Goal: Use online tool/utility: Utilize a website feature to perform a specific function

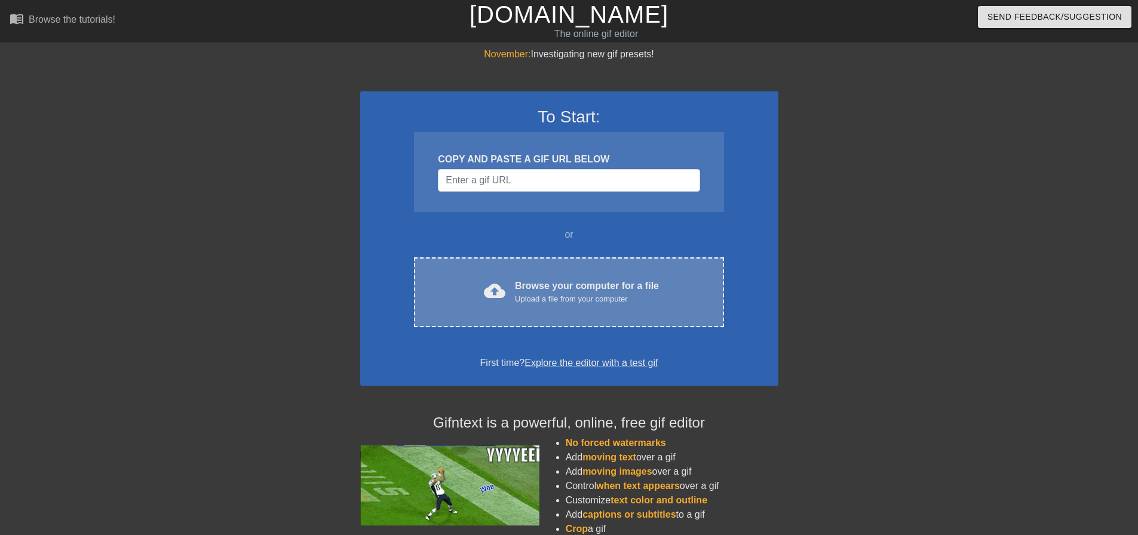
click at [518, 258] on div "cloud_upload Browse your computer for a file Upload a file from your computer C…" at bounding box center [569, 293] width 310 height 70
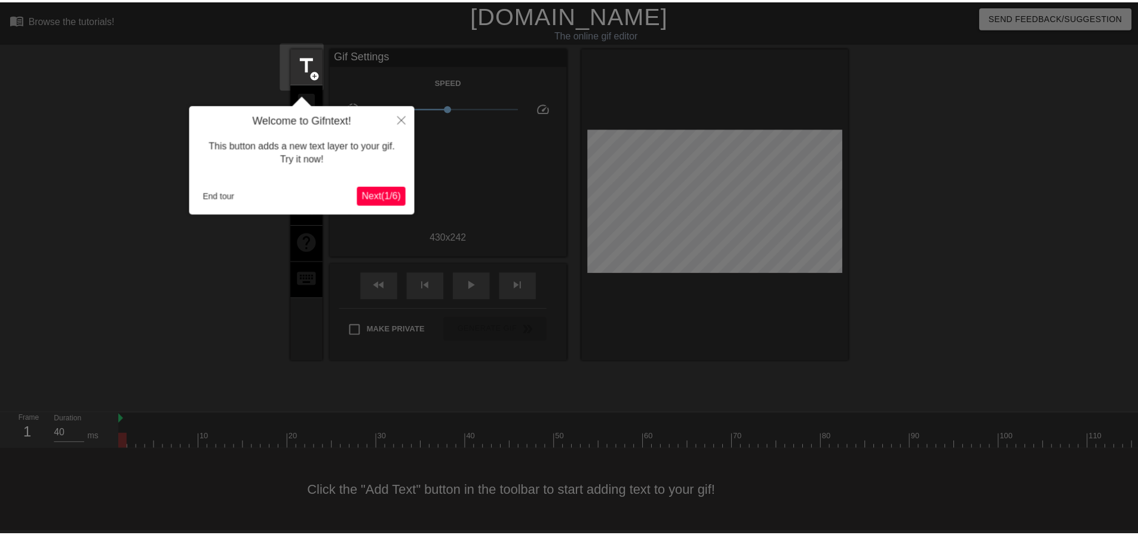
scroll to position [6, 0]
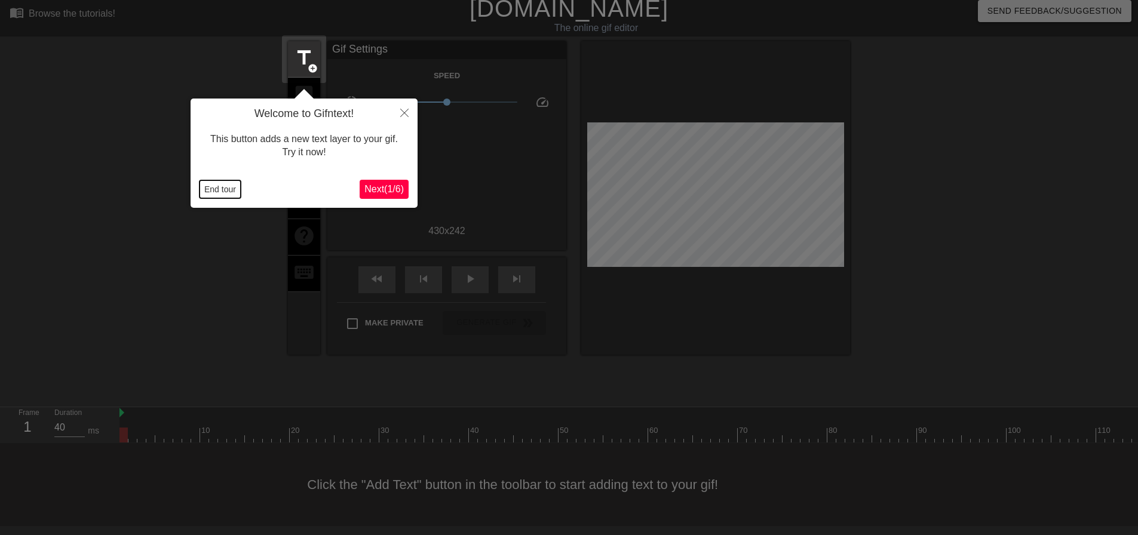
click at [219, 197] on button "End tour" at bounding box center [220, 189] width 41 height 18
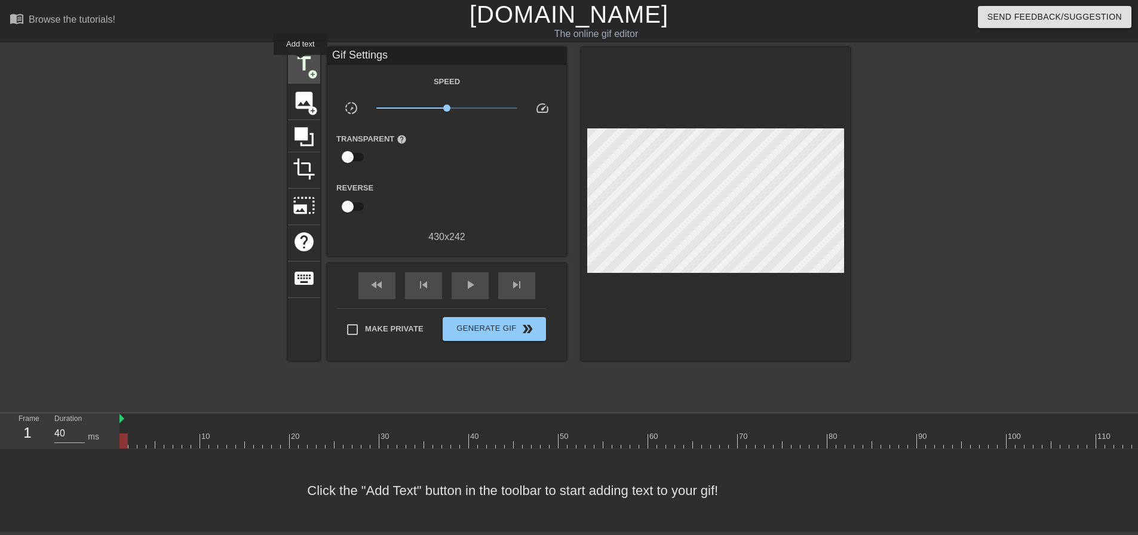
click at [299, 56] on span "title" at bounding box center [304, 64] width 23 height 23
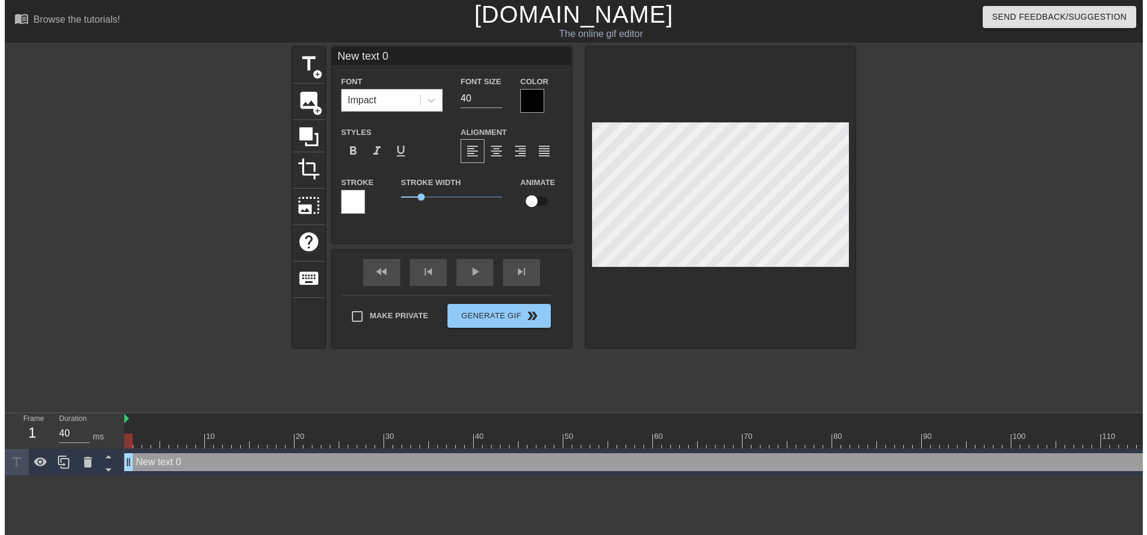
scroll to position [0, 0]
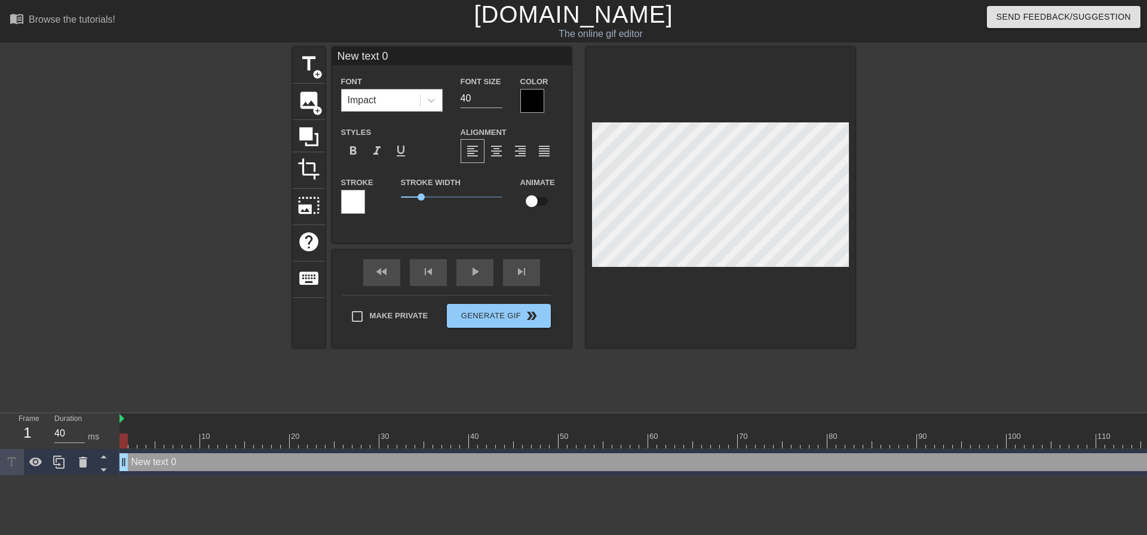
click at [407, 103] on div "Impact" at bounding box center [381, 101] width 78 height 22
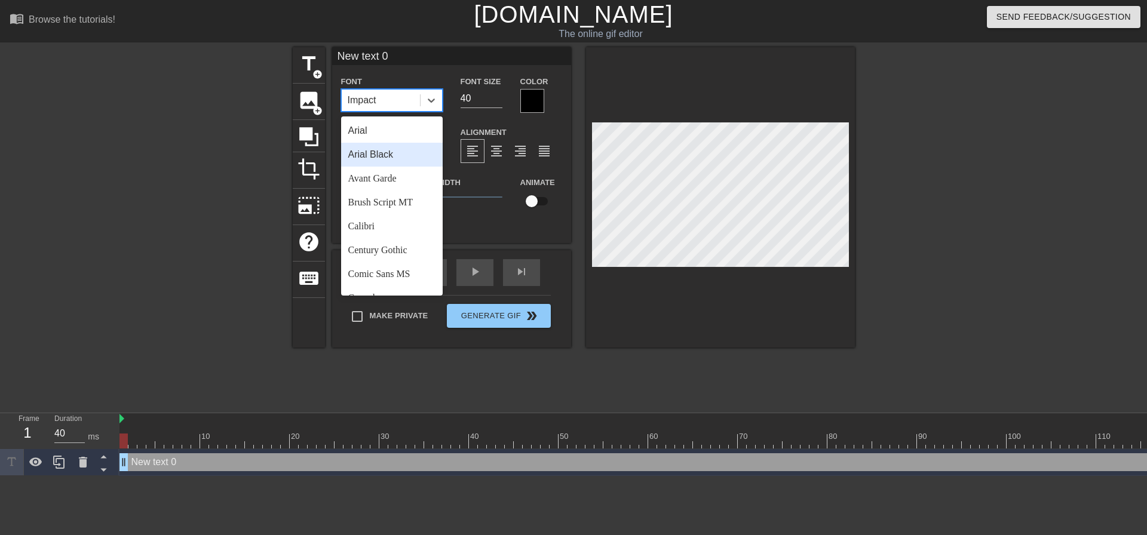
click at [392, 151] on div "Arial Black" at bounding box center [392, 155] width 102 height 24
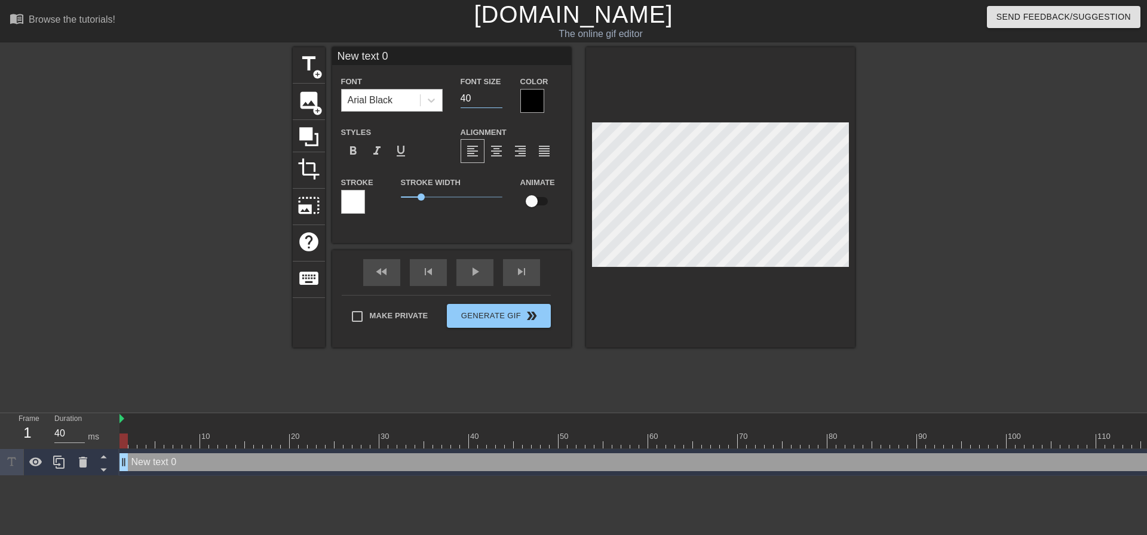
drag, startPoint x: 471, startPoint y: 96, endPoint x: 403, endPoint y: 93, distance: 67.6
click at [406, 93] on div "Font Arial Black Font Size 40 Color" at bounding box center [451, 93] width 239 height 39
type input "20"
click at [502, 148] on span "format_align_center" at bounding box center [496, 151] width 14 height 14
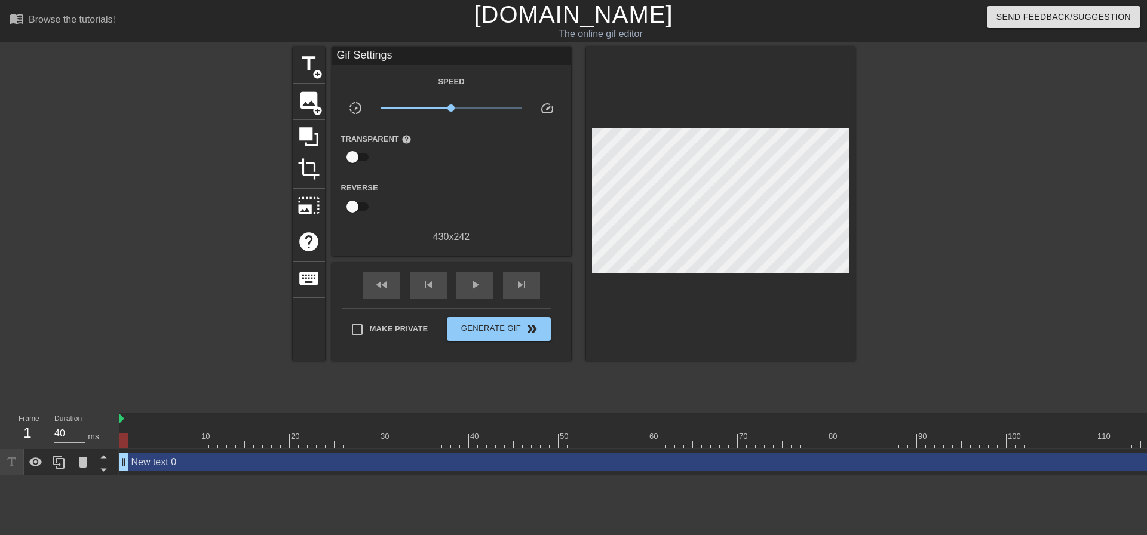
click at [403, 308] on div "Make Private Generate Gif double_arrow" at bounding box center [446, 331] width 209 height 47
click at [402, 330] on span "Make Private" at bounding box center [399, 329] width 59 height 12
click at [370, 330] on input "Make Private" at bounding box center [357, 329] width 25 height 25
checkbox input "true"
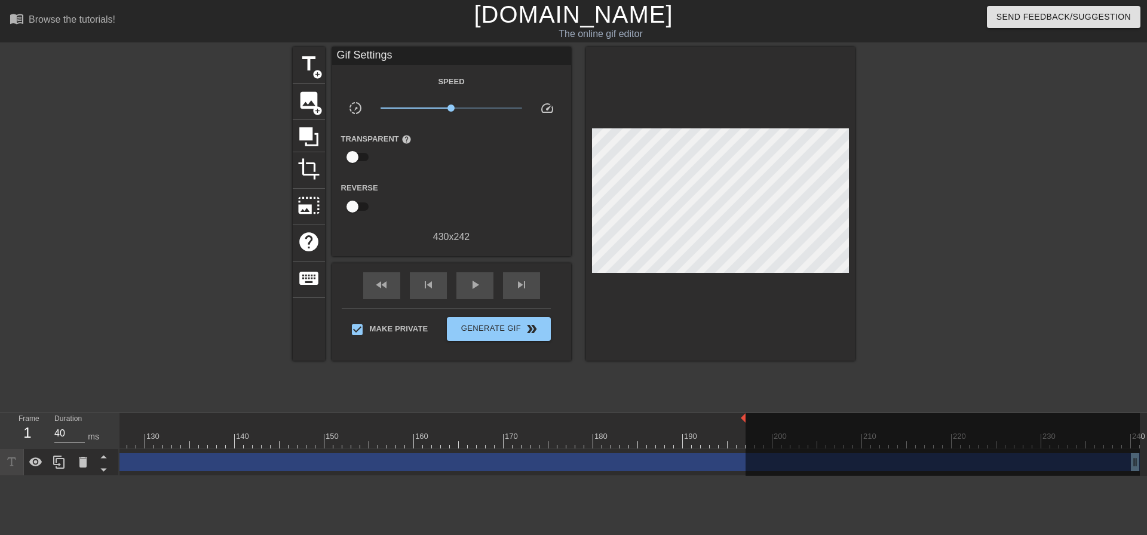
drag, startPoint x: 1139, startPoint y: 419, endPoint x: 745, endPoint y: 437, distance: 394.2
click at [745, 437] on div "10 20 30 40 50 60 70 80 90 100 110 120 130 140 150 160" at bounding box center [64, 431] width 2151 height 35
drag, startPoint x: 653, startPoint y: 430, endPoint x: 663, endPoint y: 426, distance: 11.5
click at [653, 430] on div at bounding box center [651, 432] width 9 height 15
drag, startPoint x: 663, startPoint y: 426, endPoint x: 768, endPoint y: 421, distance: 104.7
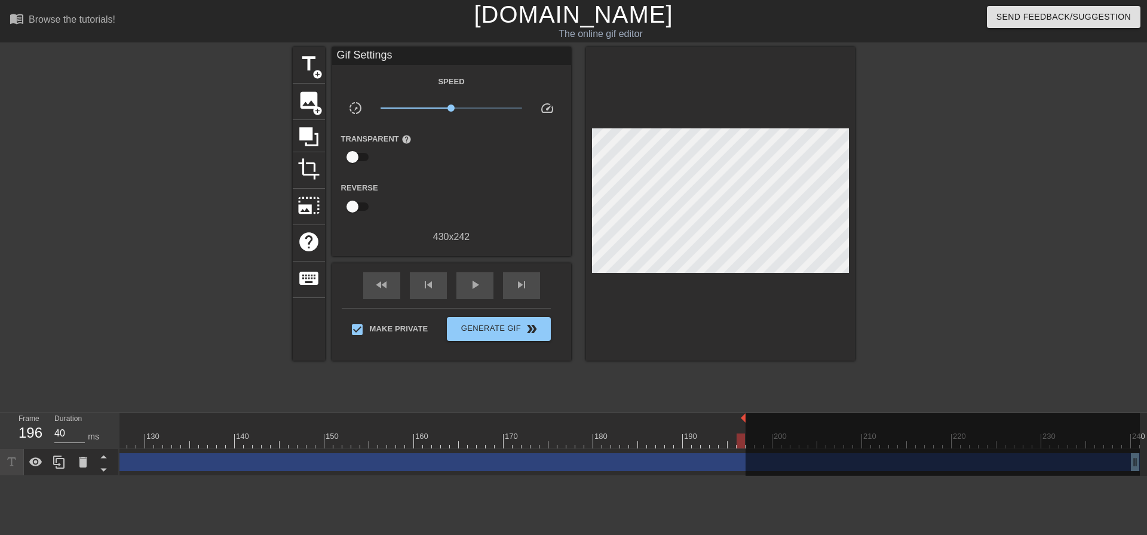
click at [771, 424] on div "10 20 30 40 50 60 70 80 90 100 110 120 130 140 150 160" at bounding box center [64, 431] width 2151 height 35
drag, startPoint x: 743, startPoint y: 414, endPoint x: 754, endPoint y: 422, distance: 12.8
click at [773, 412] on div "menu_book Browse the tutorials! [DOMAIN_NAME] The online gif editor Send Feedba…" at bounding box center [573, 238] width 1147 height 476
drag, startPoint x: 743, startPoint y: 436, endPoint x: 787, endPoint y: 437, distance: 44.2
click at [787, 437] on div "10 20 30 40 50 60 70 80 90 100 110 120 130 140 150 160" at bounding box center [64, 431] width 2151 height 35
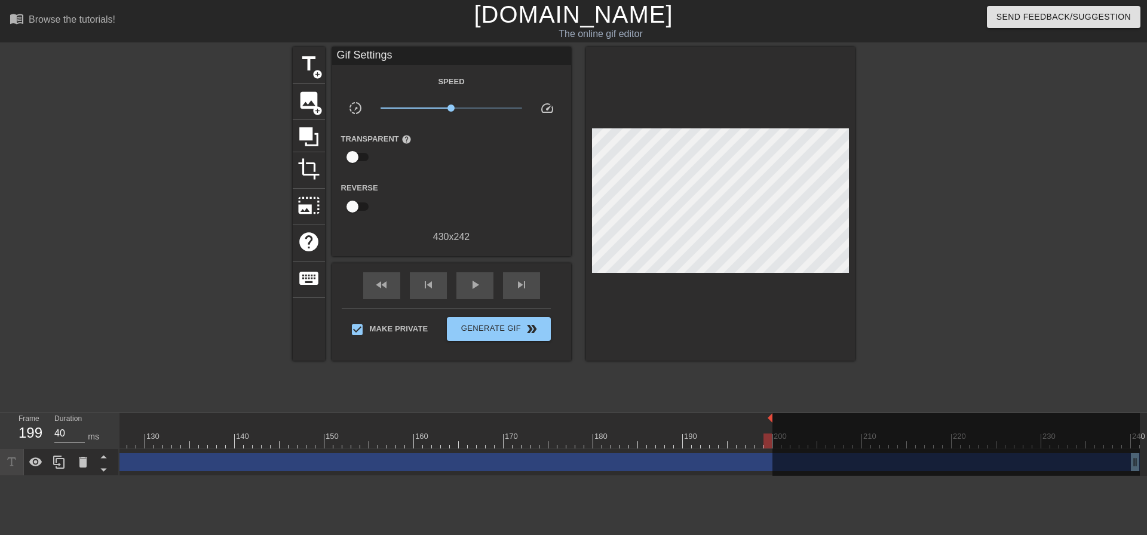
click at [768, 421] on img at bounding box center [770, 419] width 5 height 10
drag, startPoint x: 774, startPoint y: 417, endPoint x: 798, endPoint y: 418, distance: 23.9
click at [800, 418] on div at bounding box center [957, 450] width 368 height 72
drag, startPoint x: 772, startPoint y: 419, endPoint x: 801, endPoint y: 449, distance: 41.8
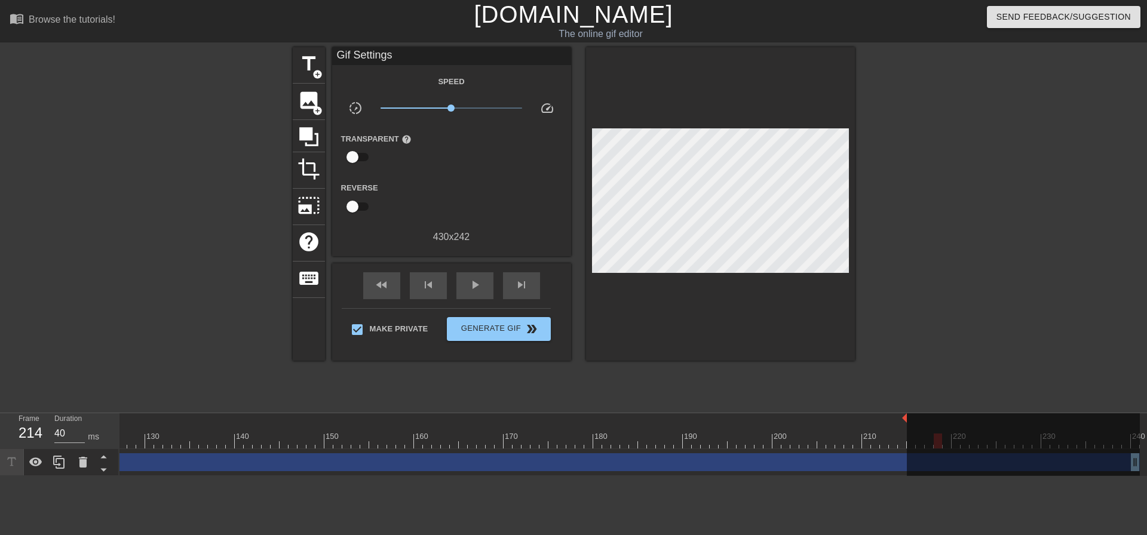
drag, startPoint x: 768, startPoint y: 442, endPoint x: 926, endPoint y: 436, distance: 157.9
click at [926, 436] on div "10 20 30 40 50 60 70 80 90 100 110 120 130 140 150 160" at bounding box center [64, 431] width 2151 height 35
drag, startPoint x: 905, startPoint y: 417, endPoint x: 918, endPoint y: 417, distance: 13.1
click at [918, 417] on div "10 20 30 40 50 60 70 80 90 100 110 120 130 140 150 160" at bounding box center [64, 431] width 2151 height 35
drag, startPoint x: 901, startPoint y: 440, endPoint x: 915, endPoint y: 440, distance: 14.9
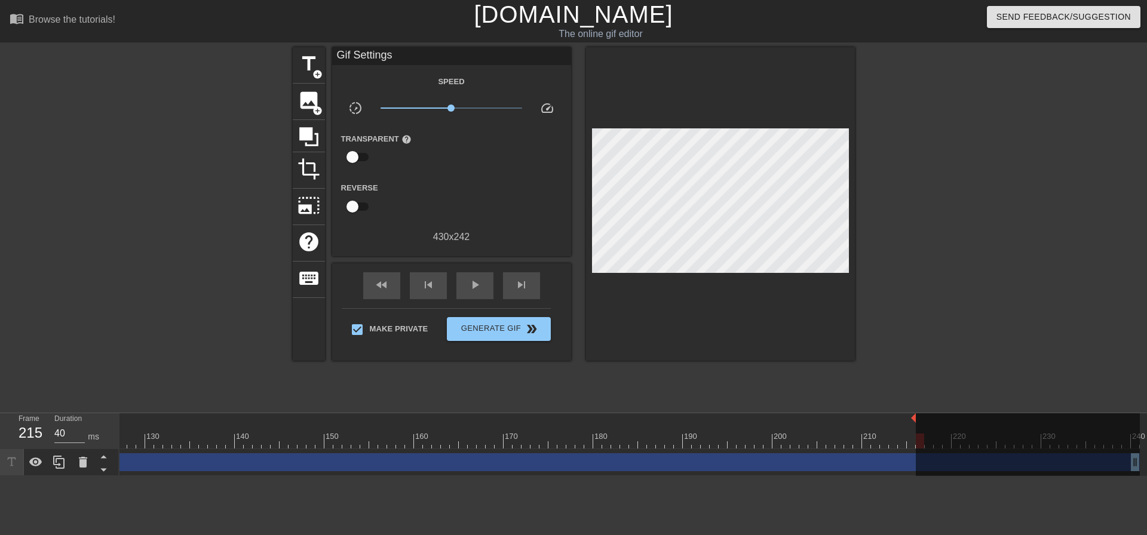
click at [915, 440] on div at bounding box center [64, 441] width 2151 height 15
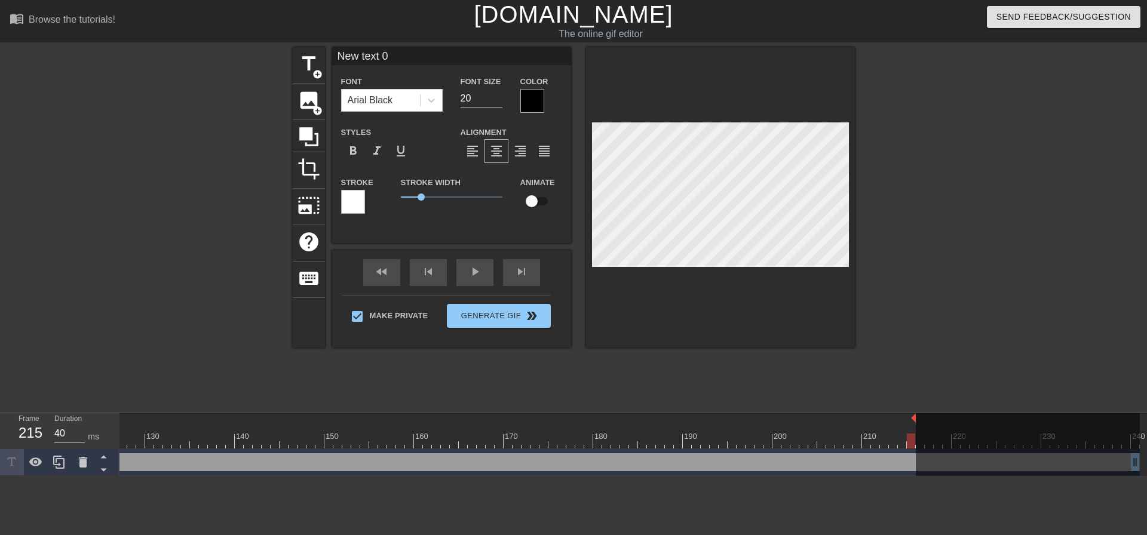
scroll to position [2, 2]
click at [972, 305] on div at bounding box center [958, 226] width 179 height 359
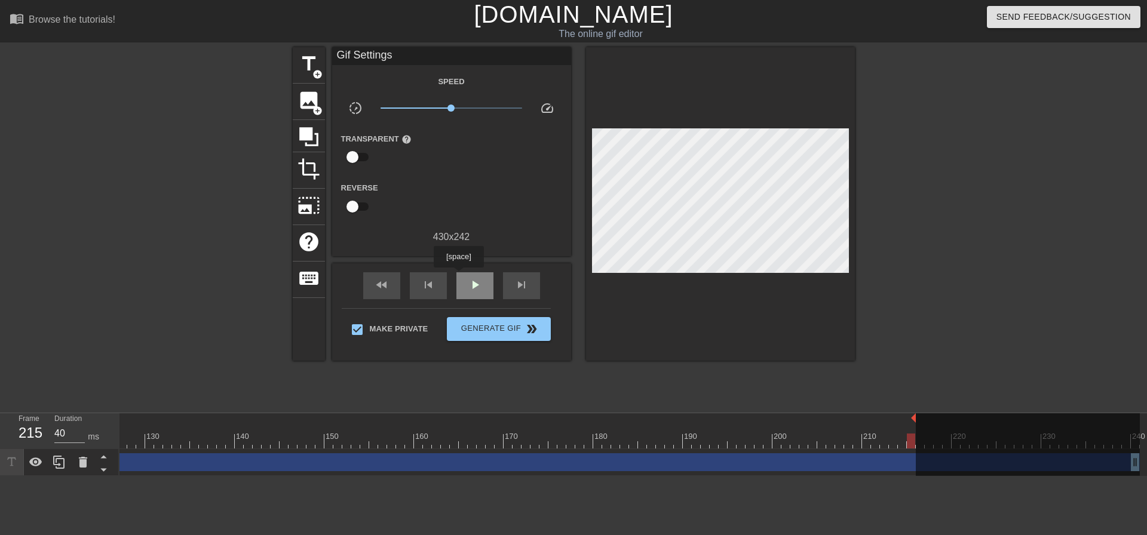
click at [461, 276] on div "play_arrow" at bounding box center [475, 285] width 37 height 27
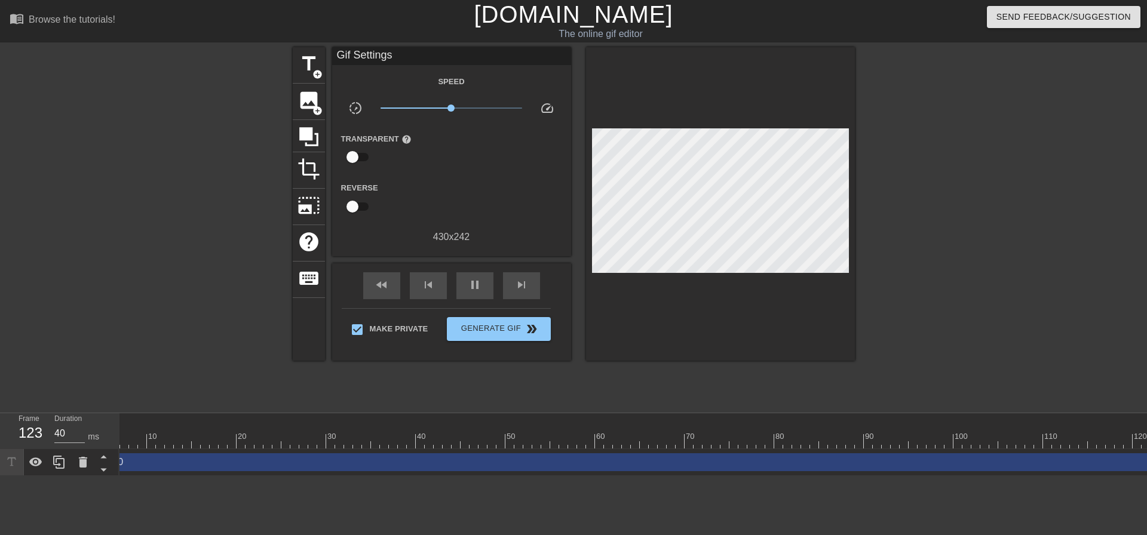
scroll to position [0, 0]
click at [475, 278] on span "pause" at bounding box center [475, 285] width 14 height 14
type input "40"
drag, startPoint x: 569, startPoint y: 436, endPoint x: 290, endPoint y: 313, distance: 304.8
click at [0, 420] on div "Frame 13 Duration 40 ms 10 20 30 40 50 60 70 80 90 100 110 120 130 140 150" at bounding box center [573, 445] width 1147 height 63
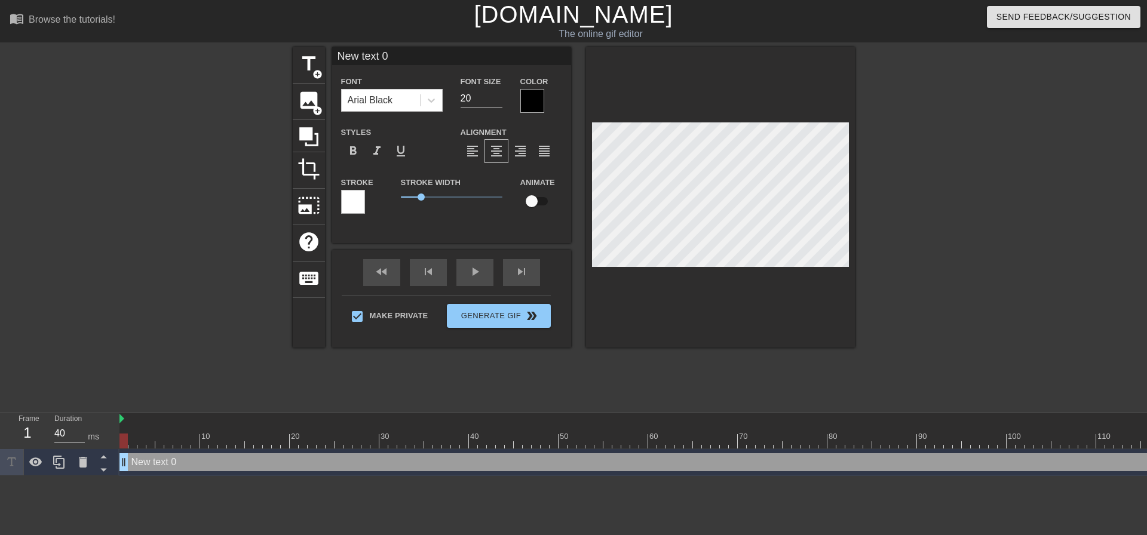
scroll to position [2, 1]
type input "O"
type textarea "O"
type input "OH"
type textarea "OH"
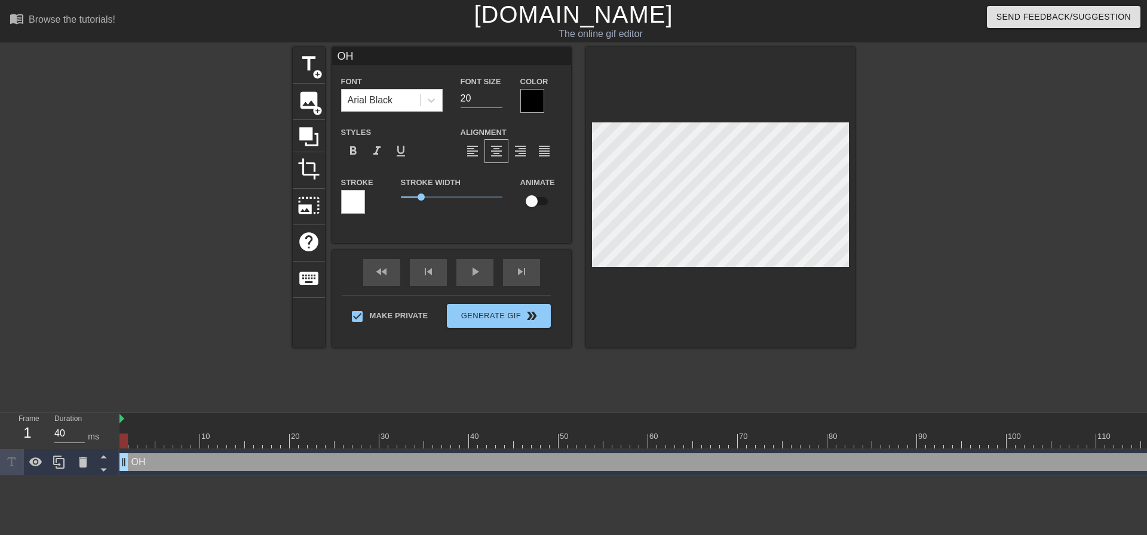
type input "OH"
type textarea "OH"
type input "OH F"
type textarea "OH F"
type input "OH Fu"
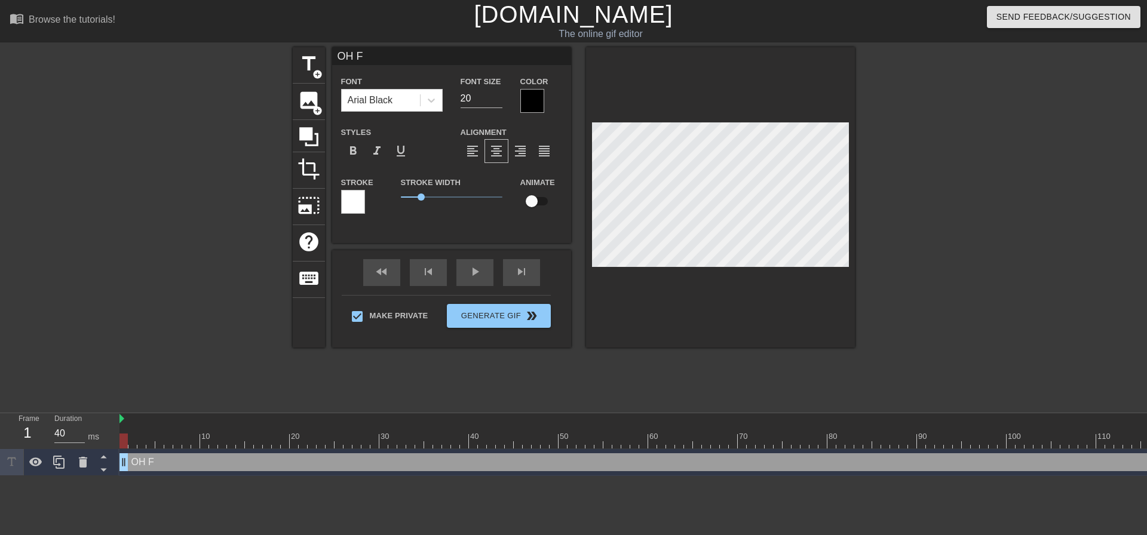
type textarea "OH Fu"
type input "OH Fuc"
type textarea "OH Fuc"
type input "OH Fuck"
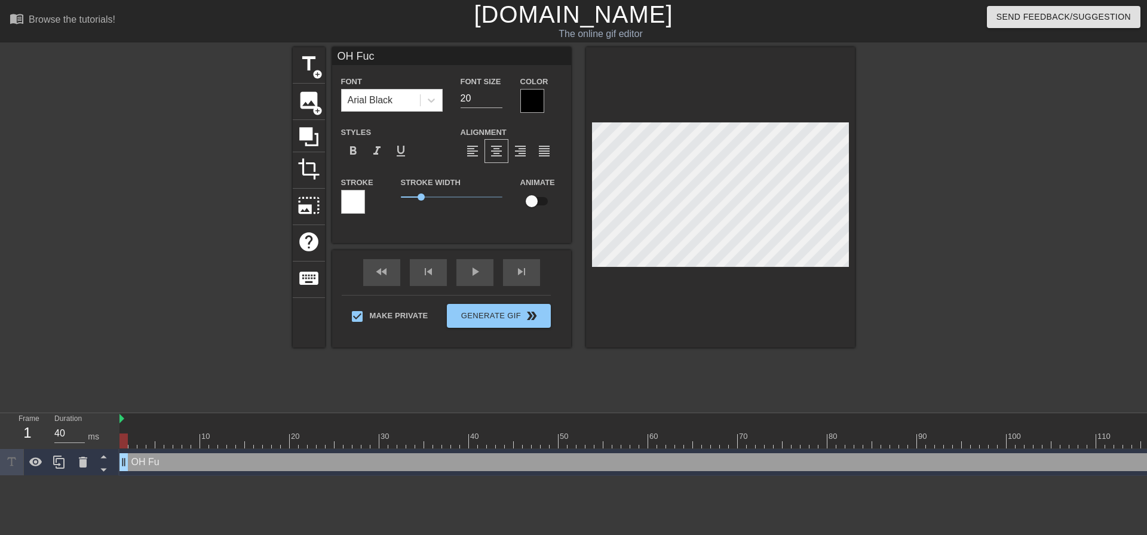
type textarea "OH Fuck"
type input "OH Fuc"
type textarea "OH Fuc"
type input "OH Fu"
type textarea "OH Fu"
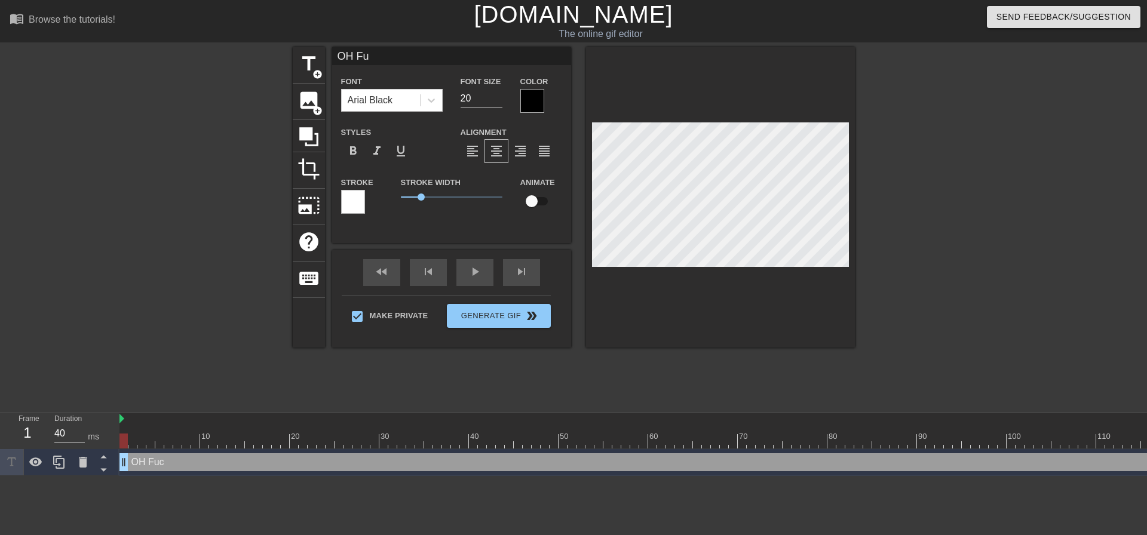
type input "OH F"
type textarea "OH F"
type input "OH FF"
type textarea "OH FF"
type input "OH FFU"
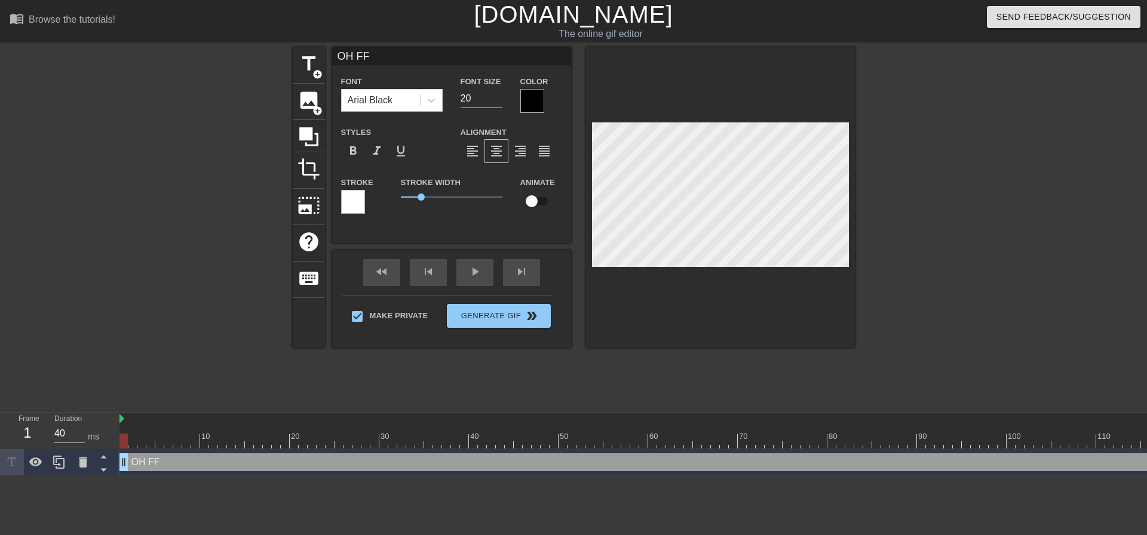
type textarea "OH FFU"
type input "OH FFUC"
type textarea "OH FFUC"
type input "OH FFUCK"
type textarea "OH FFUCK"
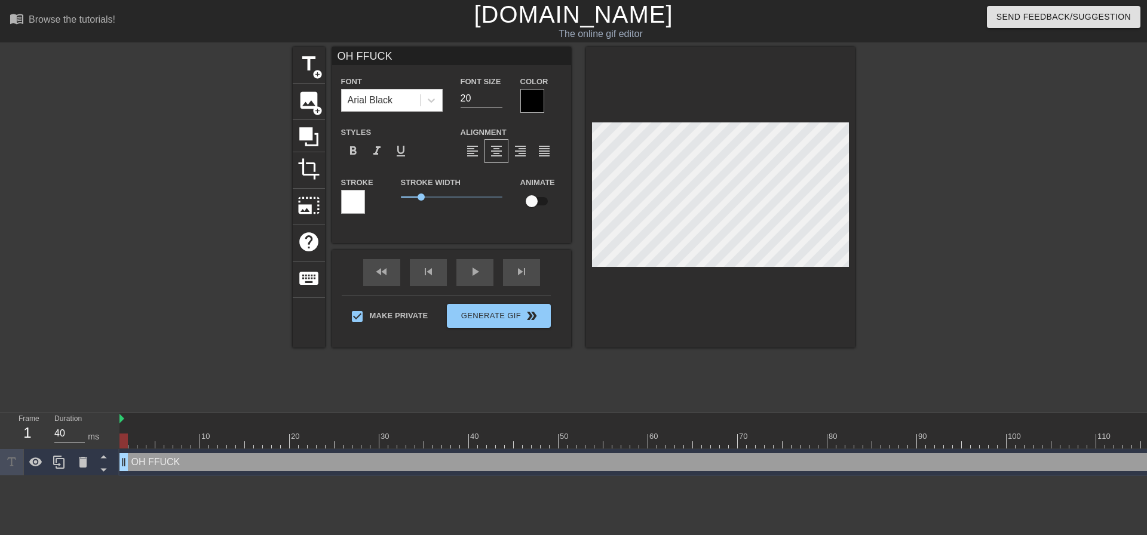
type input "OH FFUC"
type textarea "OH FFUC"
type input "OH FFU"
type textarea "OH FFU"
type input "OH FF"
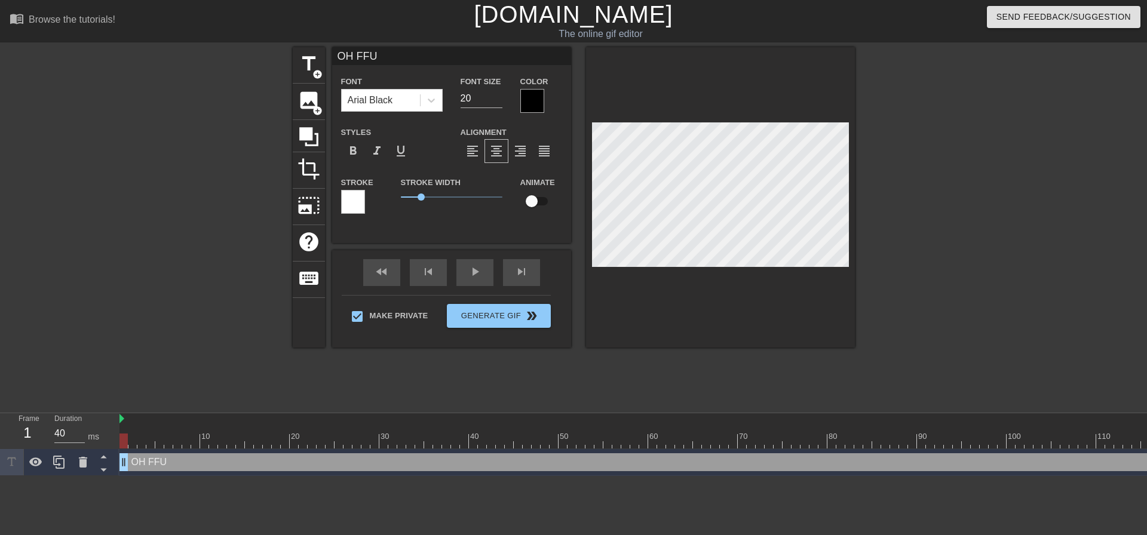
type textarea "OH FF"
type input "OH F"
type textarea "OH F"
type input "OH FU"
type textarea "OH FU"
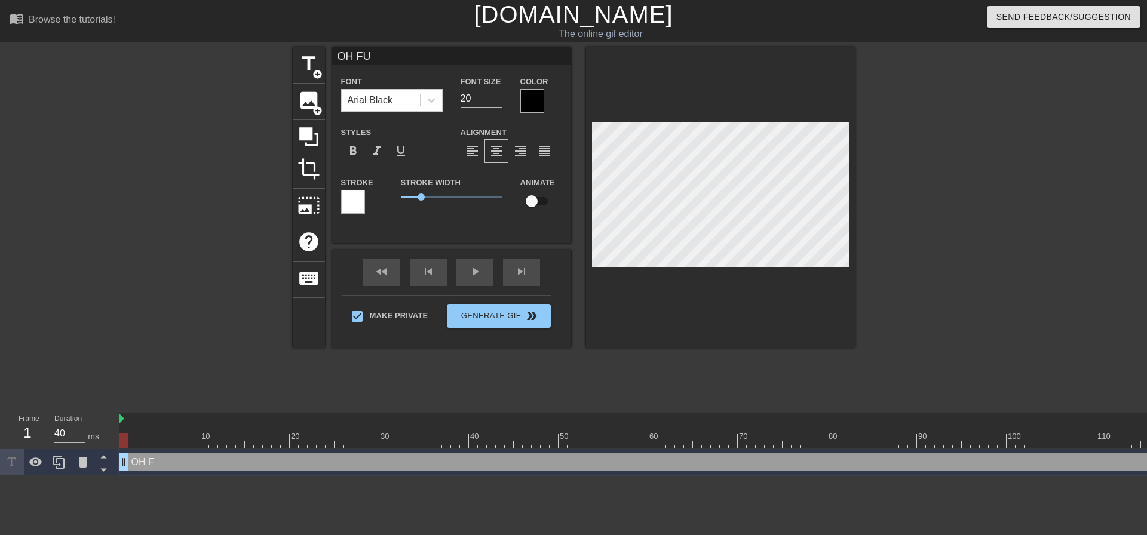
type input "OH FUC"
type textarea "OH FUC"
type input "OH FUCK"
type textarea "OH FUCK"
type input "OH FUCK"
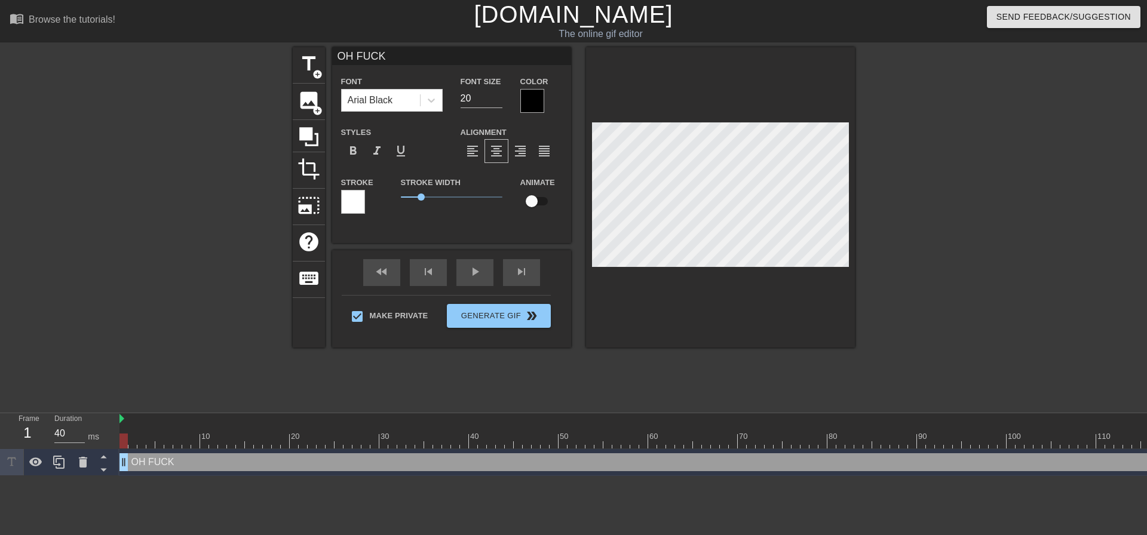
type textarea "OH FUCK"
type input "OH FUCK I"
type textarea "OH FUCK I"
type input "OH FUCK I"
type textarea "OH FUCK I"
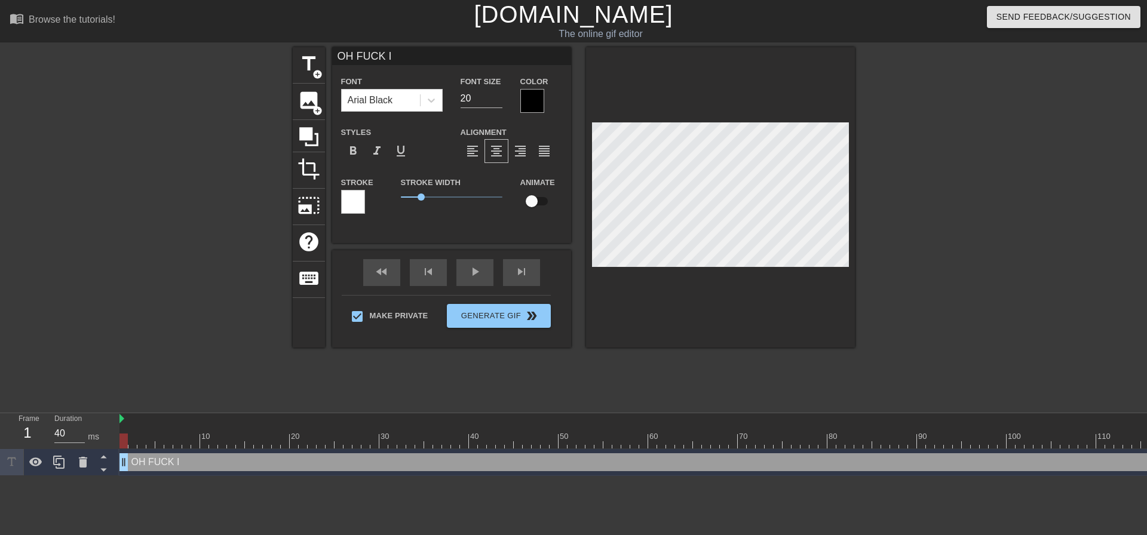
type input "OH FUCK I H"
type textarea "OH FUCK I H"
type input "OH FUCK I HO"
type textarea "OH FUCK I HO"
type input "OH FUCK I HOP"
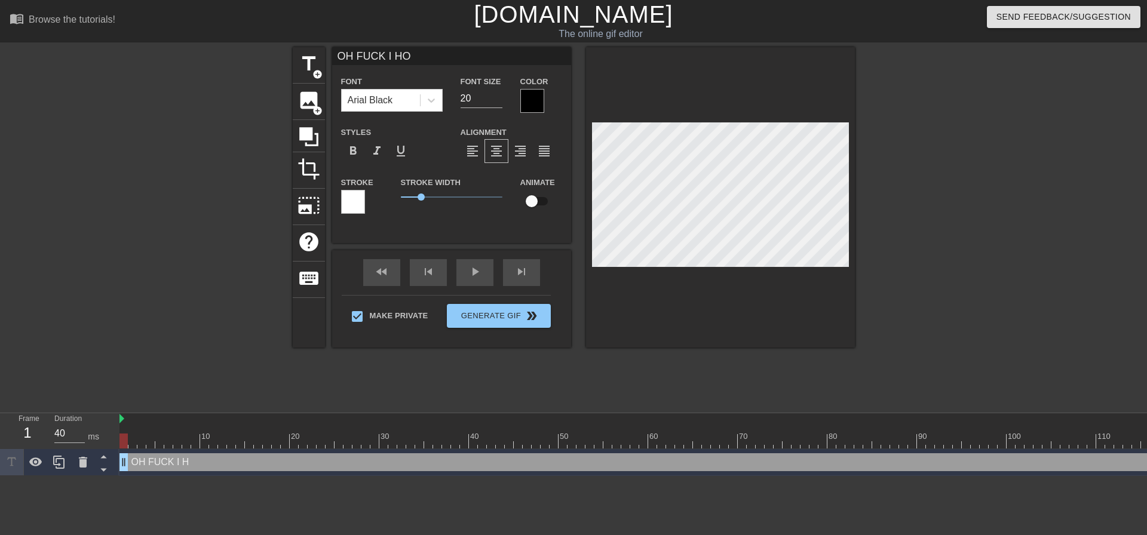
type textarea "OH FUCK I HOP"
type input "OH FUCK I HOPE"
type textarea "OH FUCK I HOPE"
type input "OH FUCK I HOPE"
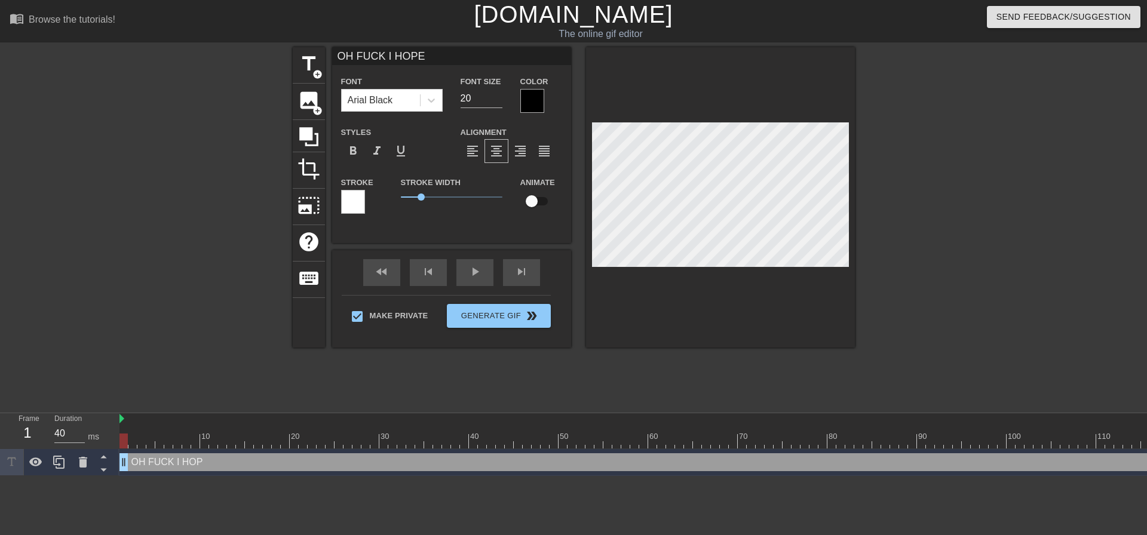
type textarea "OH FUCK I HOPE"
type input "OH FUCK I HOPE D"
type textarea "OH FUCK I HOPE D"
type input "OH FUCK I HOPE DA"
type textarea "OH FUCK I HOPE DA"
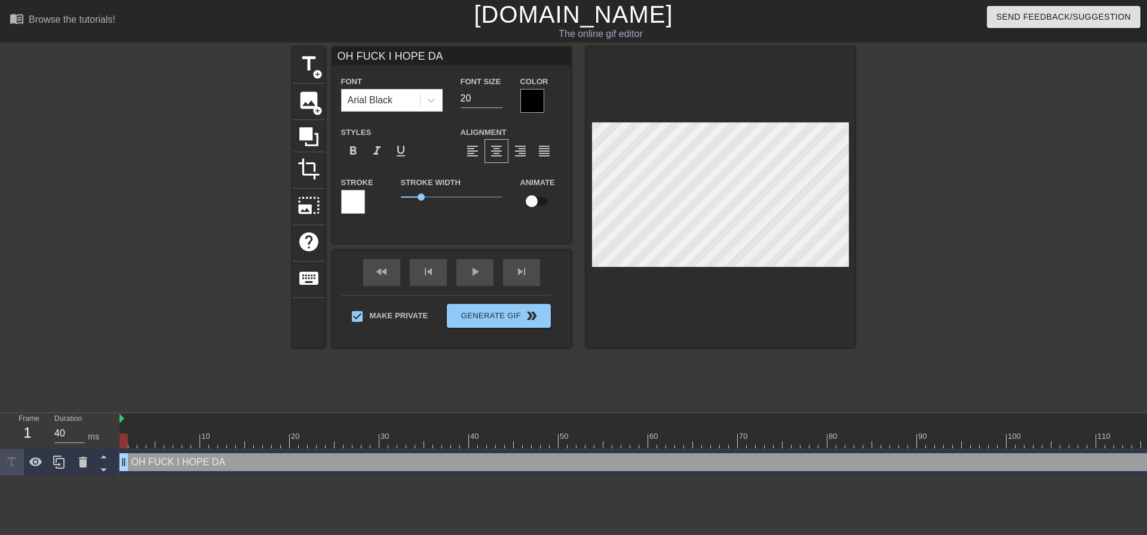
type input "OH FUCK I HOPE DAD"
type textarea "OH FUCK I HOPE DAD"
type input "OH FUCK I [PERSON_NAME]"
type textarea "OH FUCK I [PERSON_NAME]"
type input "OH FUCK I HOPE DADDY"
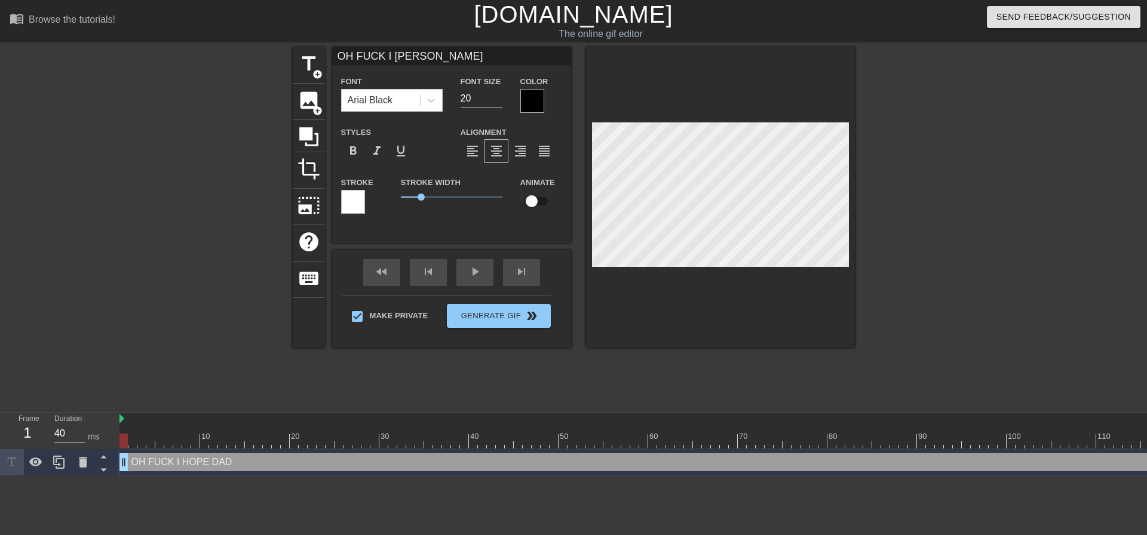
type textarea "OH FUCK I HOPE DADDY"
type input "OH FUCK I HOPE DADDY"
type textarea "OH FUCK I HOPE DADDY"
type input "OH FUCK I HOPE DADDY C"
type textarea "OH FUCK I HOPE DADDY C"
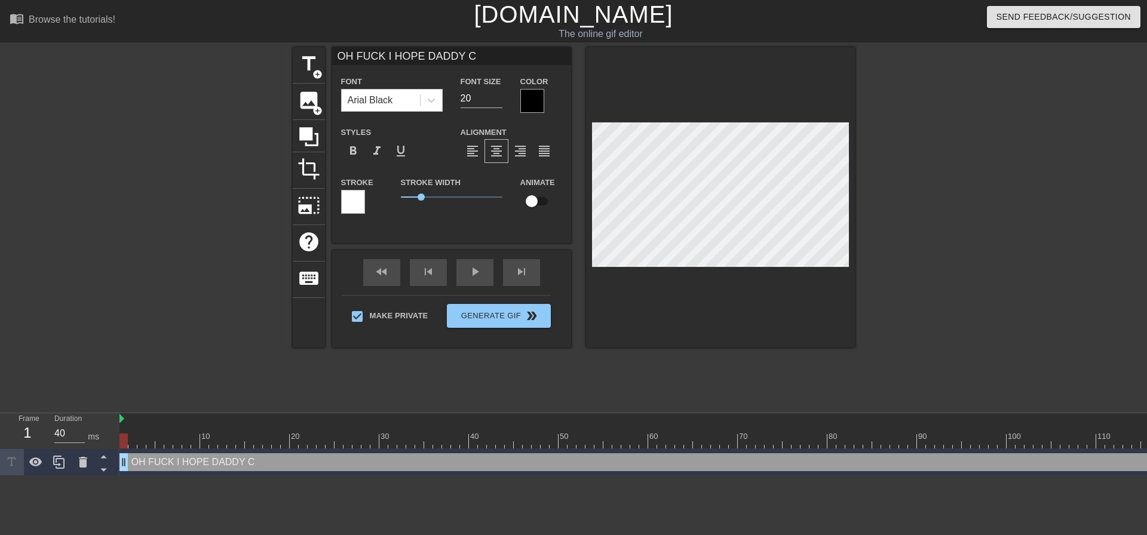
type input "OH FUCK I HOPE DADDY CU"
type textarea "OH FUCK I HOPE DADDY CU"
type input "OH FUCK I HOPE DADDY CUM"
type textarea "OH FUCK I HOPE DADDY CUM"
type input "OH FUCK I HOPE DADDY CUMS"
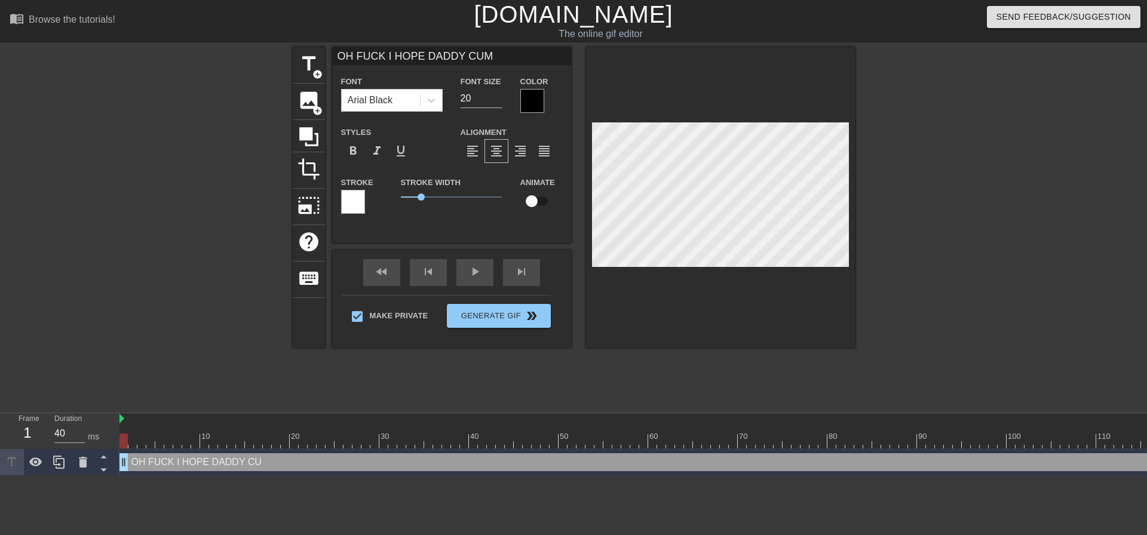
type textarea "OH FUCK I HOPE DADDY CUMS"
type input "OH FUCK I HOPE DADDY CUMS"
type textarea "OH FUCK I HOPE DADDY CUMS"
type input "OH FUCK I HOPE DADDY CUMSS"
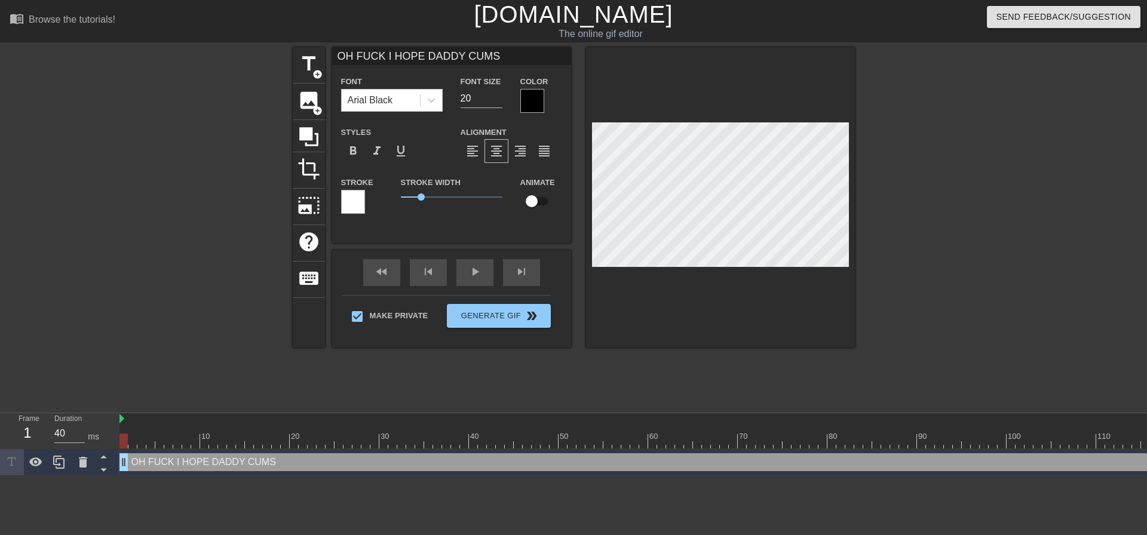
type textarea "OH FUCK I HOPE DADDY CUMS S"
type input "OH FUCK I HOPE DADDY CUMSSO"
type textarea "OH FUCK I HOPE DADDY CUMS SO"
type input "OH FUCK I HOPE DADDY [PERSON_NAME]"
type textarea "OH FUCK I HOPE DADDY CUMS [PERSON_NAME]"
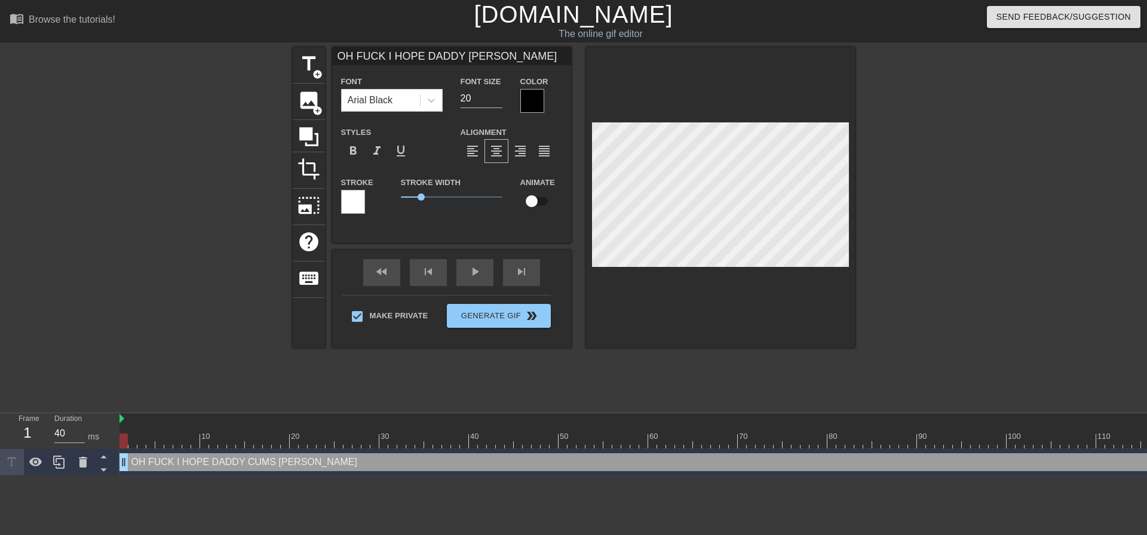
type input "OH FUCK I HOPE DADDY [PERSON_NAME]"
type textarea "OH FUCK I HOPE DADDY CUMS SOON"
type input "OH FUCK I HOPE DADDY [PERSON_NAME]!"
type textarea "OH FUCK I HOPE DADDY CUMS SOON!"
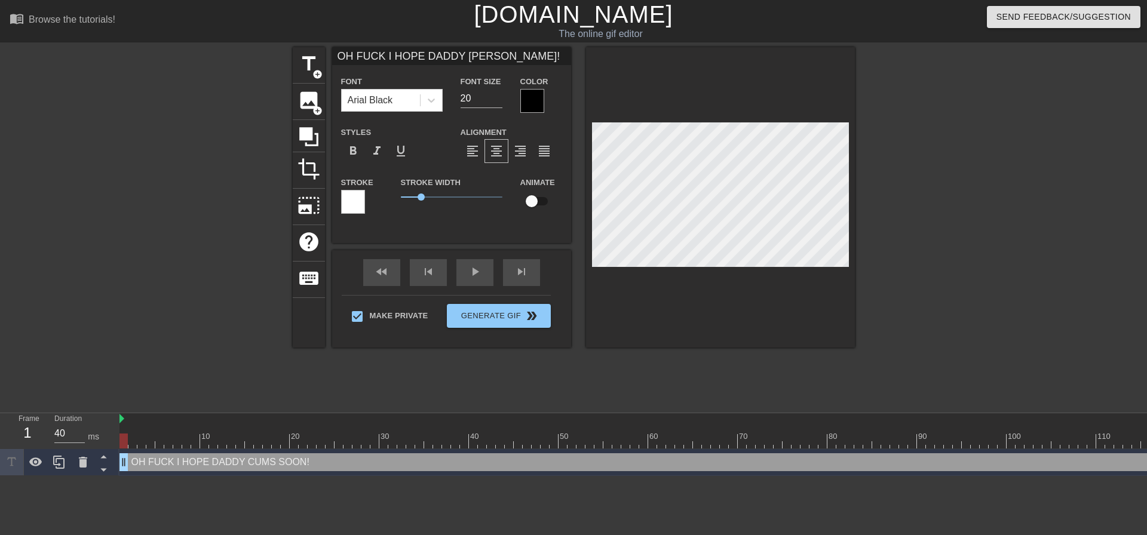
type input "OH FUCK I HOPE DADDY [PERSON_NAME]!"
type textarea "OH FUCK I HOPE DADDY CUMS SOON!"
type input "OH FUCK I HOPE DADDY [PERSON_NAME]! I"
type textarea "OH FUCK I HOPE DADDY CUMS SOON! I"
type input "OH FUCK I HOPE DADDY [PERSON_NAME]! I"
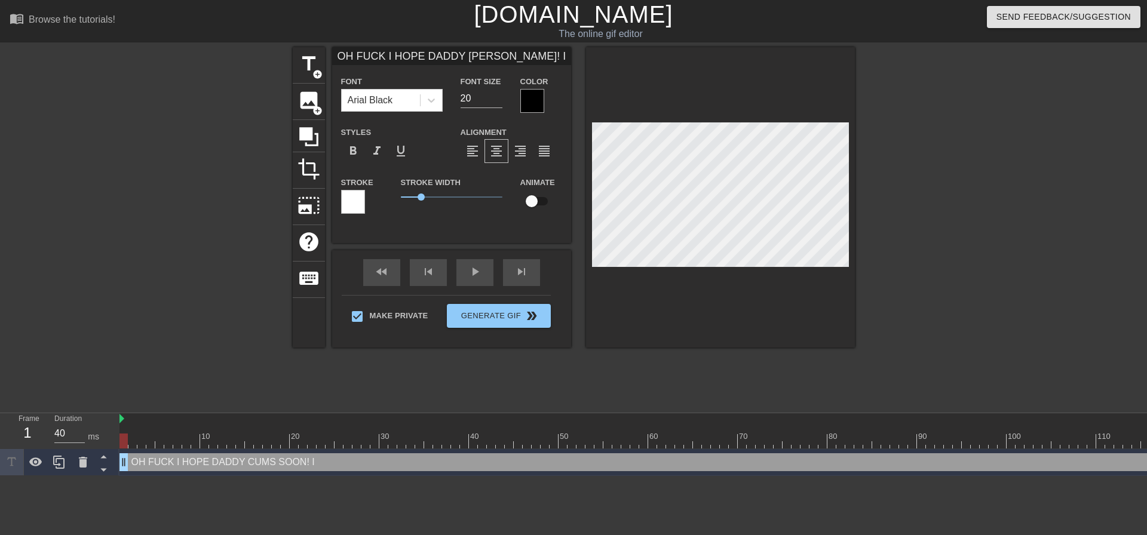
type textarea "OH FUCK I HOPE DADDY CUMS SOON! I"
type input "OH FUCK I HOPE DADDY [PERSON_NAME]! I N"
type textarea "OH FUCK I HOPE DADDY CUMS SOON! I N"
type input "OH FUCK I HOPE DADDY [PERSON_NAME]! I NE"
type textarea "OH FUCK I HOPE DADDY CUMS SOON! I NE"
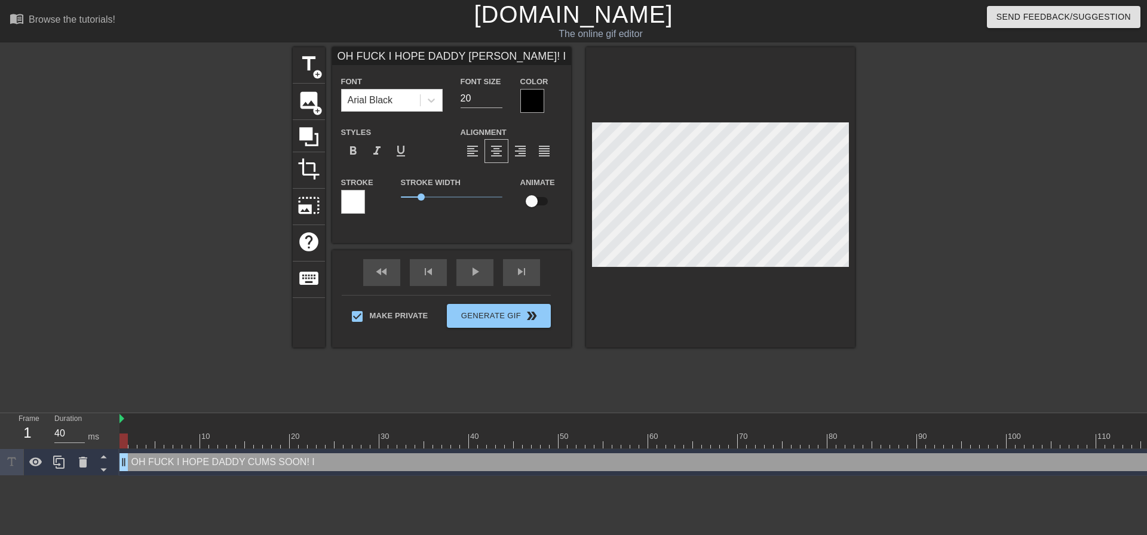
type input "OH FUCK I HOPE DADDY [PERSON_NAME]! I NEE"
type textarea "OH FUCK I HOPE DADDY CUMS SOON! I NEE"
type input "OH FUCK I HOPE DADDY [PERSON_NAME]! I NEED"
type textarea "OH FUCK I HOPE DADDY CUMS SOON! I NEED"
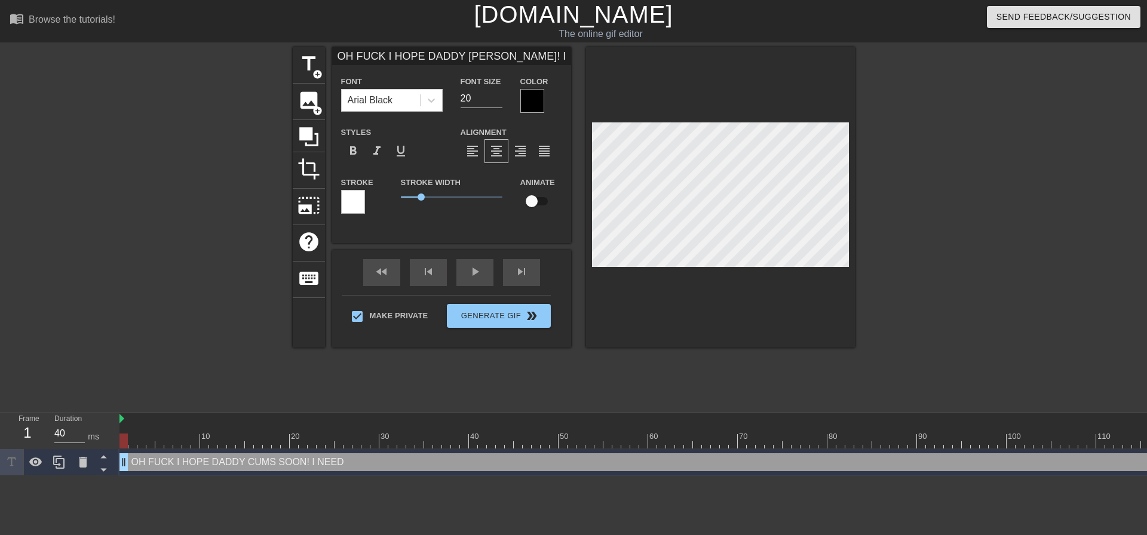
type input "OH FUCK I HOPE DADDY [PERSON_NAME]! I NEED"
type textarea "OH FUCK I HOPE DADDY CUMS SOON! I NEED"
type input "OH FUCK I HOPE DADDY [PERSON_NAME]! I NEED H"
type textarea "OH FUCK I HOPE DADDY CUMS SOON! I NEED HI"
type input "OH FUCK I HOPE DADDY [PERSON_NAME]! I NEED HIS"
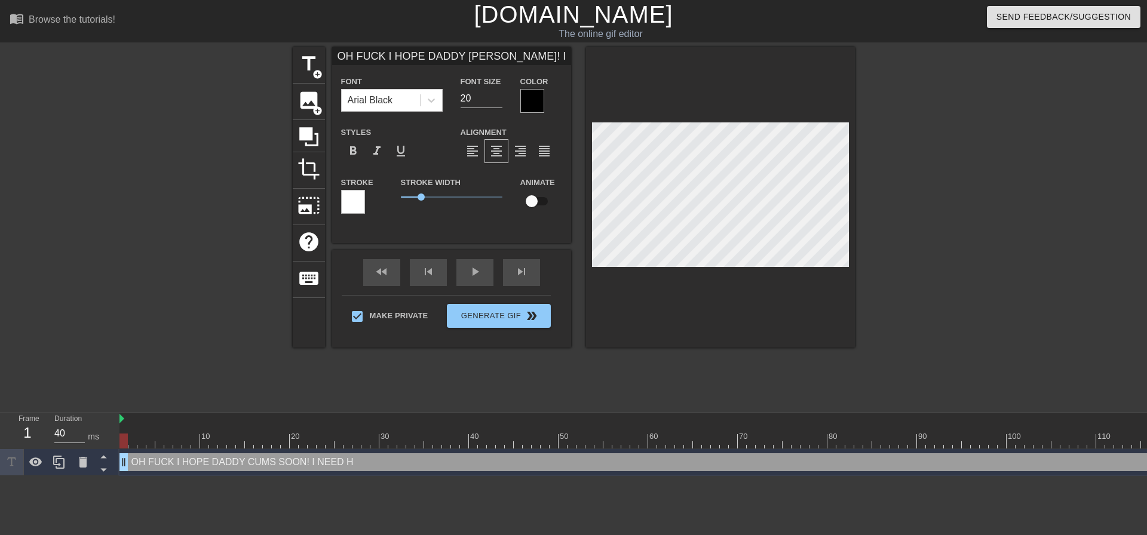
type textarea "OH FUCK I HOPE DADDY CUMS SOON! I NEED HIS"
type input "OH FUCK I HOPE DADDY [PERSON_NAME]! I NEED HIS"
type textarea "OH FUCK I HOPE DADDY CUMS SOON! I NEED HIS"
type input "OH FUCK I HOPE DADDY [PERSON_NAME]! I NEED HIS C"
type textarea "OH FUCK I HOPE DADDY CUMS SOON! I NEED HIS C"
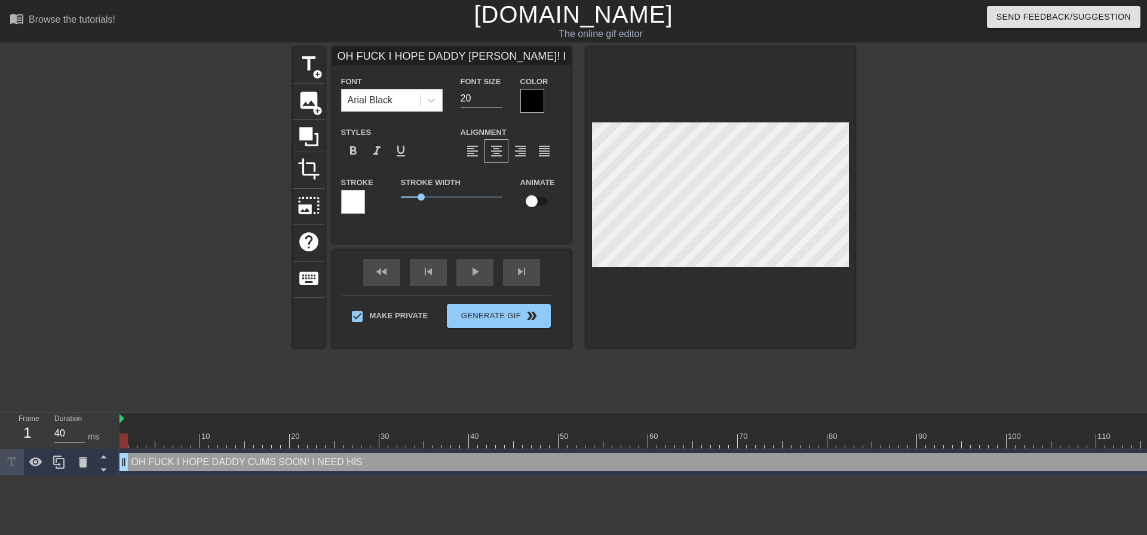
scroll to position [2, 6]
type input "OH FUCK I HOPE DADDY [PERSON_NAME]! I NEED HIS CU"
type textarea "OH FUCK I HOPE DADDY CUMS SOON! I NEED HIS CU"
type input "OH FUCK I HOPE DADDY [PERSON_NAME]! I NEED HIS CUM"
type textarea "OH FUCK I HOPE DADDY CUMS SOON! I NEED HIS CUM"
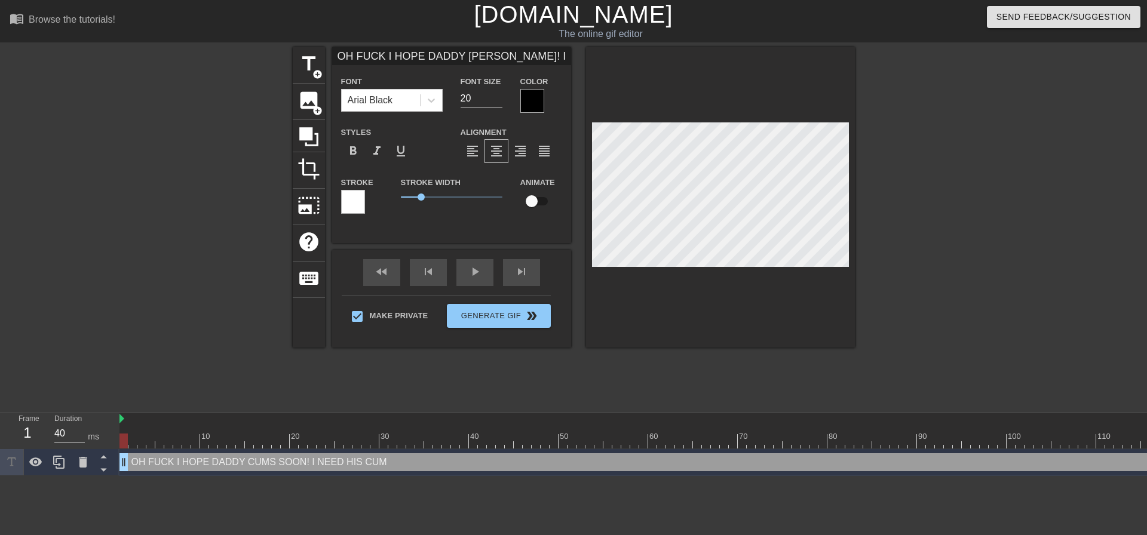
type input "OH FUCK I HOPE DADDY [PERSON_NAME]! I NEED HIS CUM"
type textarea "OH FUCK I HOPE DADDY CUMS SOON! I NEED HIS CUM"
type input "OH FUCK I HOPE DADDY [PERSON_NAME]! I NEED HIS CUM I"
type textarea "OH FUCK I HOPE DADDY CUMS SOON! I NEED HIS CUM I"
type input "OH FUCK I HOPE DADDY [PERSON_NAME]! I NEED HIS CUM IN"
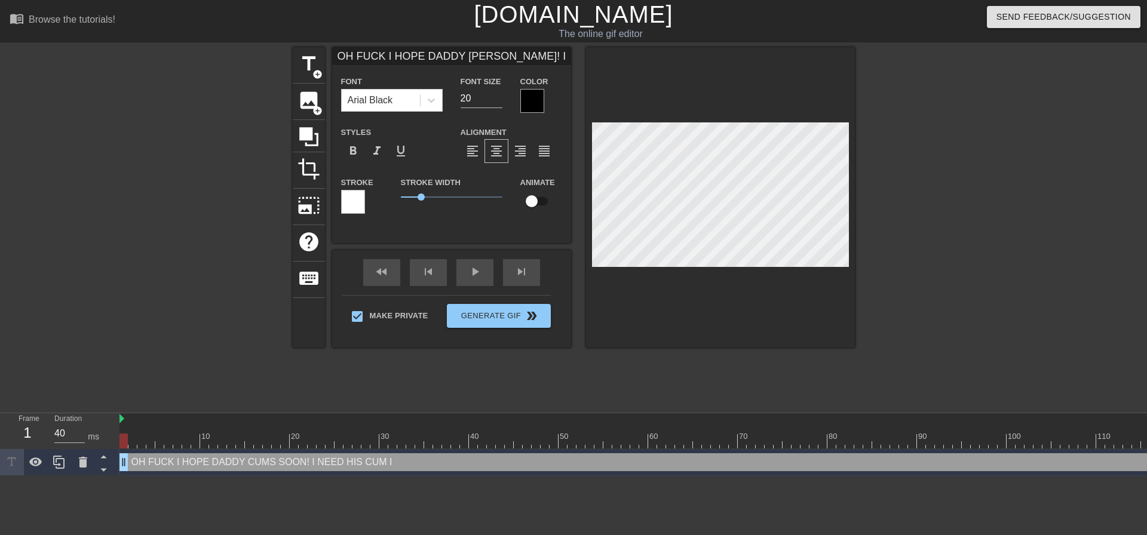
type textarea "OH FUCK I HOPE DADDY CUMS SOON! I NEED HIS CUM IN"
type input "OH FUCK I HOPE DADDY [PERSON_NAME]! I NEED HIS CUM IN"
type textarea "OH FUCK I HOPE DADDY CUMS SOON! I NEED HIS CUM IN"
type input "OH FUCK I HOPE DADDY [PERSON_NAME]! I NEED HIS CUM IN M"
type textarea "OH FUCK I HOPE DADDY CUMS SOON! I NEED HIS CUM IN M"
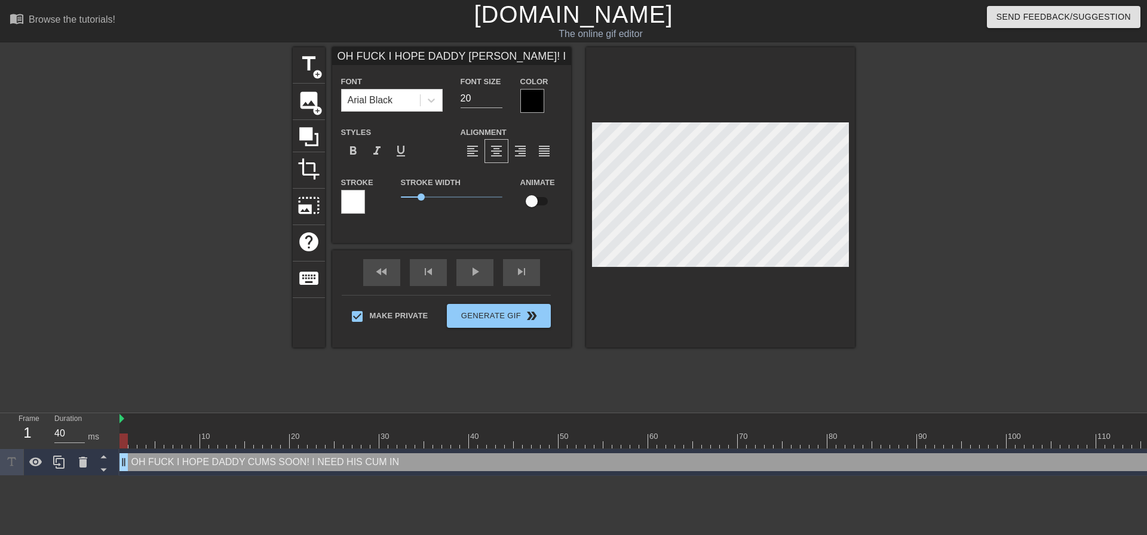
type input "OH FUCK I HOPE DADDY [PERSON_NAME]! I NEED HIS CUM IN MY"
type textarea "OH FUCK I HOPE DADDY CUMS SOON! I NEED HIS CUM IN MY"
type input "OH FUCK I HOPE DADDY [PERSON_NAME]! I NEED HIS CUM IN MY"
type textarea "OH FUCK I HOPE DADDY CUMS SOON! I NEED HIS CUM IN MY"
type input "OH FUCK I HOPE DADDY [PERSON_NAME]! I NEED HIS CUM IN MY S"
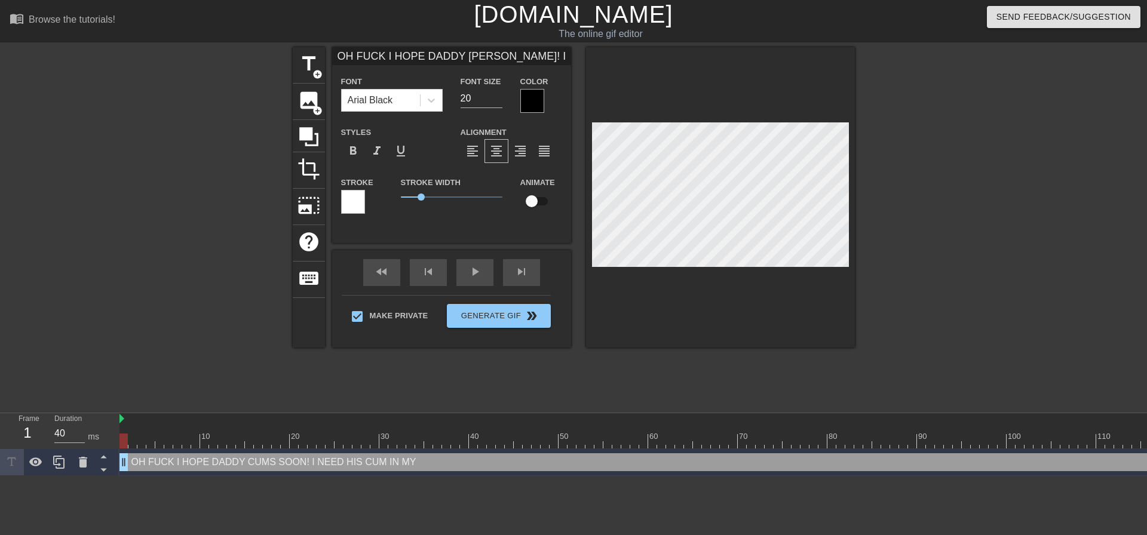
type textarea "OH FUCK I HOPE DADDY CUMS SOON! I NEED HIS CUM IN MY S"
type input "OH FUCK I HOPE DADDY [PERSON_NAME]! I NEED HIS CUM IN MY"
type textarea "OH FUCK I HOPE DADDY CUMS SOON! I NEED HIS CUM IN MY"
type input "OH FUCK I HOPE DADDY [PERSON_NAME]! I NEED HIS CUM IN MY"
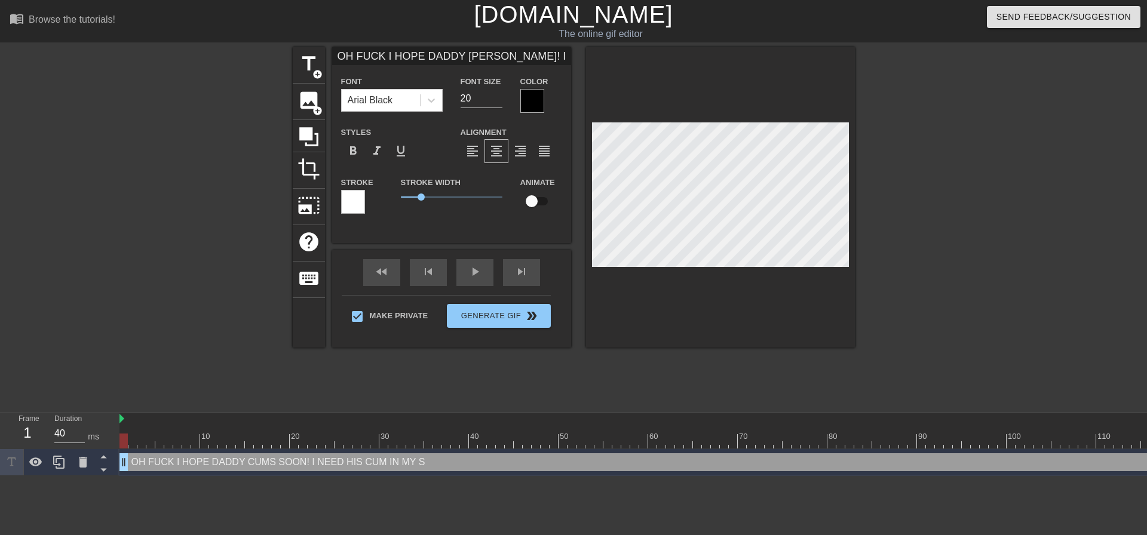
type textarea "OH FUCK I HOPE DADDY CUMS SOON! I NEED HIS CUM IN MY"
type input "OH FUCK I HOPE DADDY [PERSON_NAME]! I NEED HIS CUM IN MY"
type textarea "OH FUCK I HOPE DADDY CUMS SOON! I NEED HIS CUM IN MY"
type input "OH FUCK I HOPE DADDY [PERSON_NAME]! I NEED HIS CUM IN MY B"
type textarea "OH FUCK I HOPE DADDY CUMS SOON! I NEED HIS CUM IN MY B"
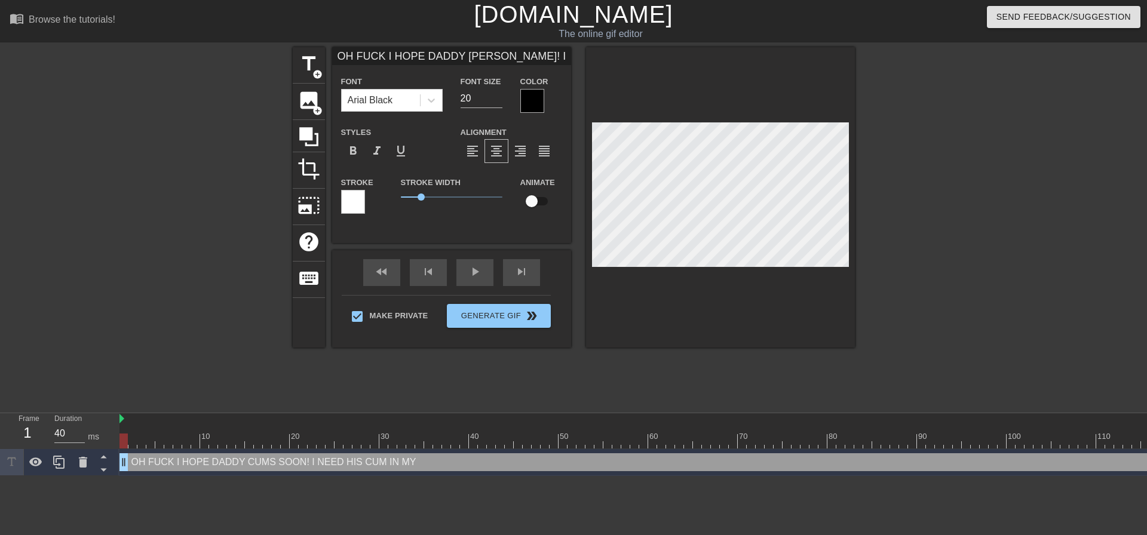
type input "OH FUCK I HOPE DADDY [PERSON_NAME]! I NEED HIS CUM IN MY BE"
type textarea "OH FUCK I HOPE DADDY CUMS SOON! I NEED HIS CUM IN MY BE"
type input "OH FUCK I HOPE DADDY [PERSON_NAME]! I NEED HIS CUM IN MY BEL"
type textarea "OH FUCK I HOPE DADDY CUMS SOON! I NEED HIS CUM IN MY BEL"
type input "OH FUCK I HOPE DADDY [PERSON_NAME]! I NEED HIS CUM IN MY BELL"
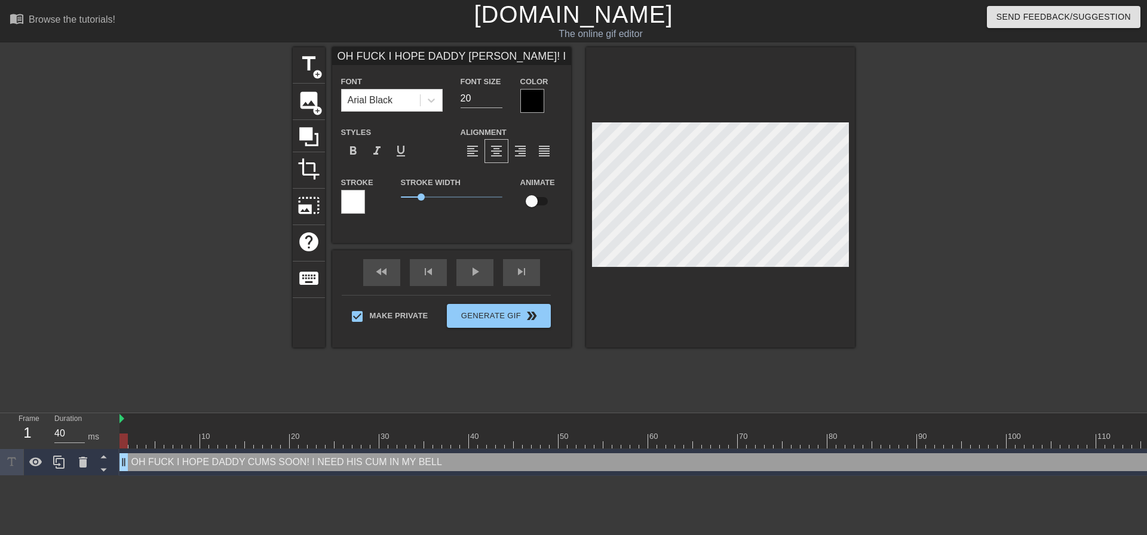
scroll to position [2, 10]
type textarea "OH FUCK I HOPE DADDY CUMS SOON! I NEED HIS CUM IN MY BELLY"
type input "OH FUCK I HOPE DADDY [PERSON_NAME]! I NEED HIS CUM IN MY BELLY!"
type textarea "OH FUCK I HOPE DADDY CUMS SOON! I NEED HIS CUM IN MY BELLY!"
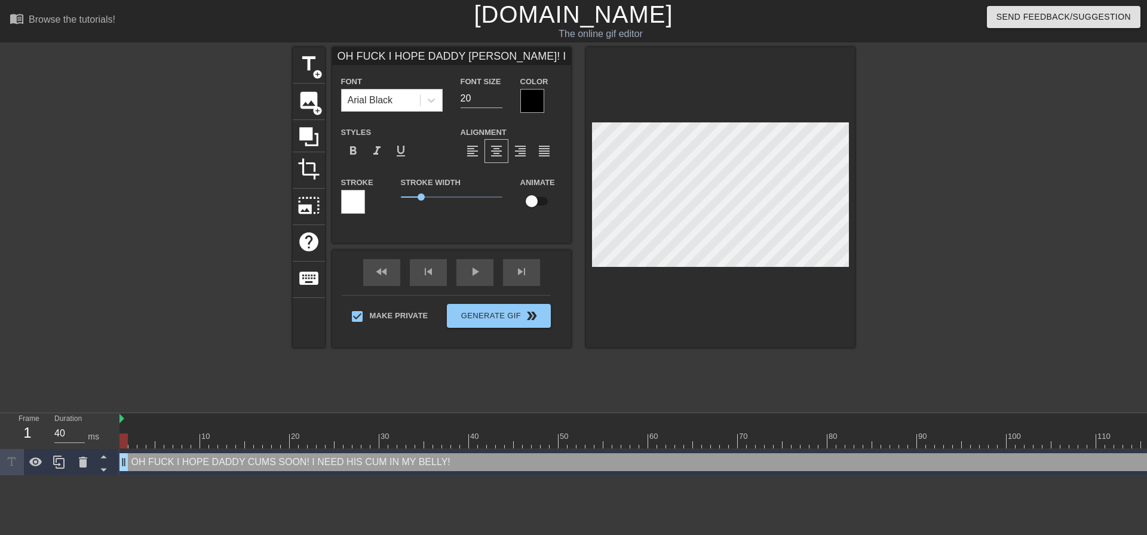
type input "OH FUCK I HOPE DADDY [PERSON_NAME]! I NEED HIS CUM IN MY BELLY!"
type textarea "OH FUCK I HOPE DADDY CUMS SOON! I NEED HIS CUM IN MY BELLY!"
type input "OH FUCK I HOPE DADDY [PERSON_NAME]! I NEED HIS CUM IN MY BELLY!"
type textarea "OH FUCK I HOPE DADDY CUMS SOON! I NEED HIS CUM IN MY BELLY!"
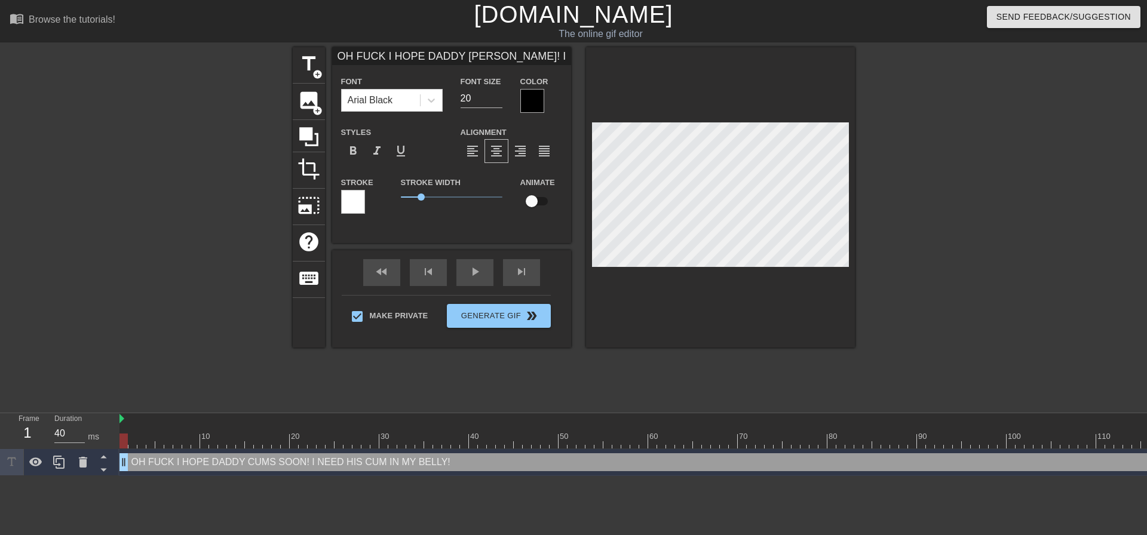
type input "OH FUCK I HOPE DADDY [PERSON_NAME]! I NEED HIS CUM IN MY BELLY!"
type textarea "OH FUCK I HOPE DADDY [PERSON_NAME]! I NEED HIS CUM IN MY BELLY!"
type input "OH FUCK I HOPE DADDY CUMS SOON! I NEED HIS CUM IN MY BELLY!"
type textarea "OH FUCK I HOPE DADDY CUMS SOON! I NEED HIS CUM IN MY BELLY!"
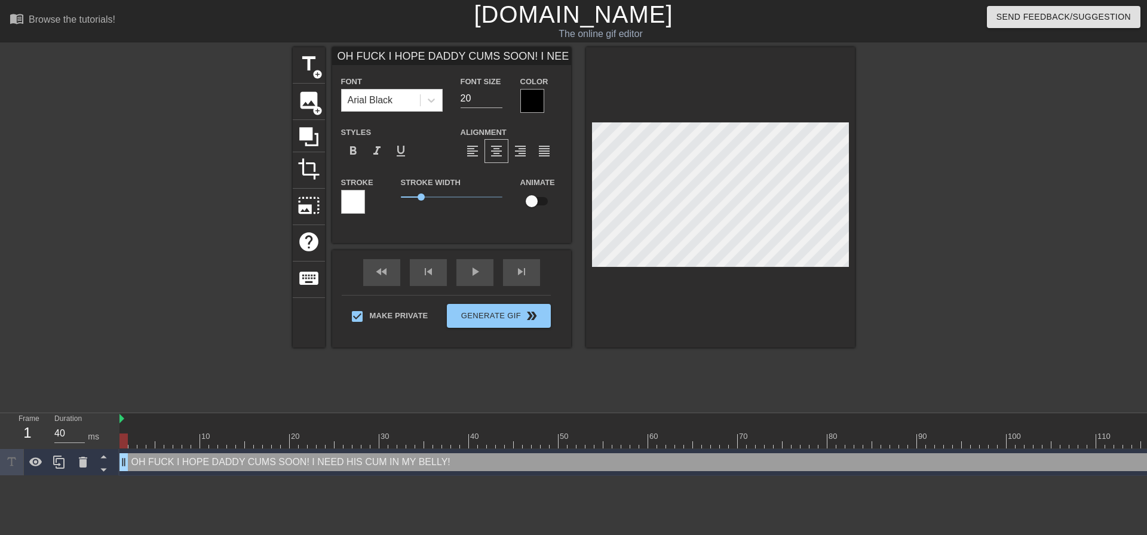
type input "OH FUCK I HOPE DADDY CUMS SOON! I NEED HIS CUM IN MY BELLY!"
type textarea "OH FUCK I HOPE DADDY CUMS SOON! I NEED HIS CUM IN MY BELLY!"
type input "OH FUCK I HOPE DADDY CUMS SOON! I NEED HIS CUM IN MY BELLY!"
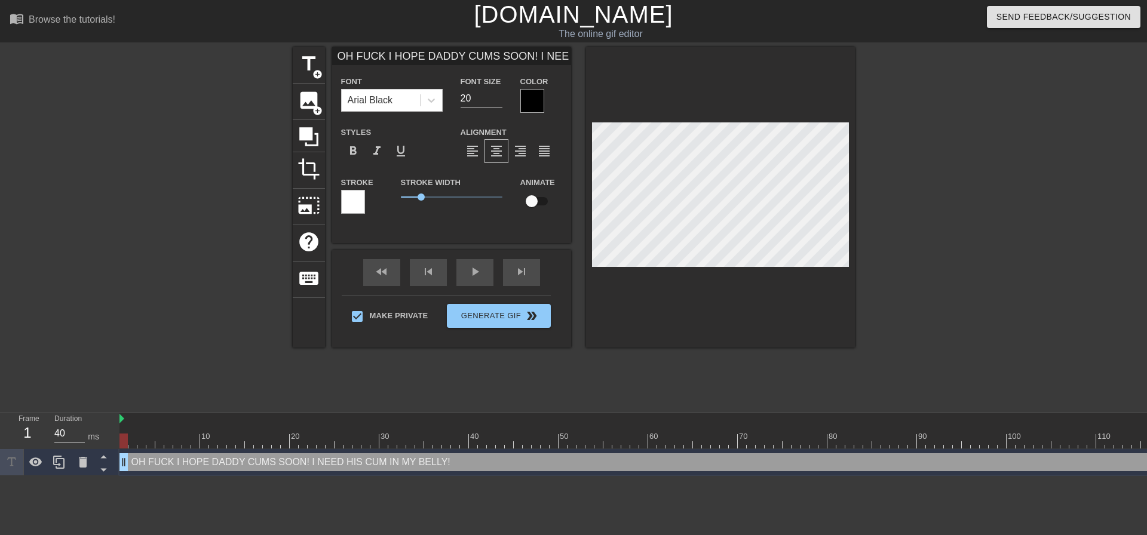
type textarea "OH FUCK I HOPE DADDY CUMS SOON! I NEED HIS CUM IN MY BELLY!"
type input "OH FUCK I HOPE DADDY CUMS SOON! I NEED HIS CUM IN MY BELLY!"
type textarea "OH FUCK I HOPE DADDY CUMS SOON! I NEED HIS CUM IN MY BELLY!"
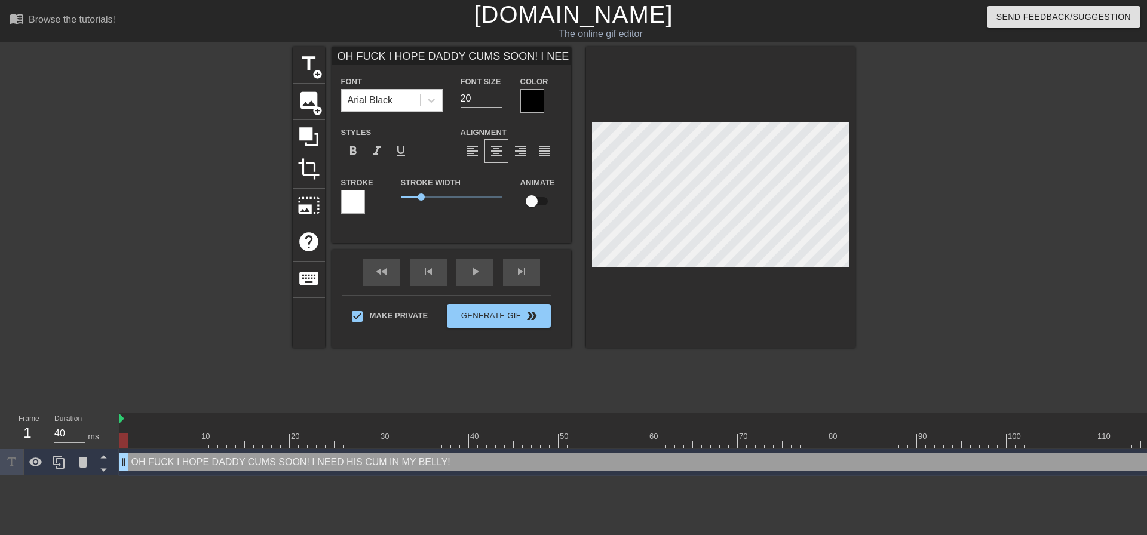
type input "OH FUCK I HOPE DADDY CUMS SOON! I NEED HIS CUM IN MY BELLY!"
type textarea "OH FUCK I HOPE DADDY CUMS SOON! I NEED HIS CUM IN MY BELLY!"
type input "OH FUCK I HOPE DADDY CUMS SOON! I NEED HIS CUM IN MY BELLY!"
type textarea "OH FUCK I HOPE DADDY CUMS SOON! I NEED HIS CUM IN MY BELLY!"
type input "OH FUCK I HOPE DADDY CUMS SOON! I NEED HIS CUM IN MY BELLY!"
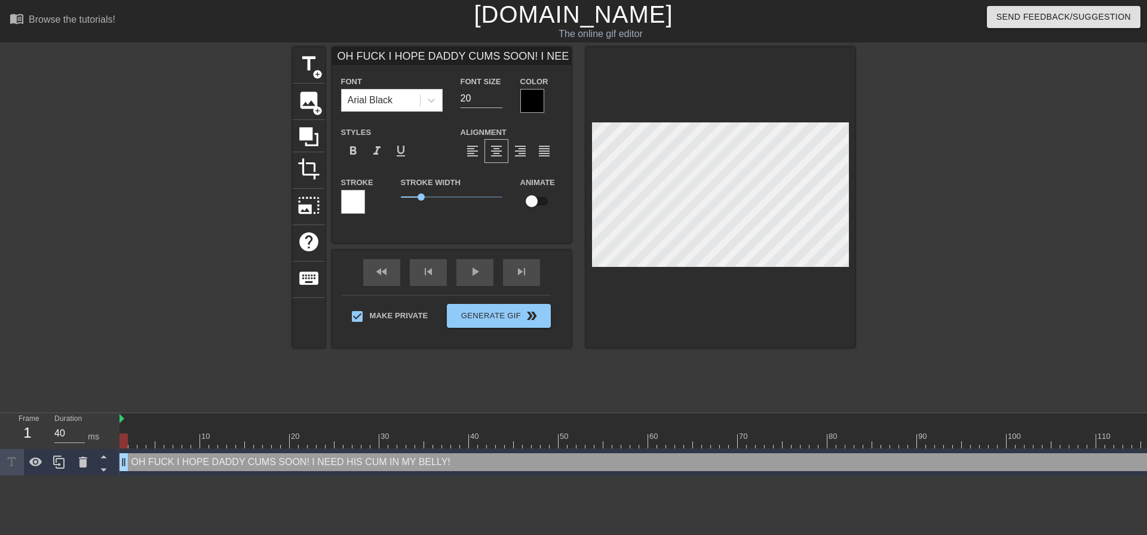
type textarea "OH FUCK I HOPE DADDY CUMS SOON! I NEED HIS CUM IN MY BELLY!"
type input "OH FUCK I HOPE DADDY CUMS SOON! I NEED HIS CUM IN MY BELLY!"
type textarea "OH FUCK I HOPE DADDY CUMS SOON! I NEED HIS CUM IN MY BELLY!"
click at [854, 192] on div at bounding box center [720, 197] width 269 height 301
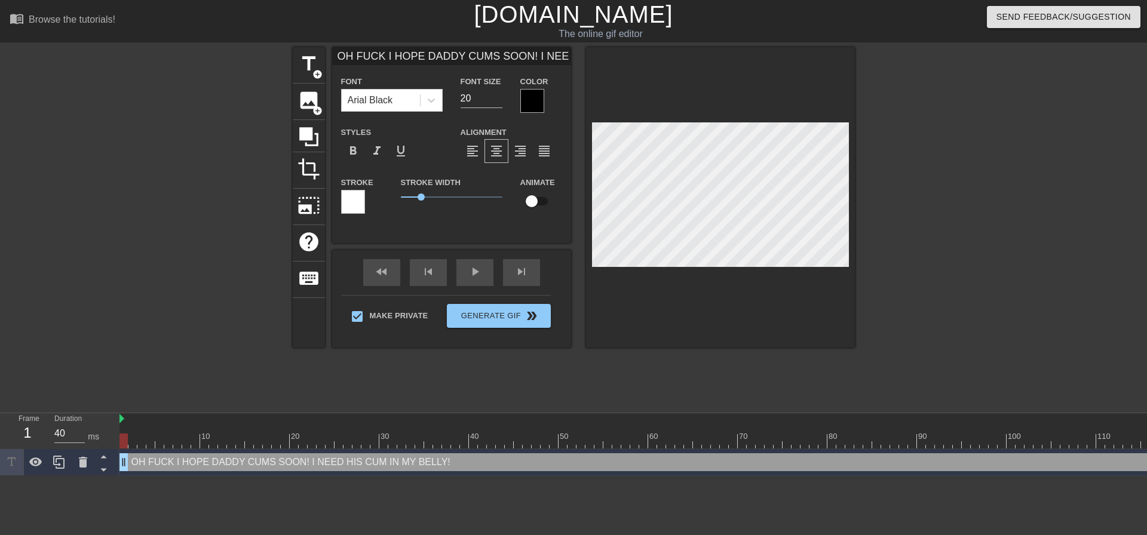
type input "OH FUCK I HOPE DADDY CUMS SOON! I NEED HIS CUM IN MY BELLY!"
drag, startPoint x: 928, startPoint y: 194, endPoint x: 872, endPoint y: 192, distance: 56.2
click at [927, 194] on div at bounding box center [958, 226] width 179 height 359
type input "OH FUCK I HOPE DADDY CUMS SOON! I NEED HIS CUM IN MY BELLY!"
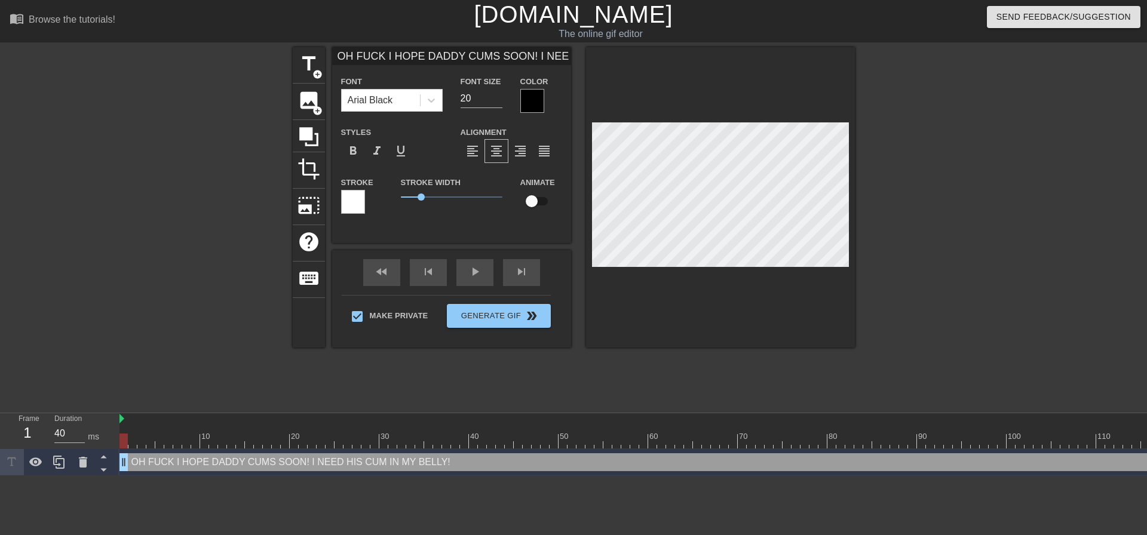
type textarea "OH FUCK I HOPE DADDY CUMS SOON! I NEED HIS CUM IN MY BELLY!"
type input "OH FUCK I HOPE DADDY CUMS SOON! I NEED HIS CUM IN MY BELLY!"
type textarea "OH FUCK I HOPE DADDY CUMS SOON! I NEED HIS CUM IN MY BELLY!"
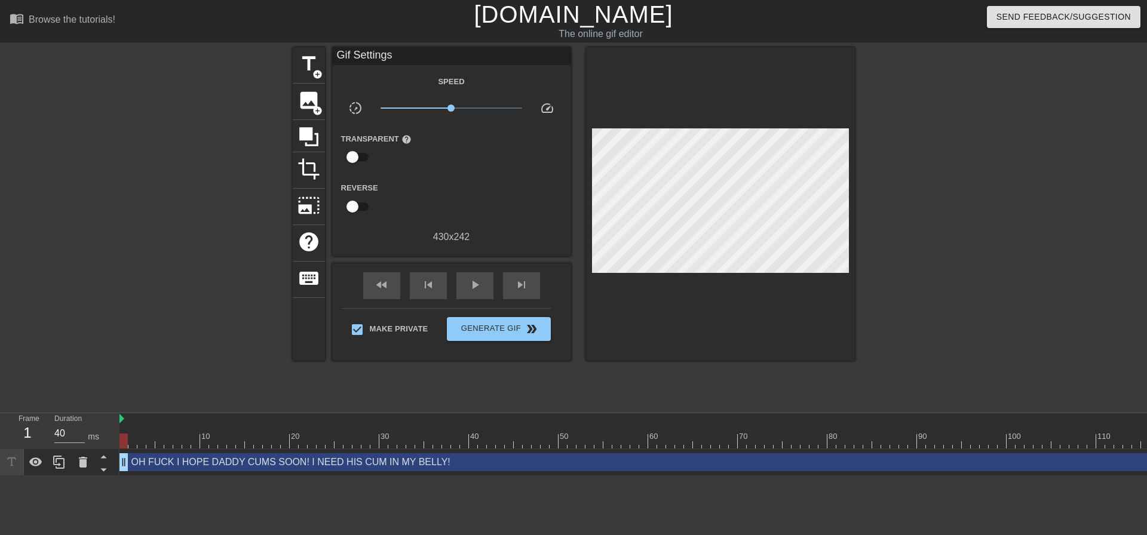
drag, startPoint x: 993, startPoint y: 189, endPoint x: 870, endPoint y: 197, distance: 123.3
click at [991, 189] on div at bounding box center [958, 226] width 179 height 359
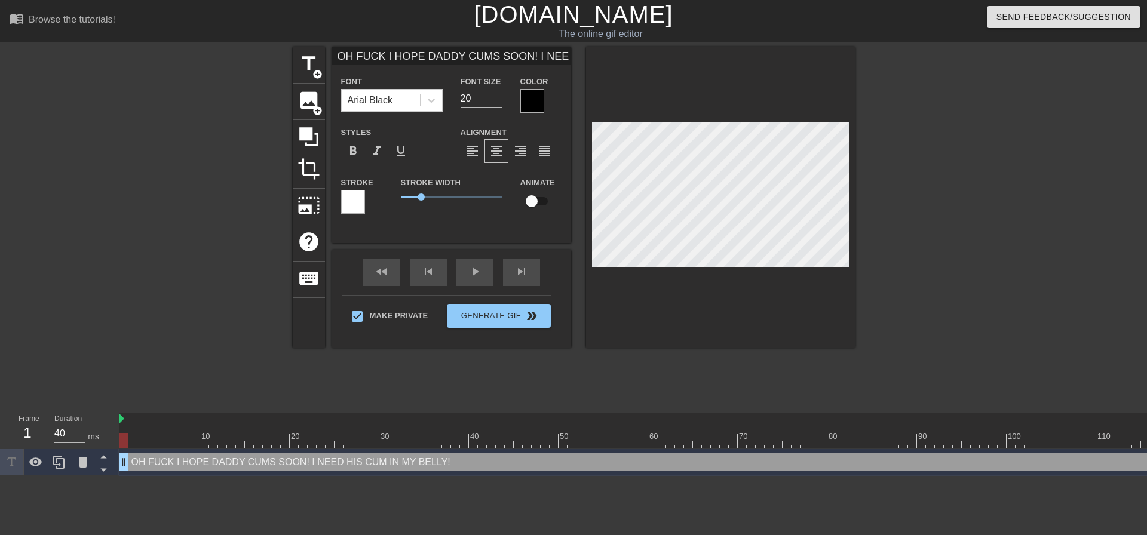
type input "OH FUCK I HOPE DADDY CUMS SOON! I NEED HIS CUM IN MY BELLY!"
type textarea "OH FUCK I HOPE DADDY CUMS SOON! I NEED HIS CUM IN MY BELLY!"
click at [1007, 227] on div at bounding box center [958, 226] width 179 height 359
click at [927, 145] on div at bounding box center [958, 226] width 179 height 359
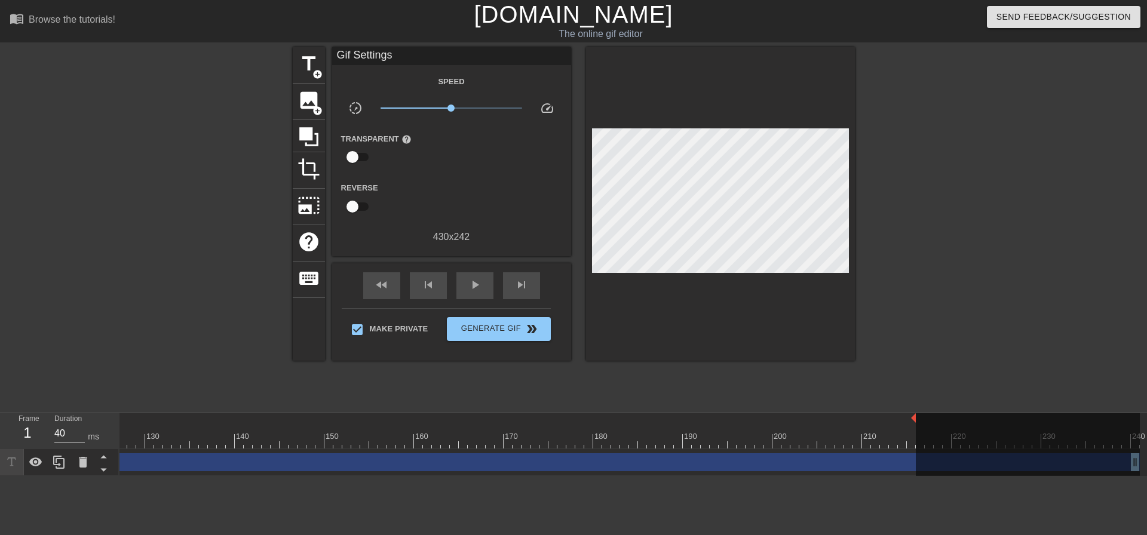
scroll to position [0, 1140]
drag, startPoint x: 246, startPoint y: 446, endPoint x: 47, endPoint y: 454, distance: 199.1
click at [47, 454] on div "Frame 120 Duration 40 ms 10 20 30 40 50 60 70 80 90 100 110 120 130 140 150" at bounding box center [573, 445] width 1147 height 63
click at [1125, 464] on div at bounding box center [1028, 450] width 224 height 72
drag, startPoint x: 1125, startPoint y: 464, endPoint x: 1027, endPoint y: 462, distance: 98.6
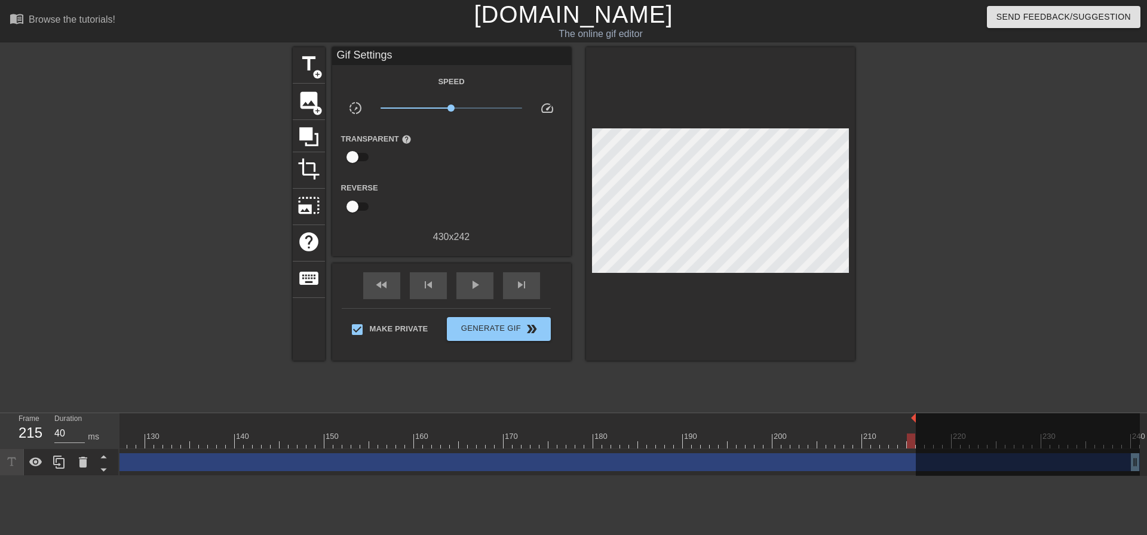
click at [1027, 462] on div at bounding box center [1028, 450] width 224 height 72
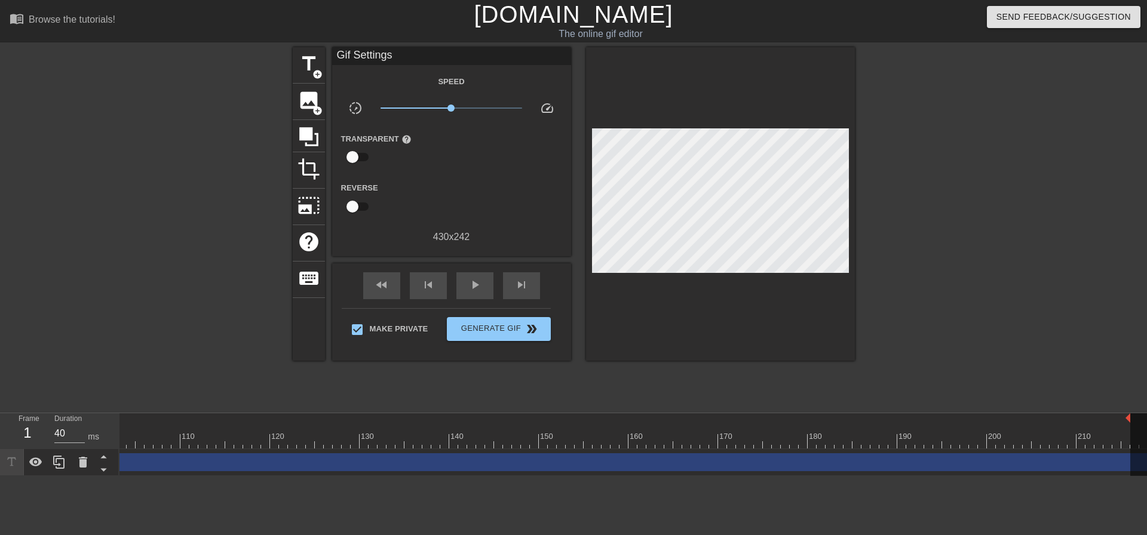
drag, startPoint x: 834, startPoint y: 465, endPoint x: 814, endPoint y: 466, distance: 19.7
click at [815, 466] on div "OH FUCK I HOPE DADDY CUMS SOON! I NEED HIS CUM IN MY BELLY! drag_handle drag_ha…" at bounding box center [278, 463] width 2151 height 18
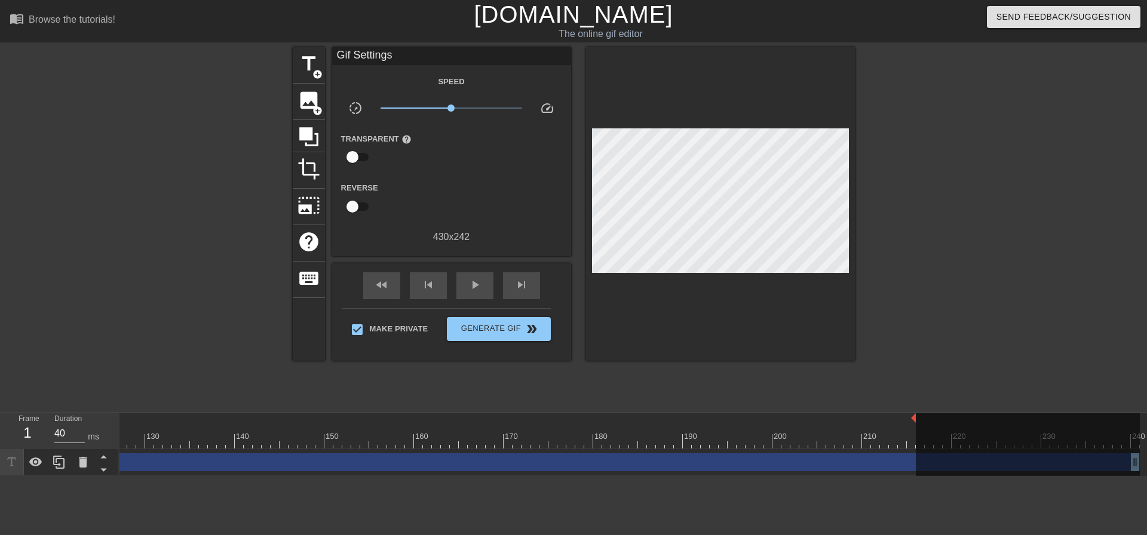
drag, startPoint x: 901, startPoint y: 461, endPoint x: 853, endPoint y: 458, distance: 47.9
click at [798, 466] on div "OH FUCK I HOPE DADDY CUMS SOON! I NEED HIS CUM IN MY BELLY! drag_handle drag_ha…" at bounding box center [64, 463] width 2151 height 18
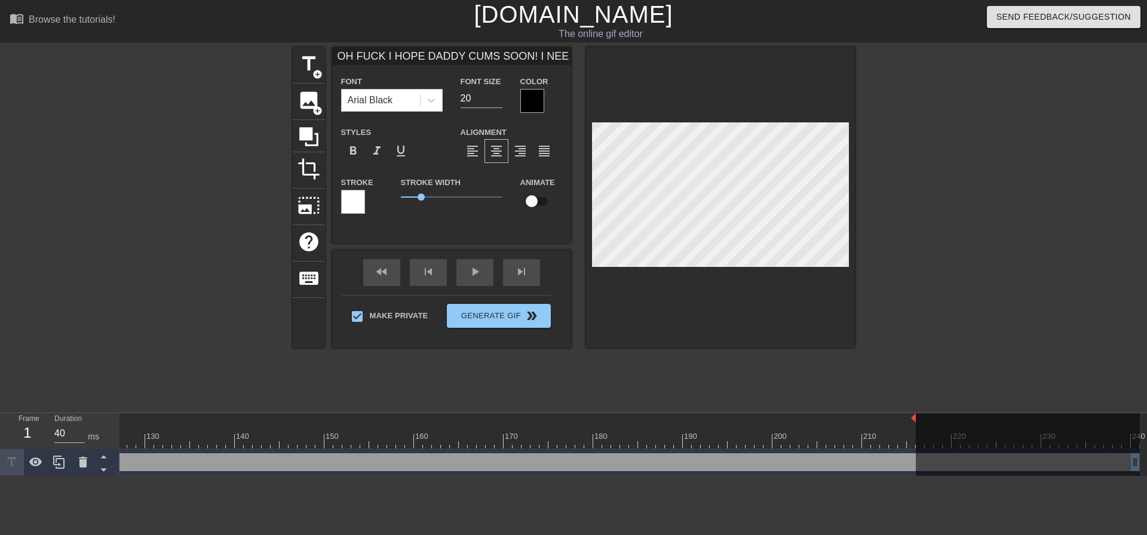
click at [1121, 464] on div at bounding box center [1028, 450] width 224 height 72
click at [1126, 464] on div at bounding box center [1028, 450] width 224 height 72
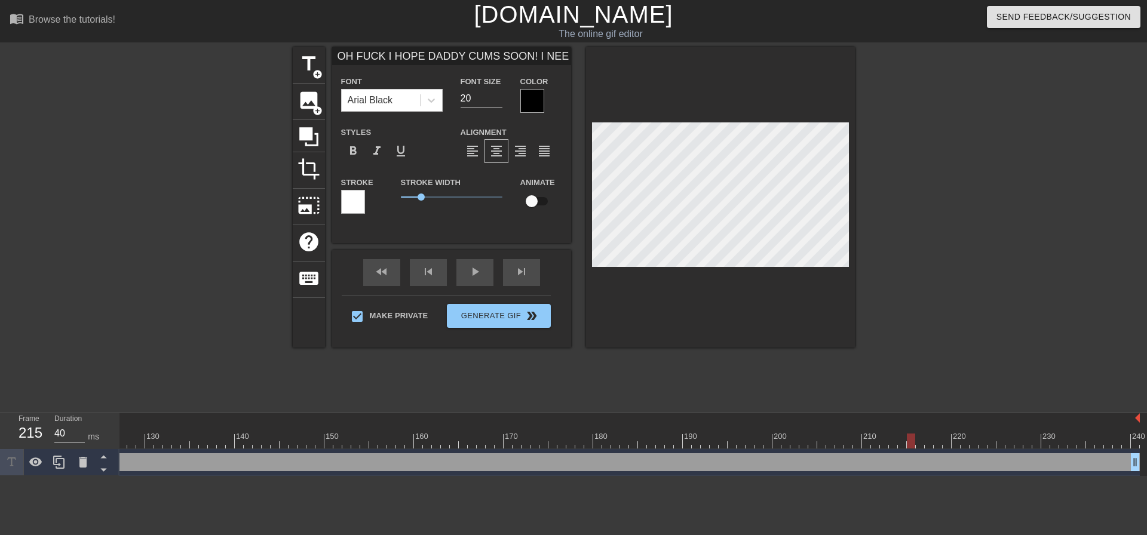
scroll to position [0, 1131]
drag, startPoint x: 907, startPoint y: 419, endPoint x: 1134, endPoint y: 456, distance: 230.0
click at [1138, 448] on div "10 20 30 40 50 60 70 80 90 100 110 120 130 140 150 160" at bounding box center [634, 445] width 1028 height 63
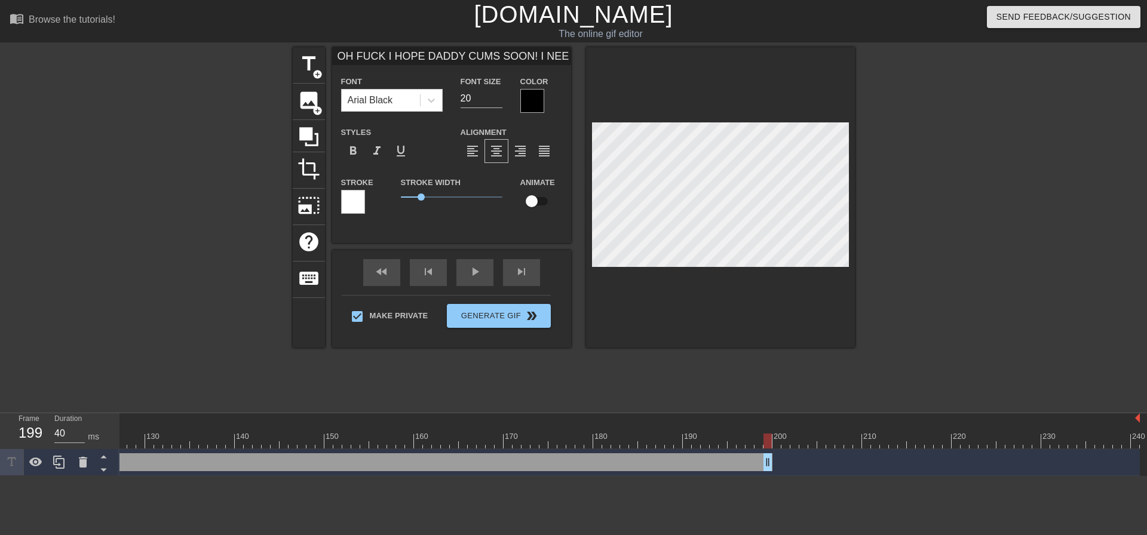
drag, startPoint x: 1131, startPoint y: 463, endPoint x: 760, endPoint y: 441, distance: 371.1
click at [760, 441] on div "10 20 30 40 50 60 70 80 90 100 110 120 130 140 150 160" at bounding box center [634, 445] width 1028 height 63
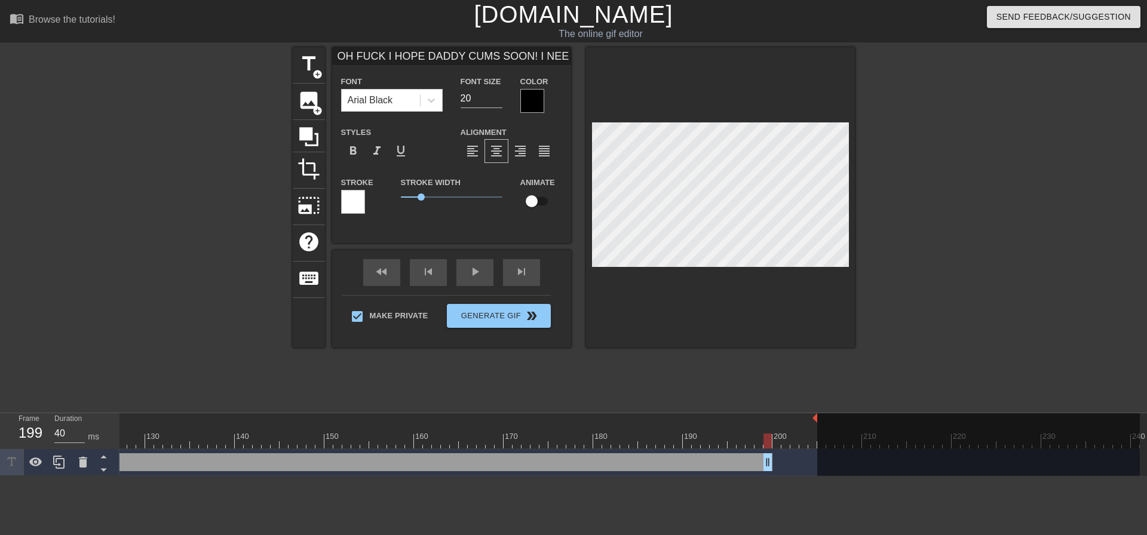
drag, startPoint x: 1138, startPoint y: 418, endPoint x: 818, endPoint y: 414, distance: 319.7
click at [818, 414] on div "10 20 30 40 50 60 70 80 90 100 110 120 130 140 150 160" at bounding box center [64, 431] width 2151 height 35
drag, startPoint x: 770, startPoint y: 440, endPoint x: 819, endPoint y: 446, distance: 49.4
click at [819, 446] on div "10 20 30 40 50 60 70 80 90 100 110 120 130 140 150 160" at bounding box center [64, 431] width 2151 height 35
drag, startPoint x: 816, startPoint y: 419, endPoint x: 886, endPoint y: 425, distance: 70.2
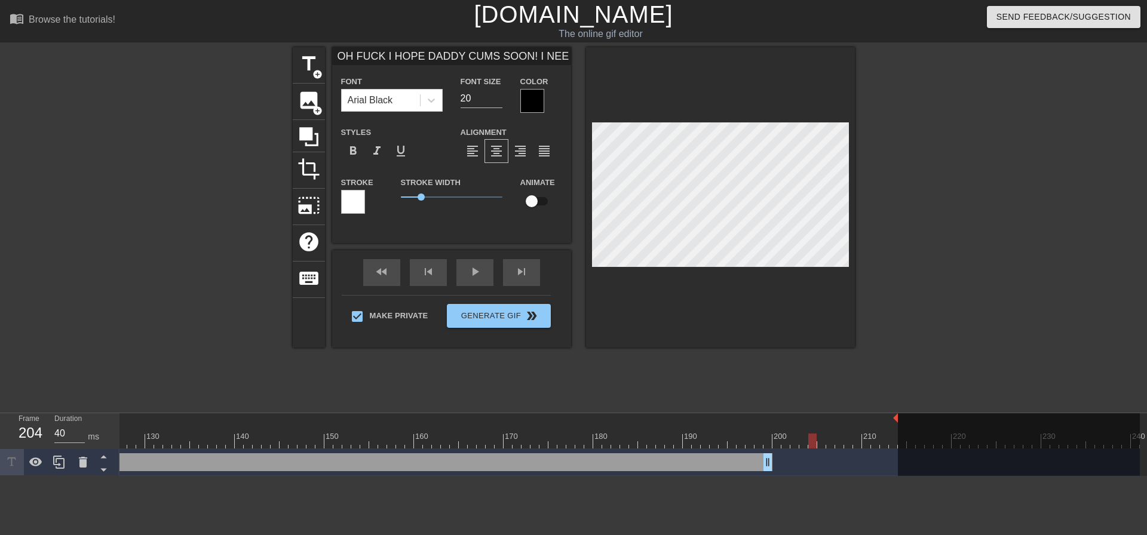
click at [892, 425] on div "10 20 30 40 50 60 70 80 90 100 110 120 130 140 150 160" at bounding box center [64, 431] width 2151 height 35
drag, startPoint x: 813, startPoint y: 440, endPoint x: 910, endPoint y: 431, distance: 97.2
click at [912, 442] on div "10 20 30 40 50 60 70 80 90 100 110 120 130 140 150 160" at bounding box center [64, 431] width 2151 height 35
drag, startPoint x: 898, startPoint y: 419, endPoint x: 889, endPoint y: 421, distance: 8.6
click at [905, 424] on div at bounding box center [1019, 450] width 242 height 72
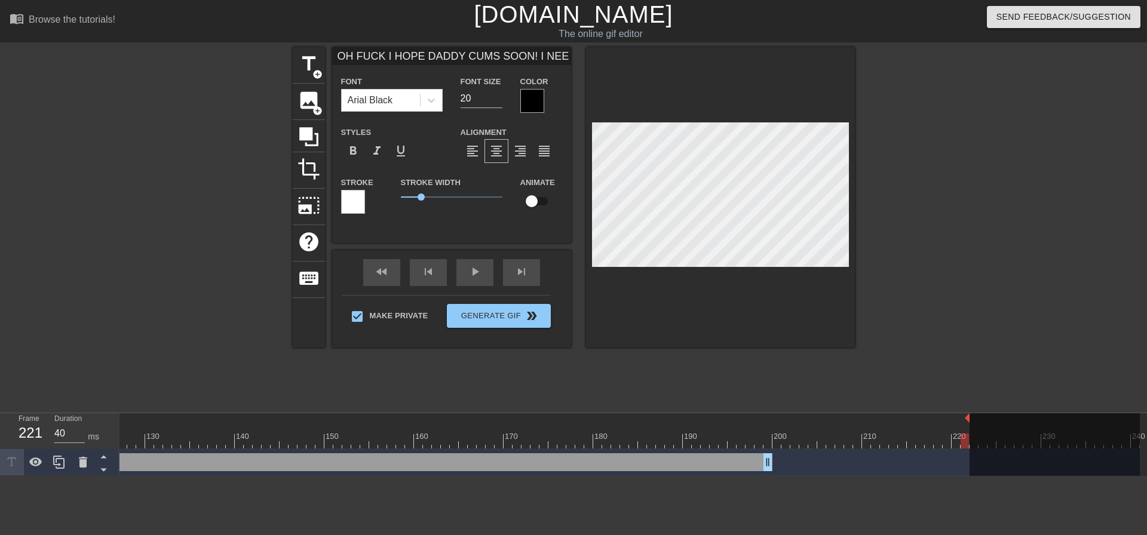
drag, startPoint x: 898, startPoint y: 420, endPoint x: 966, endPoint y: 431, distance: 69.0
click at [966, 431] on div "10 20 30 40 50 60 70 80 90 100 110 120 130 140 150 160" at bounding box center [64, 431] width 2151 height 35
drag, startPoint x: 965, startPoint y: 442, endPoint x: 986, endPoint y: 443, distance: 20.9
click at [985, 443] on div "10 20 30 40 50 60 70 80 90 100 110 120 130 140 150 160" at bounding box center [64, 431] width 2151 height 35
click at [808, 435] on div "10 20 30 40 50 60 70 80 90 100 110 120 130 140 150 160" at bounding box center [64, 431] width 2151 height 35
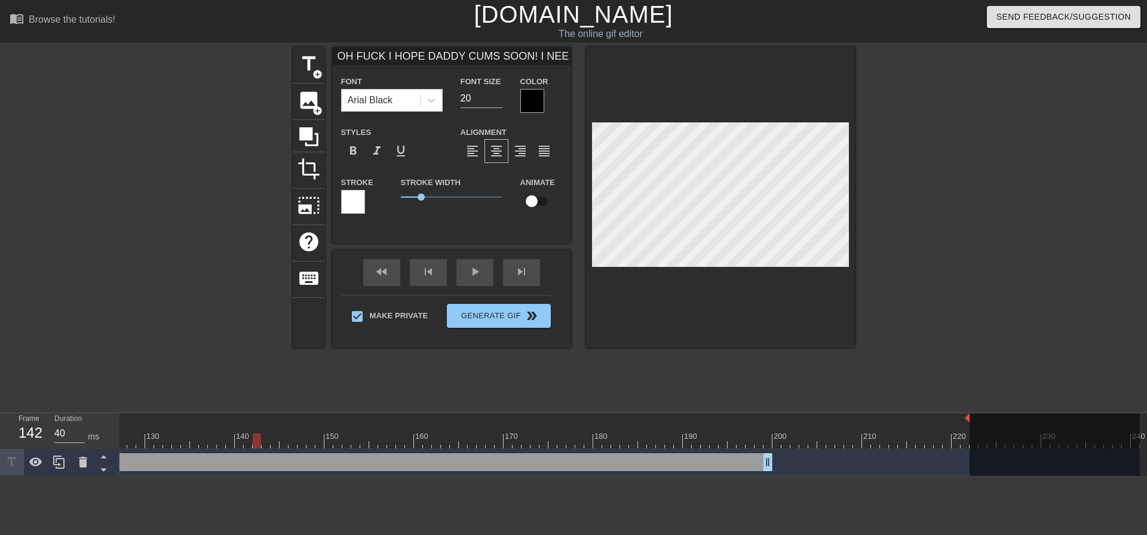
drag, startPoint x: 800, startPoint y: 441, endPoint x: 470, endPoint y: 437, distance: 329.3
click at [243, 434] on div at bounding box center [64, 441] width 2151 height 15
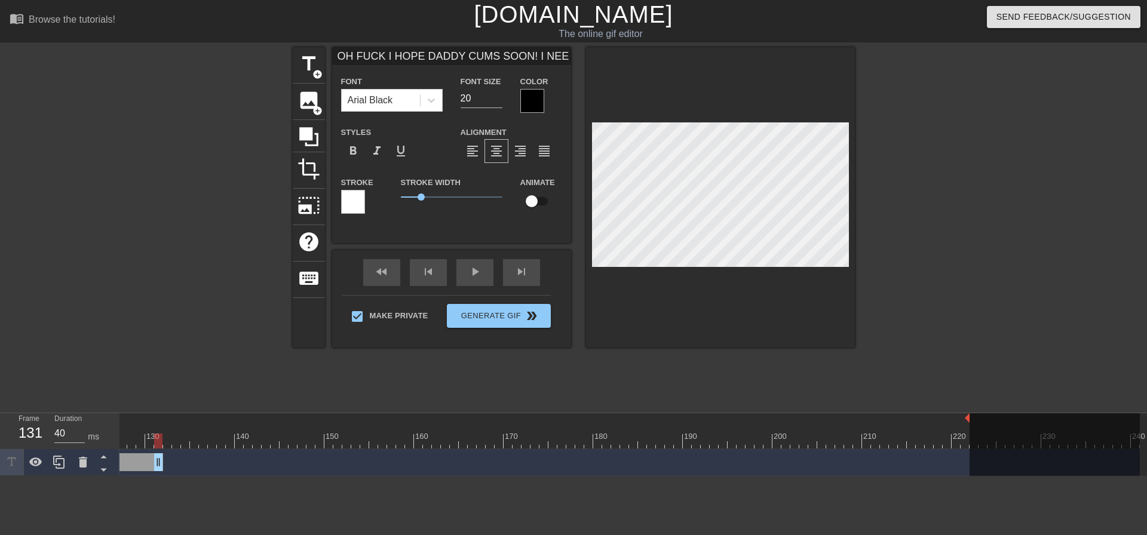
drag, startPoint x: 770, startPoint y: 462, endPoint x: 133, endPoint y: 477, distance: 637.2
click at [133, 476] on div "10 20 30 40 50 60 70 80 90 100 110 120 130 140 150 160" at bounding box center [634, 445] width 1028 height 63
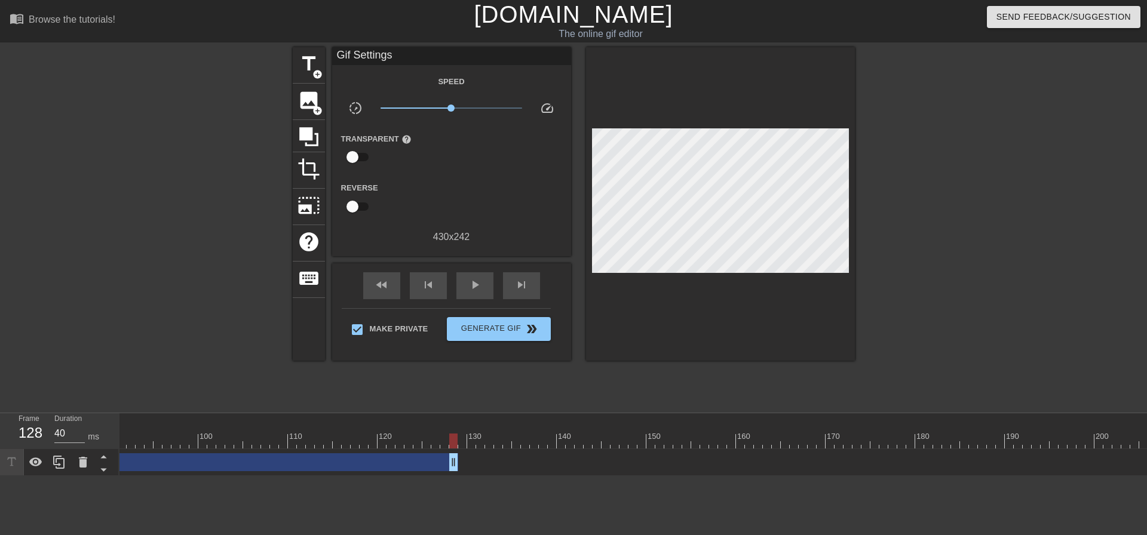
scroll to position [0, 754]
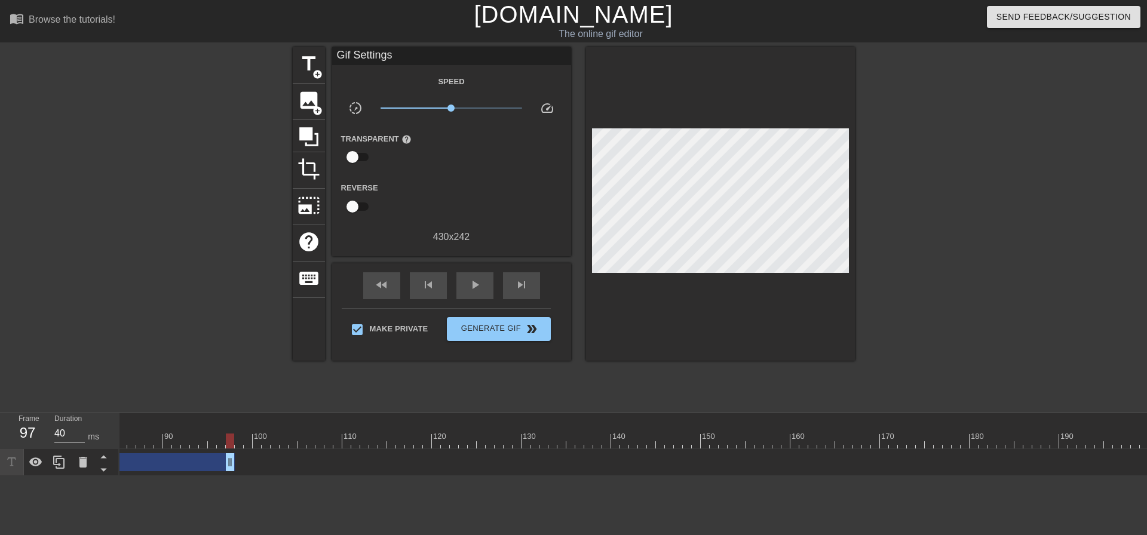
drag, startPoint x: 508, startPoint y: 458, endPoint x: 177, endPoint y: 488, distance: 331.8
click at [177, 476] on html "menu_book Browse the tutorials! [DOMAIN_NAME] The online gif editor Send Feedba…" at bounding box center [573, 238] width 1147 height 476
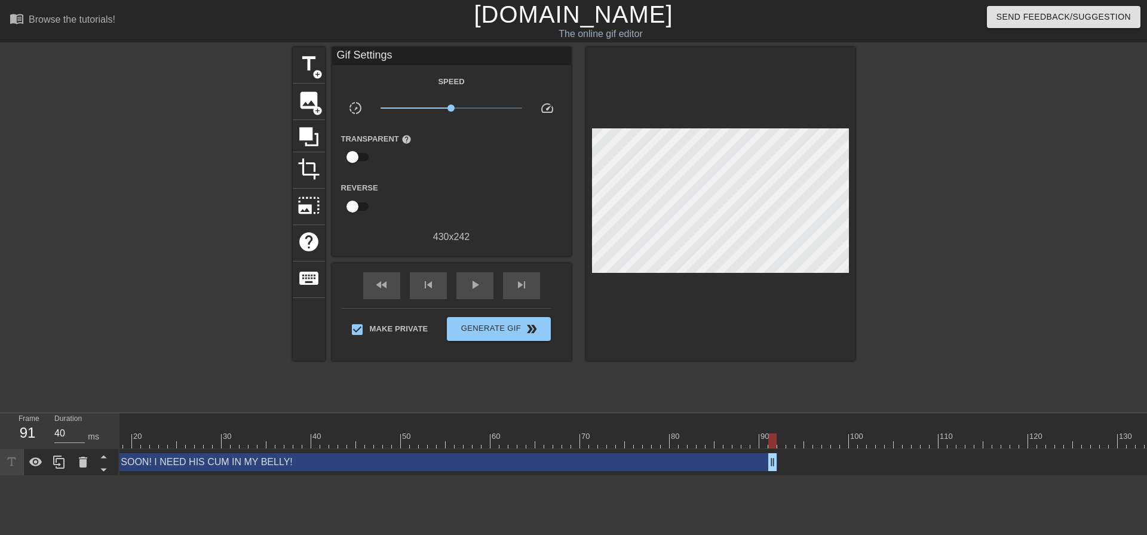
scroll to position [0, 0]
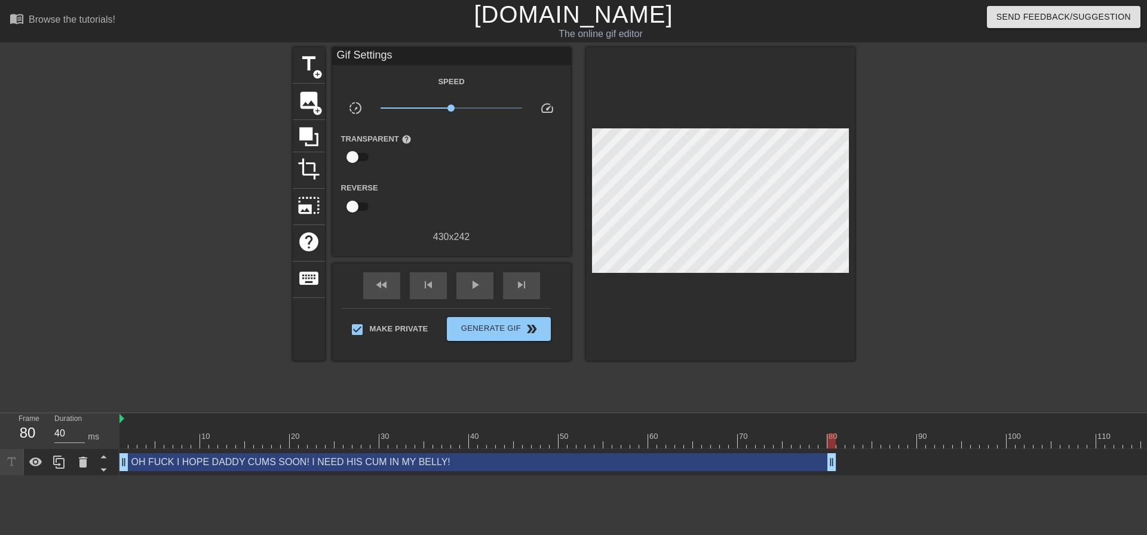
drag, startPoint x: 932, startPoint y: 466, endPoint x: 831, endPoint y: 477, distance: 102.2
click at [831, 476] on div "10 20 30 40 50 60 70 80 90 100 110 120 130 140 150 160" at bounding box center [634, 445] width 1028 height 63
click at [306, 62] on span "title" at bounding box center [309, 64] width 23 height 23
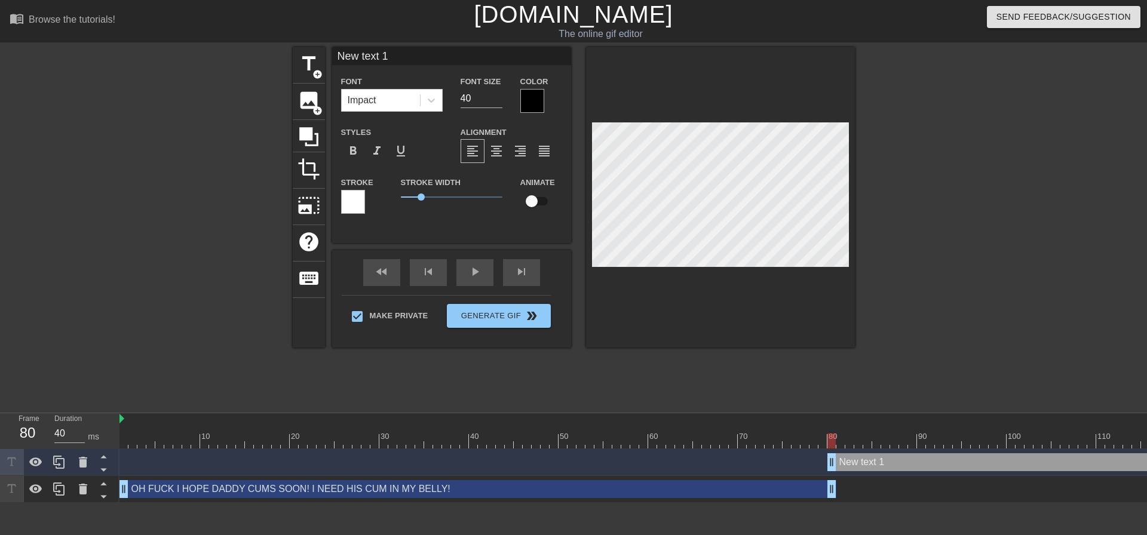
type input "50"
drag, startPoint x: 832, startPoint y: 456, endPoint x: 841, endPoint y: 460, distance: 9.4
click at [412, 103] on div "Impact" at bounding box center [381, 101] width 78 height 22
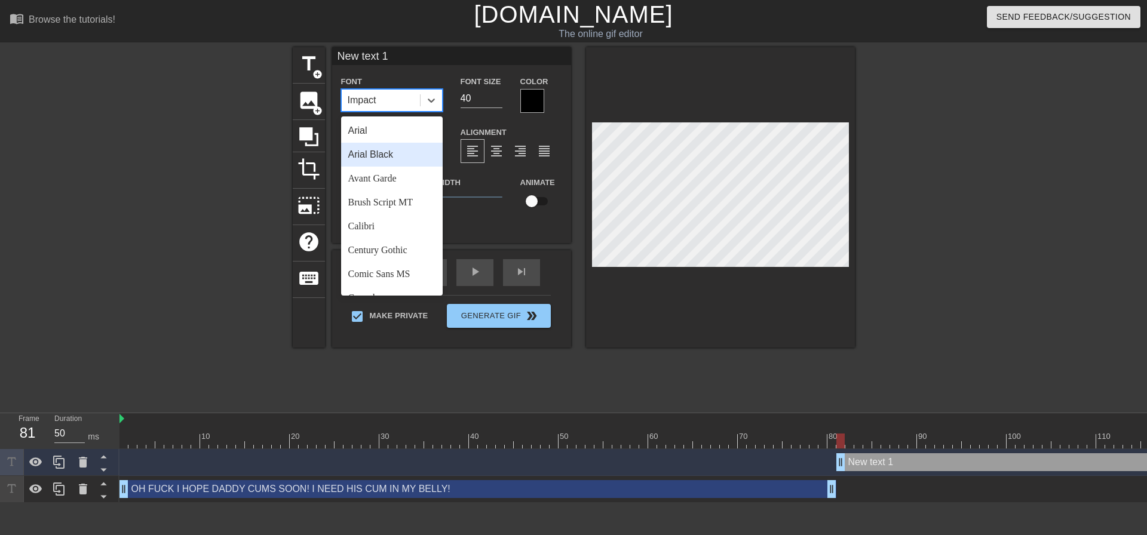
click at [397, 161] on div "Arial Black" at bounding box center [392, 155] width 102 height 24
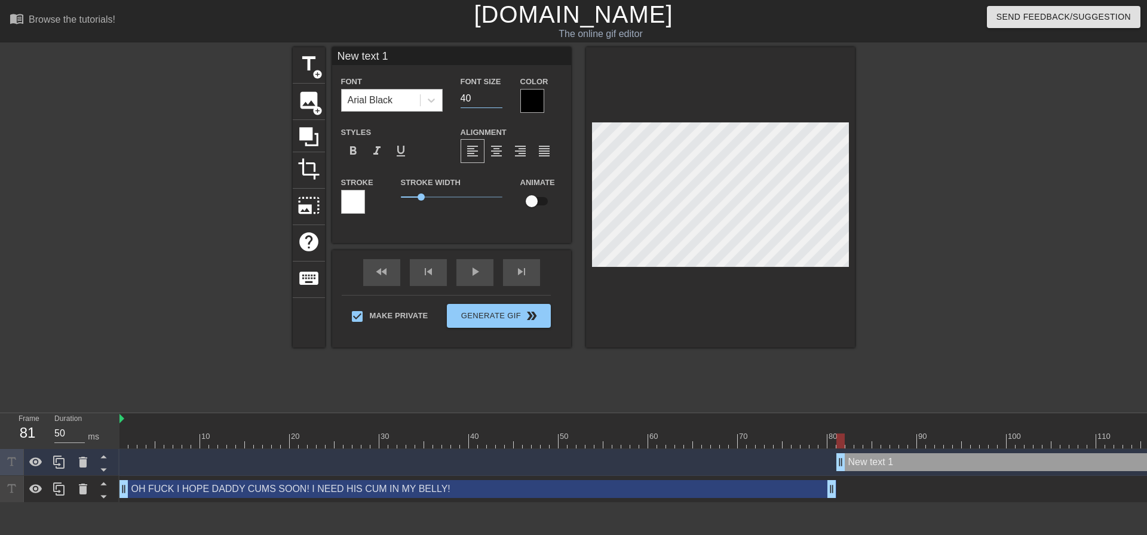
drag, startPoint x: 416, startPoint y: 94, endPoint x: 350, endPoint y: 103, distance: 66.3
click at [395, 94] on div "Font Arial Black Font Size 40 Color" at bounding box center [451, 93] width 239 height 39
type input "20"
click at [492, 158] on div "format_align_center" at bounding box center [497, 151] width 24 height 24
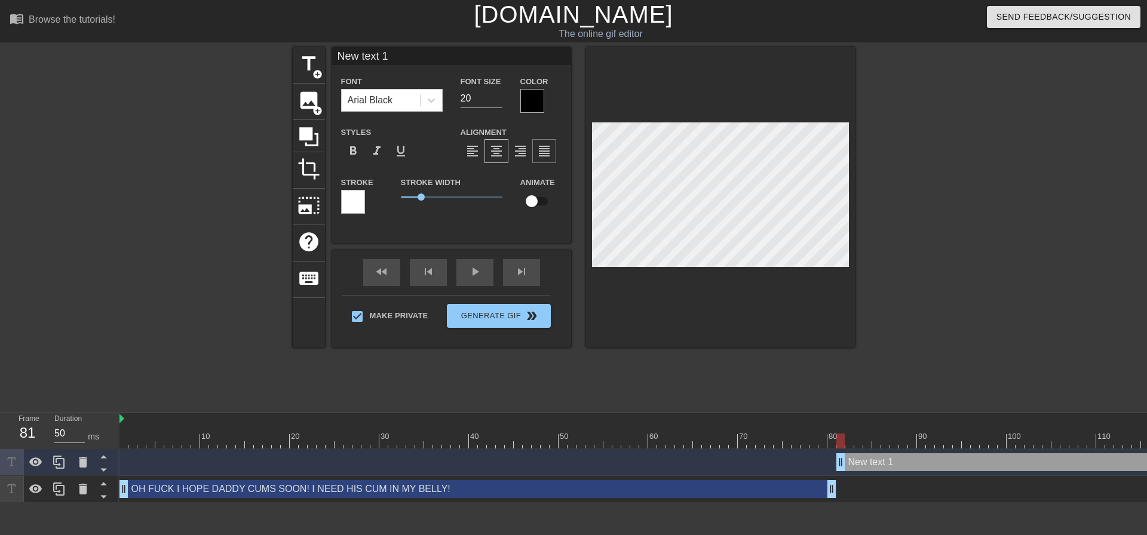
type input "G"
type textarea "G"
type input "GL"
type textarea "GL"
type input "GLL"
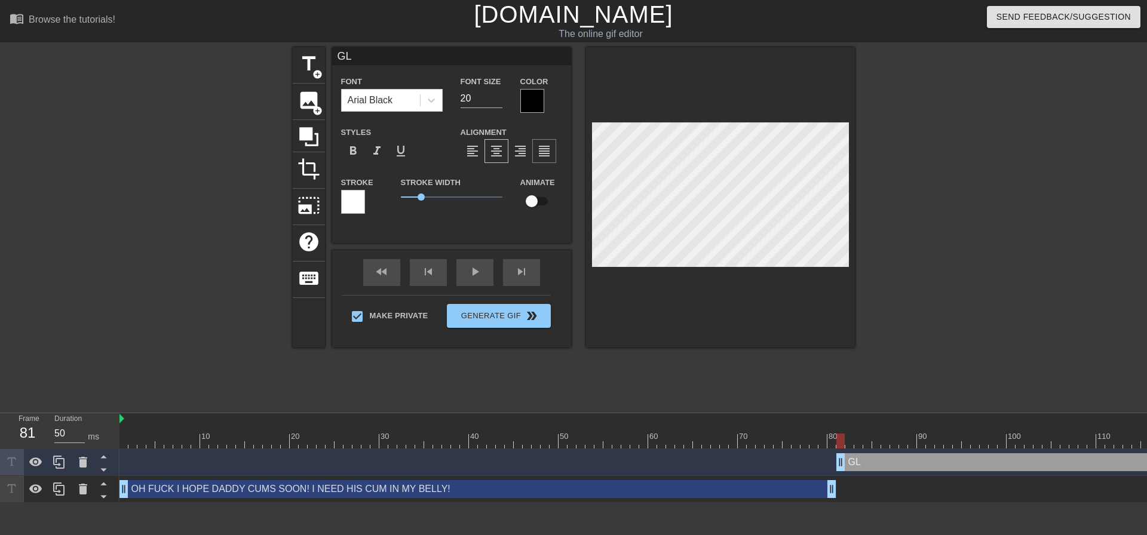
type textarea "GLL"
type input "GLLL"
type textarea "GLLL"
type input "GLLLK"
type textarea "GLLLK"
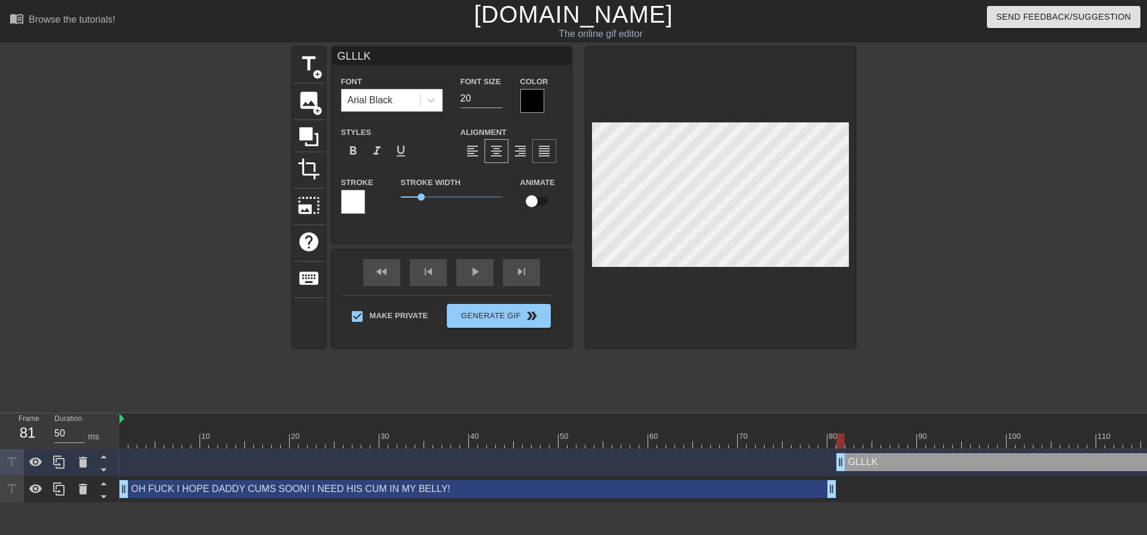
scroll to position [2, 2]
type input "GLLLK!"
type textarea "GLLLK!"
drag, startPoint x: 839, startPoint y: 440, endPoint x: 964, endPoint y: 428, distance: 126.1
click at [978, 439] on div at bounding box center [975, 441] width 8 height 15
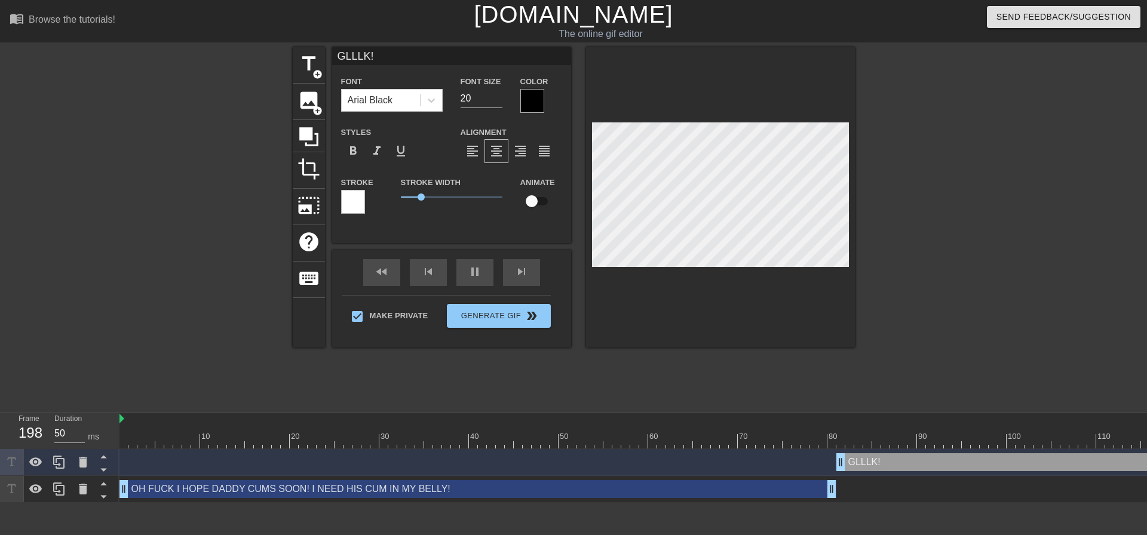
type input "40"
type input "GLLLK!"
type textarea "GLLLK!"
type input "50"
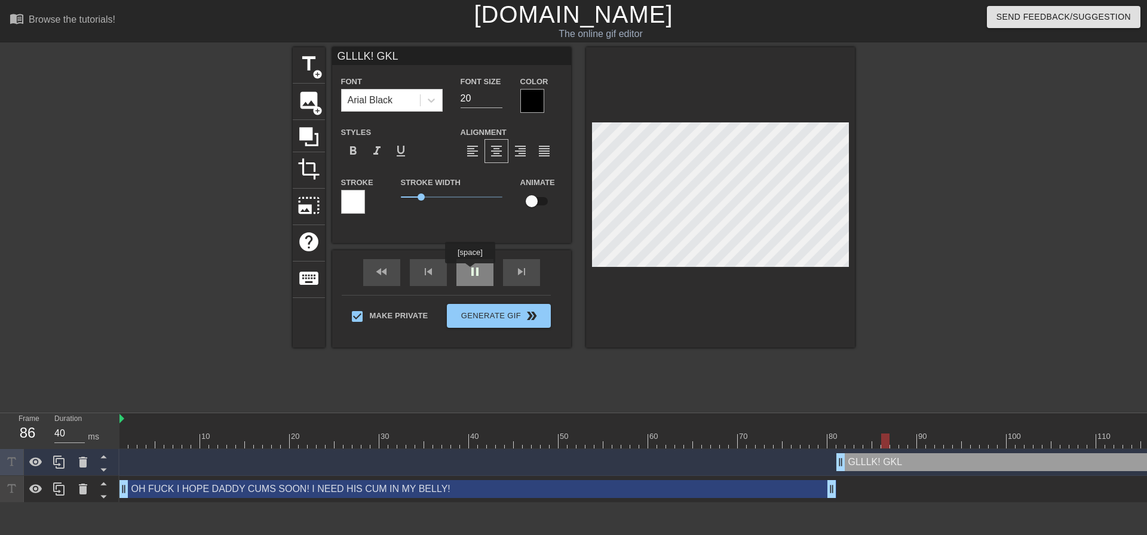
click at [470, 272] on div "pause" at bounding box center [475, 272] width 37 height 27
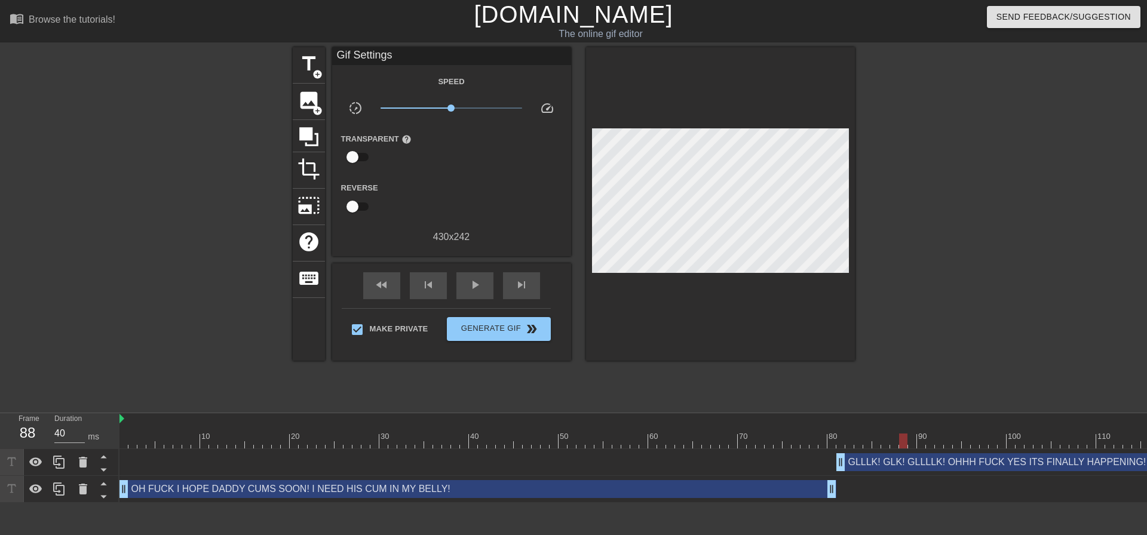
click at [932, 184] on div at bounding box center [958, 226] width 179 height 359
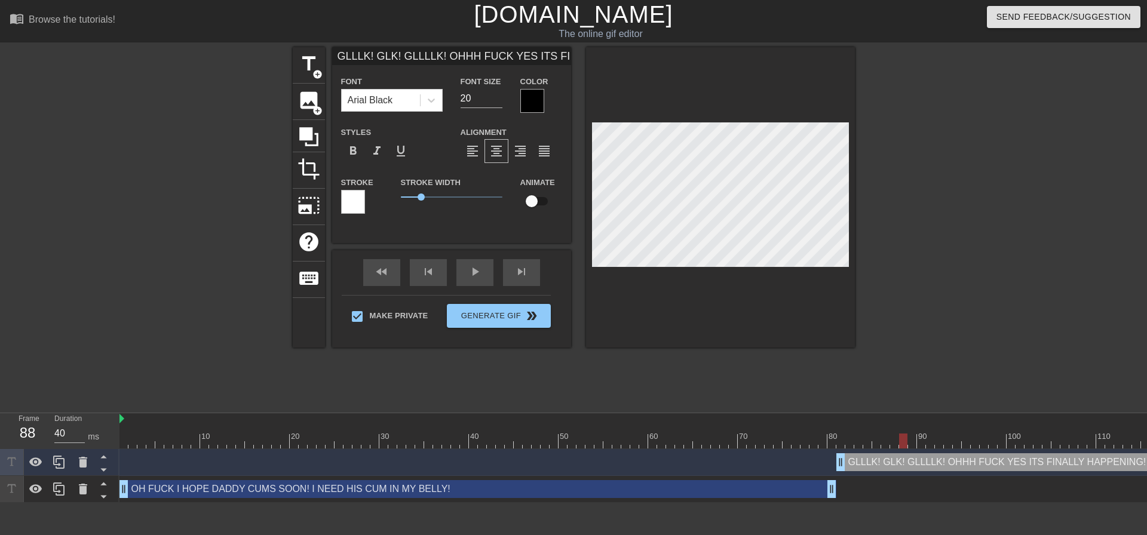
click at [835, 275] on div at bounding box center [720, 197] width 269 height 301
click at [1084, 268] on div "title add_circle image add_circle crop photo_size_select_large help keyboard GL…" at bounding box center [573, 226] width 1147 height 359
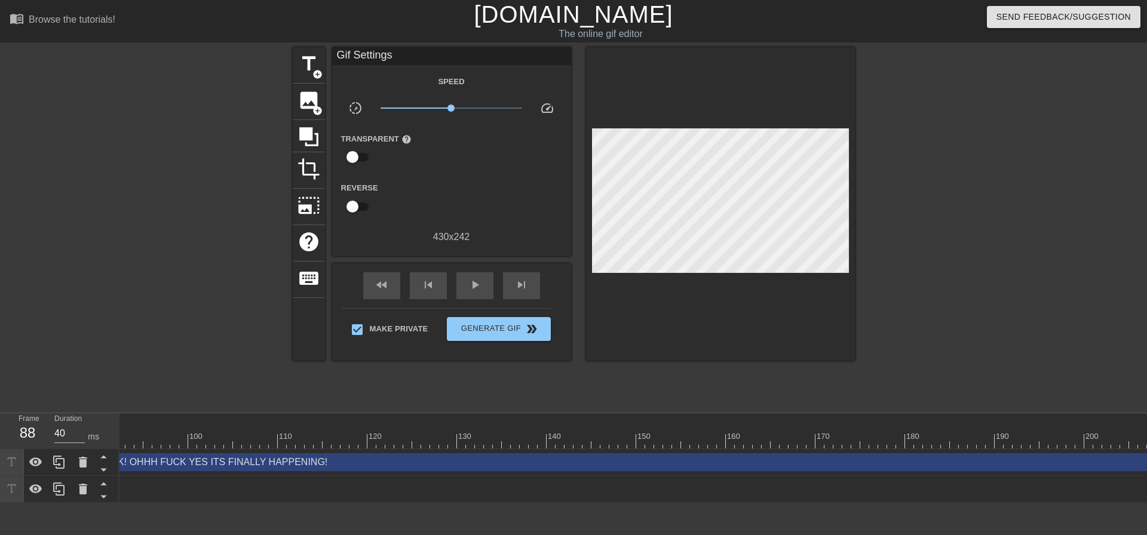
scroll to position [0, 1140]
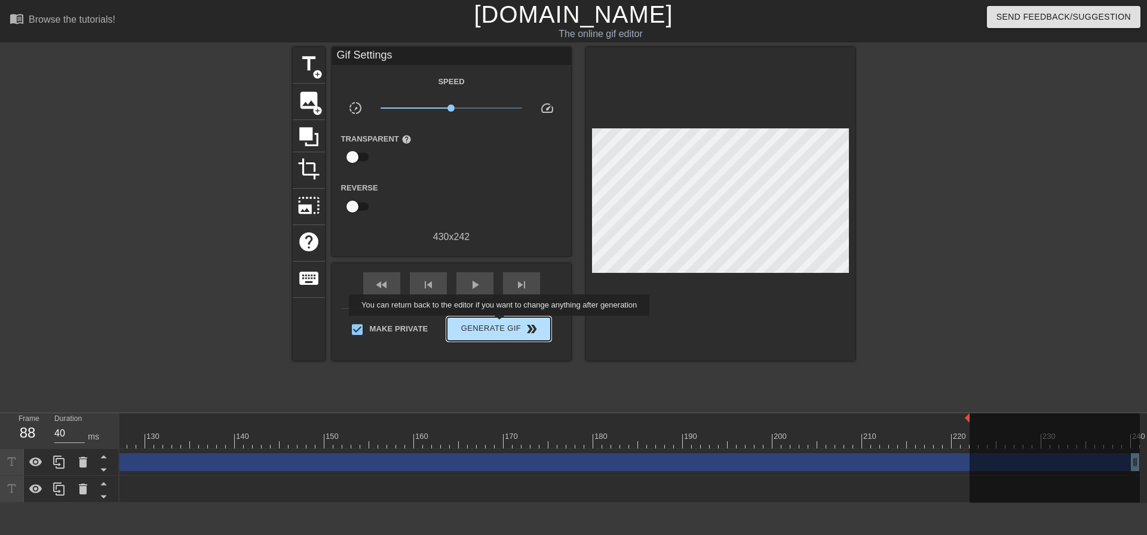
click at [500, 324] on span "Generate Gif double_arrow" at bounding box center [499, 329] width 94 height 14
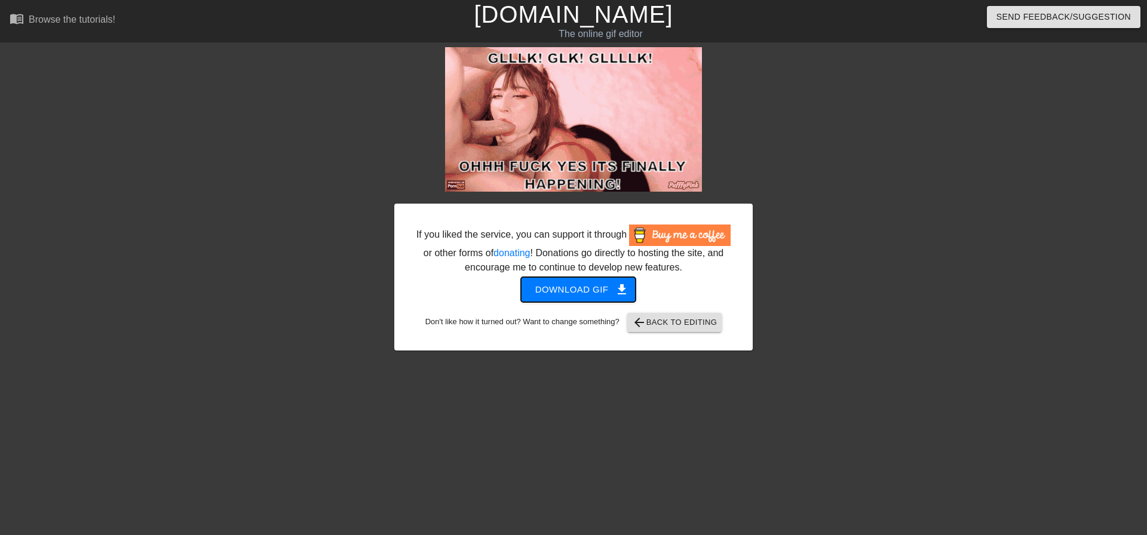
click at [590, 290] on span "Download gif get_app" at bounding box center [578, 290] width 87 height 16
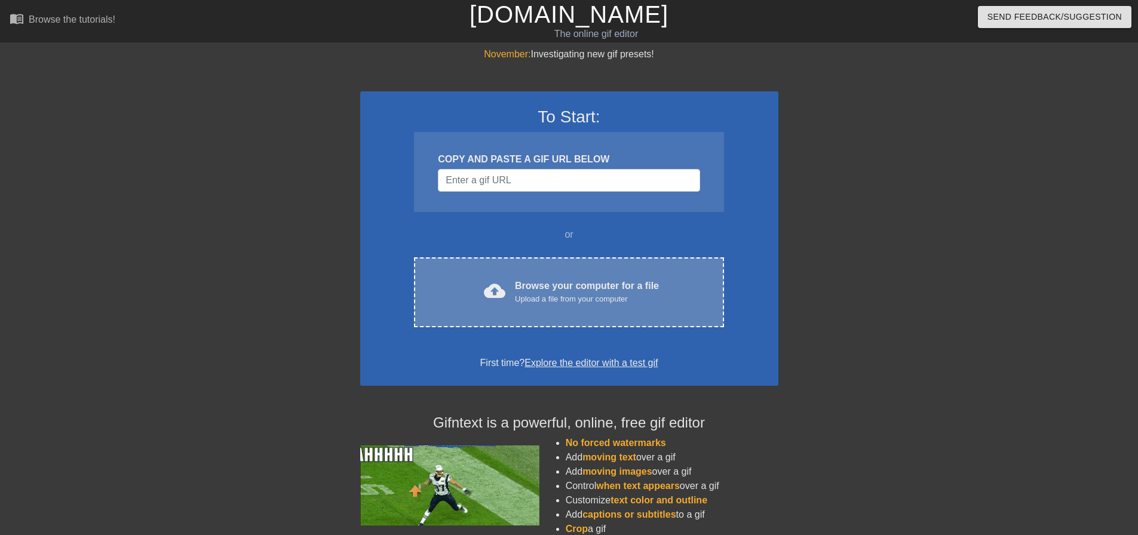
click at [554, 286] on div "Browse your computer for a file Upload a file from your computer" at bounding box center [587, 292] width 144 height 26
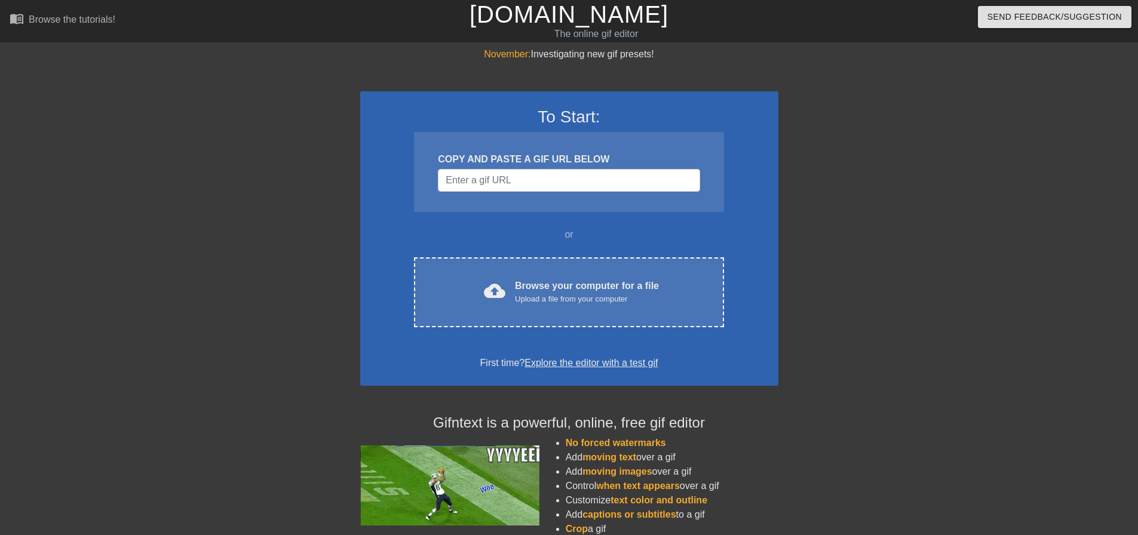
click at [657, 251] on div "To Start: COPY AND PASTE A GIF URL BELOW or cloud_upload Browse your computer f…" at bounding box center [569, 238] width 418 height 295
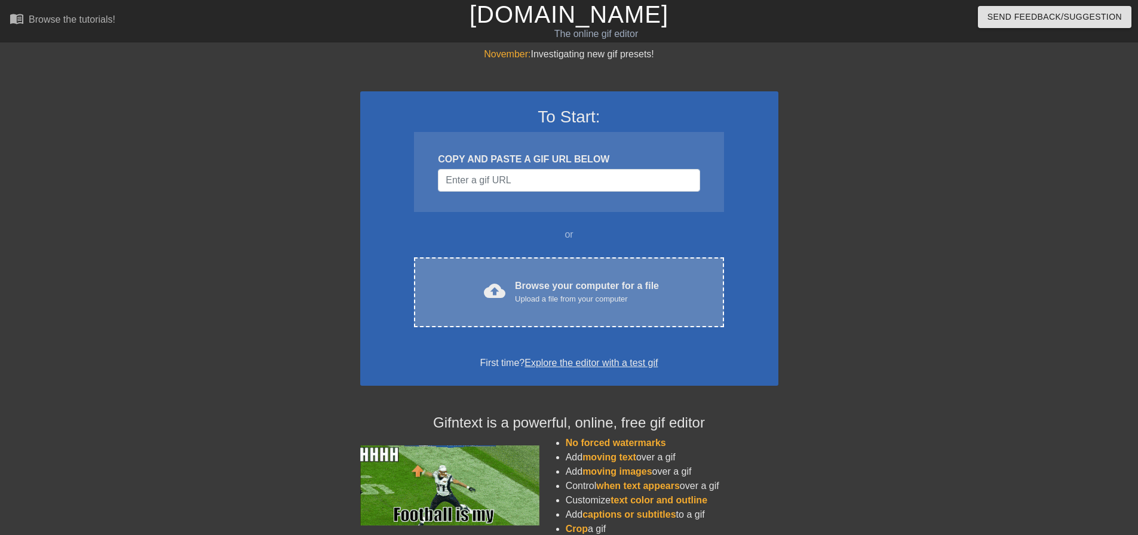
click at [651, 268] on div "cloud_upload Browse your computer for a file Upload a file from your computer C…" at bounding box center [569, 293] width 310 height 70
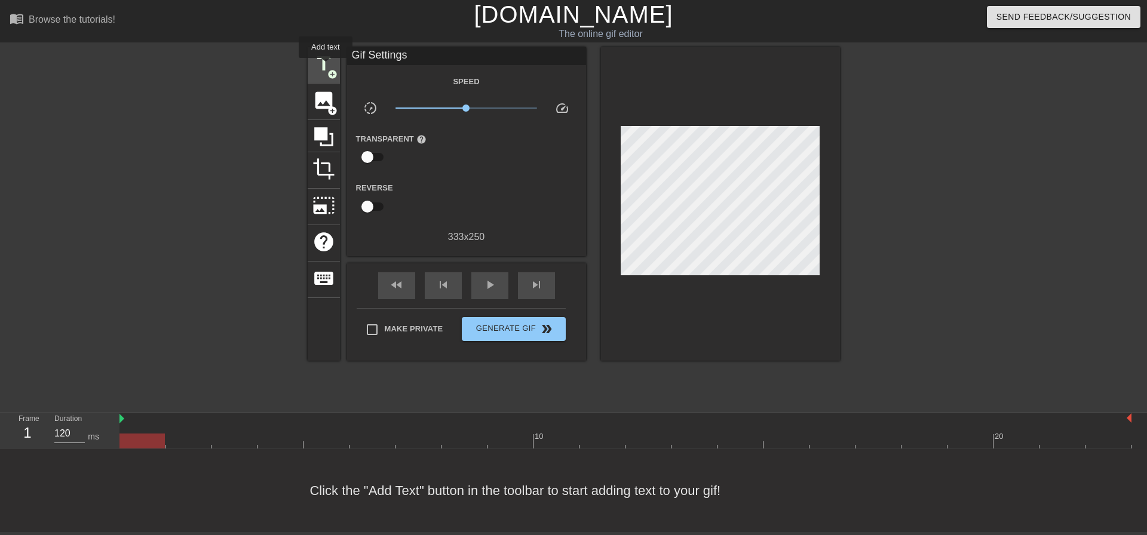
click at [326, 63] on span "title" at bounding box center [324, 64] width 23 height 23
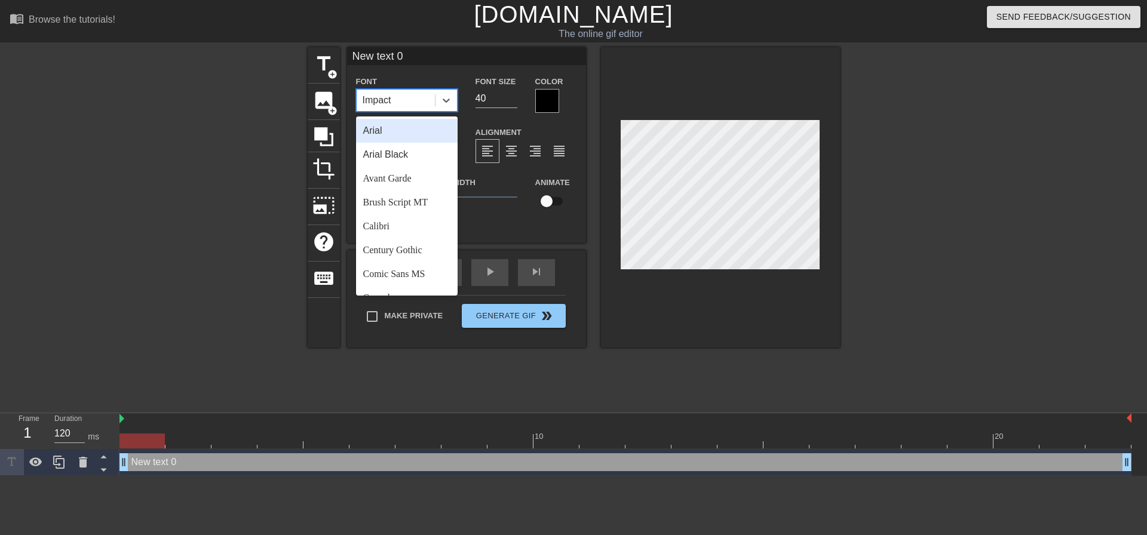
click at [412, 97] on div "Impact" at bounding box center [396, 101] width 78 height 22
click at [435, 157] on div "Arial Black" at bounding box center [407, 155] width 102 height 24
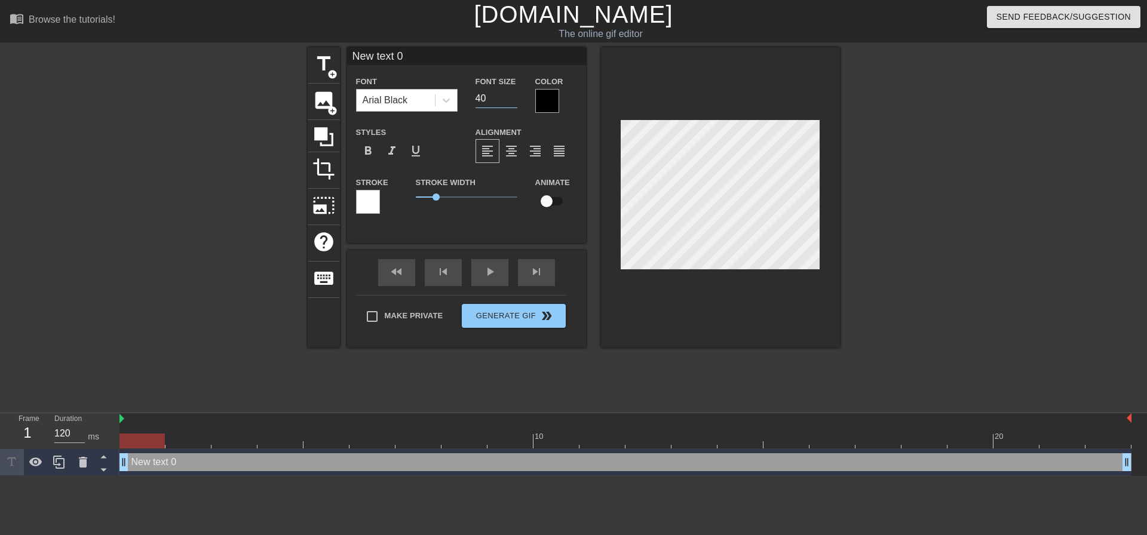
drag, startPoint x: 485, startPoint y: 93, endPoint x: 423, endPoint y: 97, distance: 61.7
click at [423, 98] on div "Font Arial Black Font Size 40 Color" at bounding box center [466, 93] width 239 height 39
type input "2"
type input "18"
click at [514, 154] on span "format_align_center" at bounding box center [511, 151] width 14 height 14
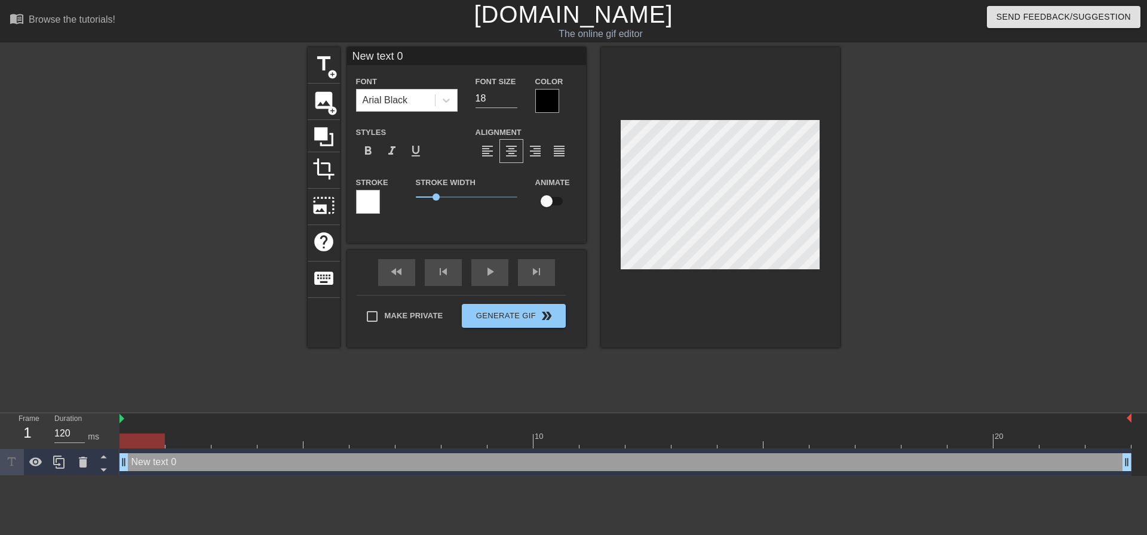
click at [431, 316] on label "Make Private" at bounding box center [402, 316] width 84 height 25
click at [385, 316] on input "Make Private" at bounding box center [372, 316] width 25 height 25
checkbox input "true"
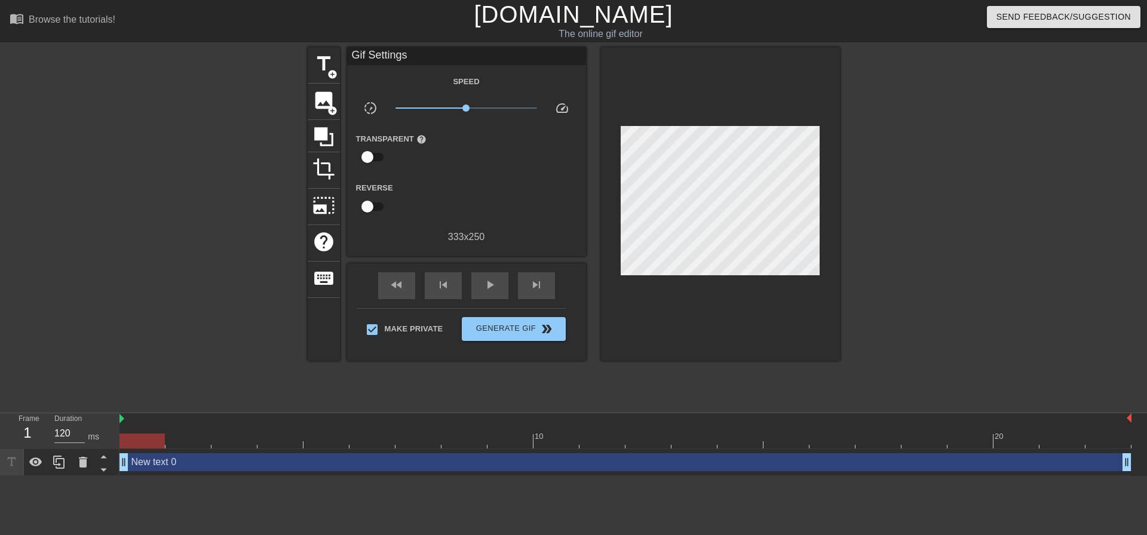
drag, startPoint x: 233, startPoint y: 440, endPoint x: 0, endPoint y: 433, distance: 233.2
click at [0, 433] on div "Frame 1 Duration 120 ms 10 20 New text 0 drag_handle drag_handle" at bounding box center [573, 445] width 1147 height 63
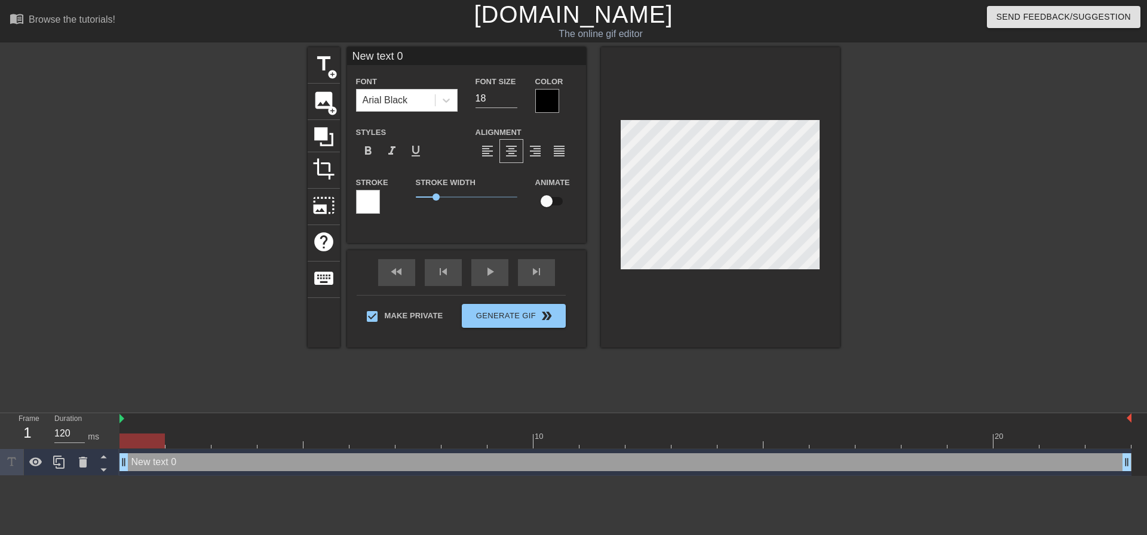
scroll to position [2, 1]
type input "g"
type textarea "g"
type input "gR"
type textarea "gR"
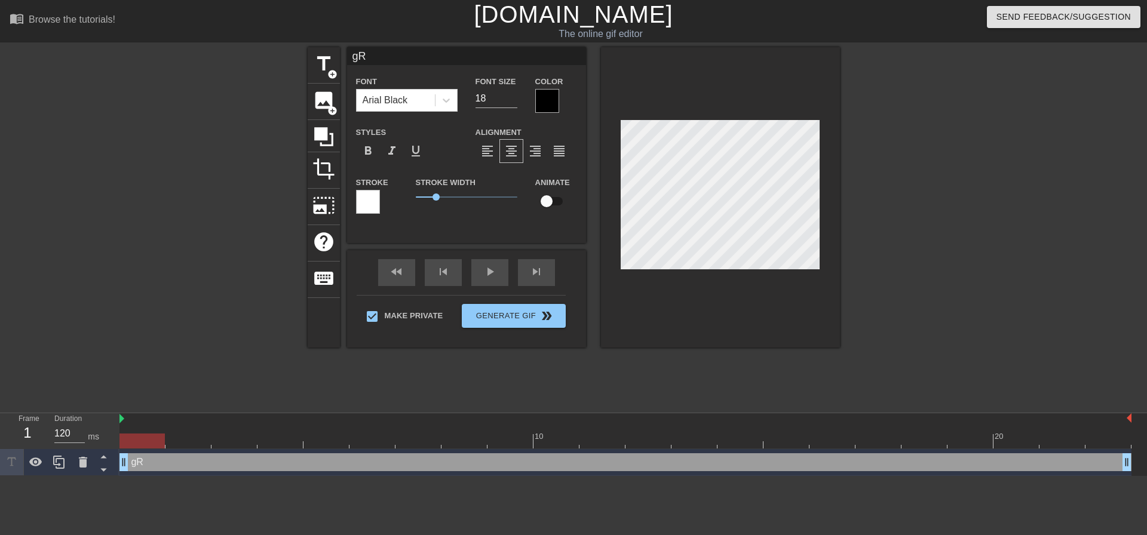
type input "gRA"
type textarea "gRA"
type input "gRAN"
type textarea "gRAN"
type input "gRAND"
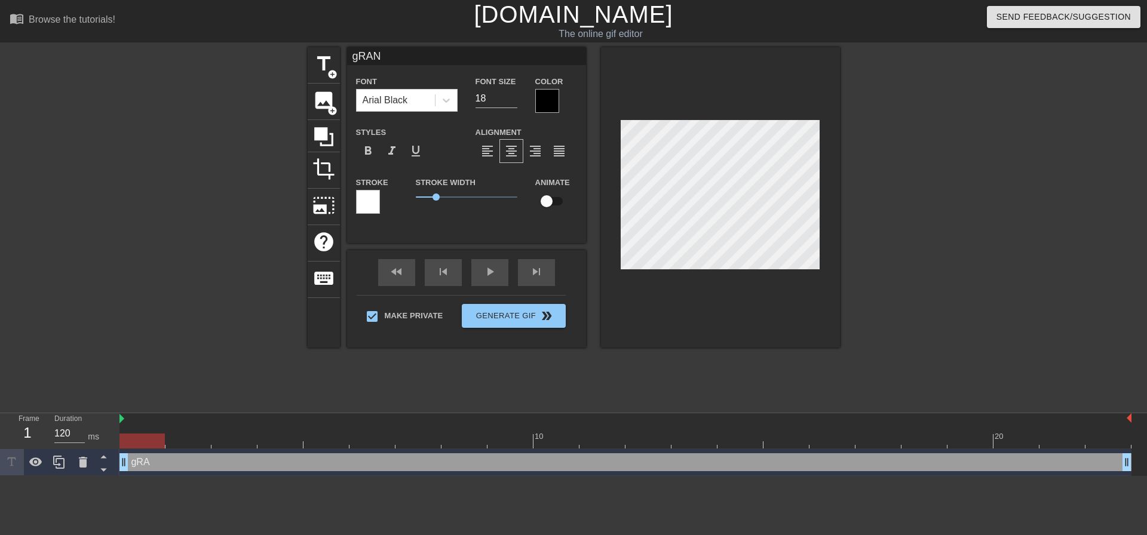
type textarea "gRAND"
type input "gRAN"
type textarea "gRAN"
type input "gRA"
type textarea "gRA"
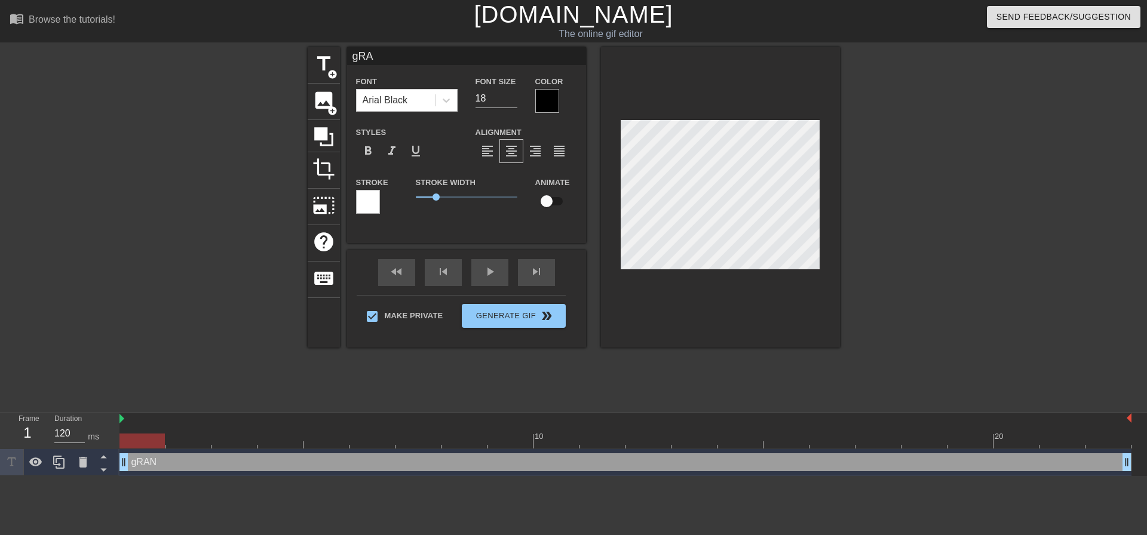
type input "gR"
type textarea "gR"
type input "g"
type textarea "g"
type input "G"
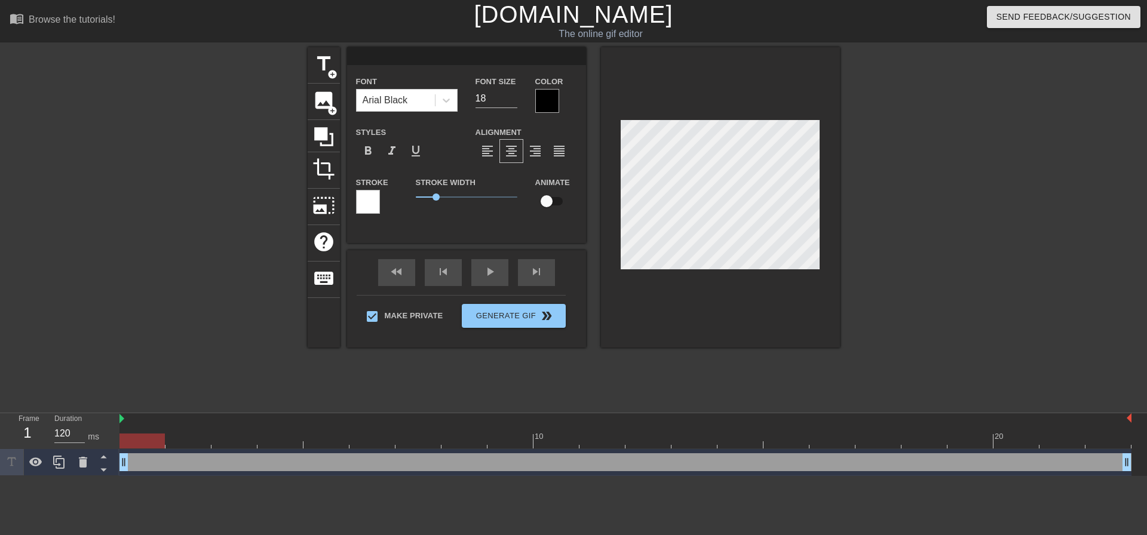
type textarea "G"
type input "Ge"
type textarea "Ge"
type input "G"
type textarea "G"
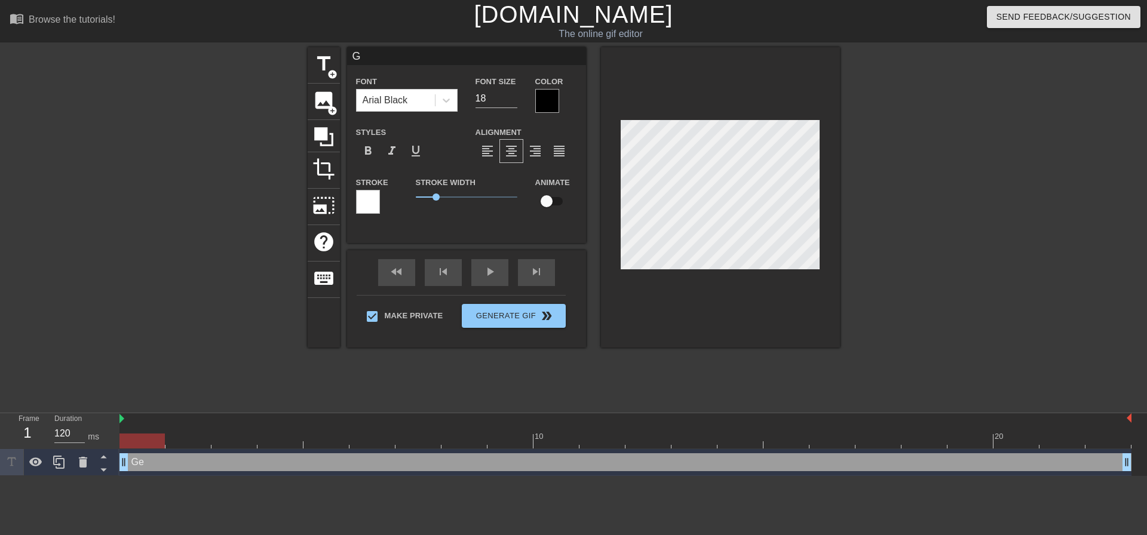
type input "Gr"
type textarea "Gr"
type input "Gra"
type textarea "Gra"
type input "Gran"
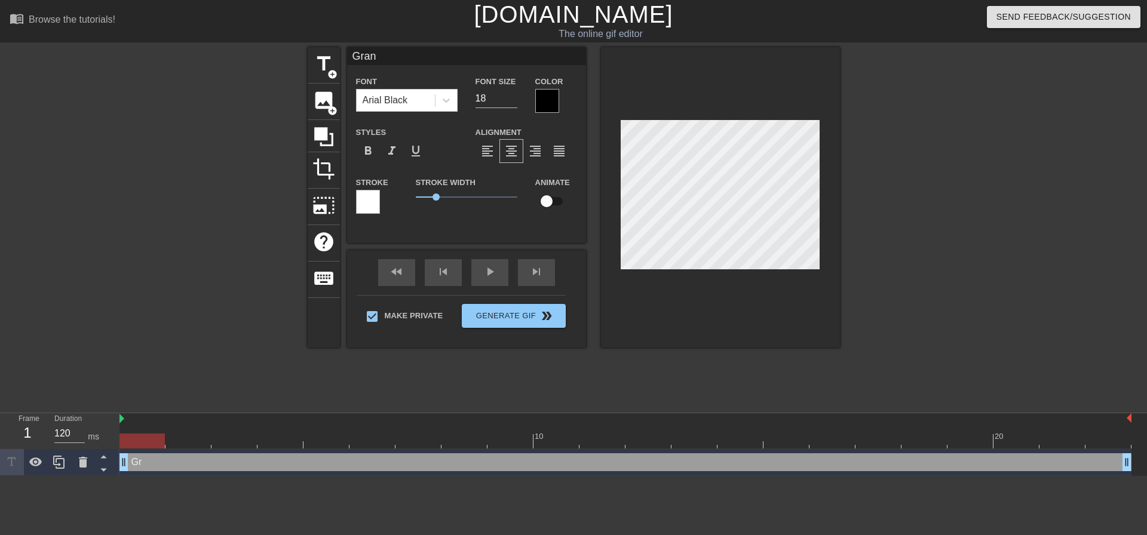
type textarea "Grand"
type input "Grandm"
type textarea "Grandm"
type input "Grandma"
type textarea "Grandma"
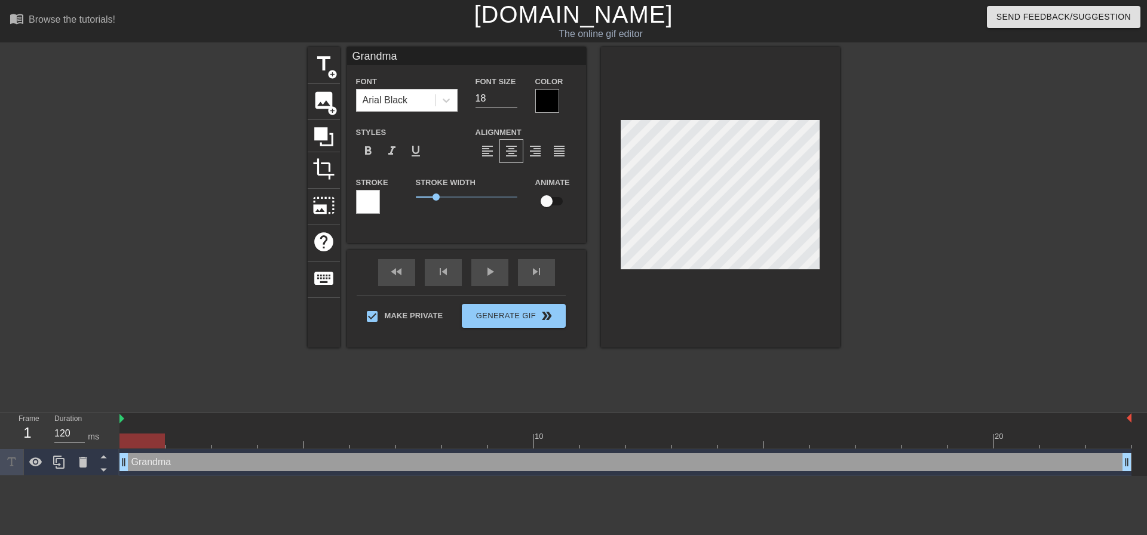
type input "Grandma"
type textarea "Grandma"
type input "Grandma m"
type textarea "Grandma m"
type input "Grandma ma"
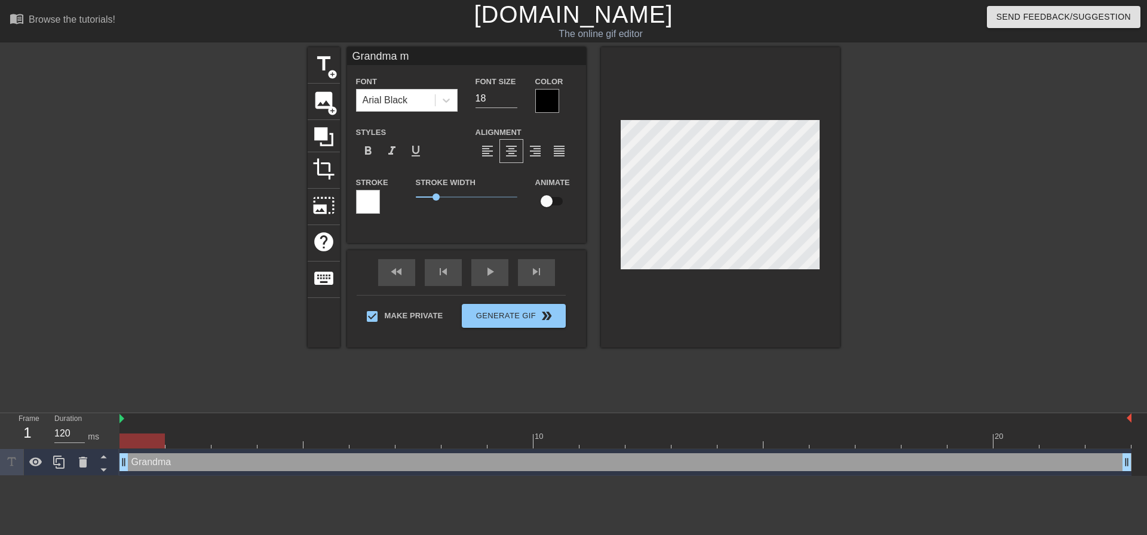
type textarea "Grandma ma"
type input "Grandma mak"
type textarea "Grandma mak"
type input "Grandma make"
type textarea "Grandma make"
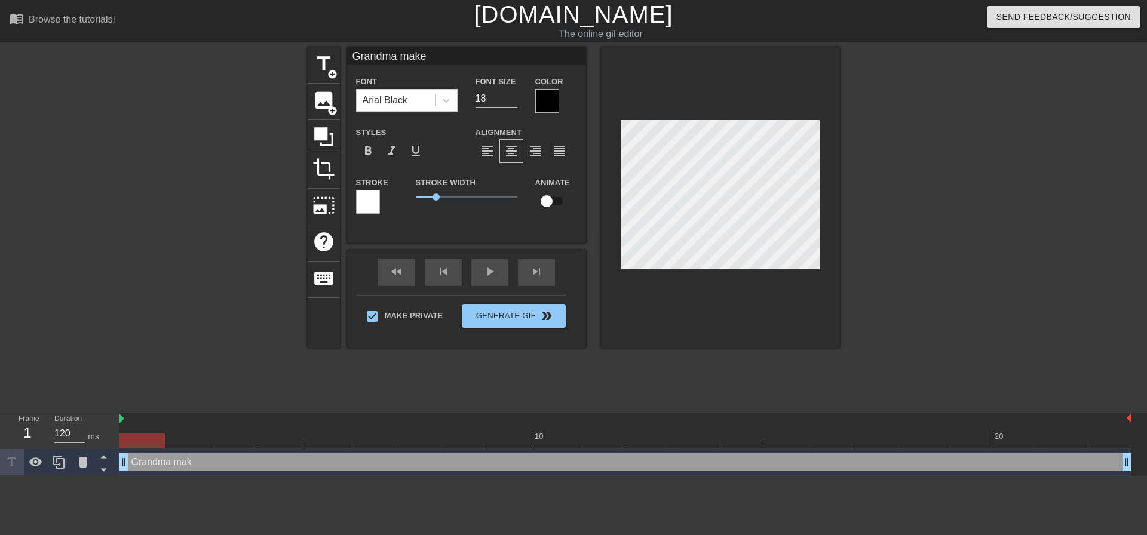
type input "Grandma makes"
type textarea "Grandma makes"
type input "Grandma makes"
type textarea "Grandma makes"
type input "Grandma makesm"
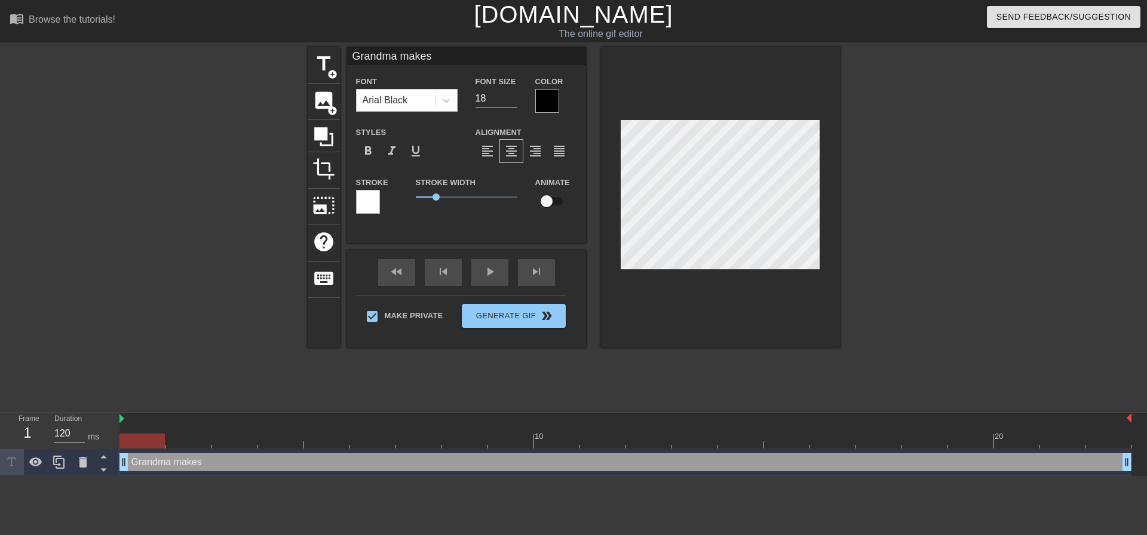
type textarea "Grandma makes m"
type input "Grandma makesme"
type textarea "Grandma makes me"
type input "Grandma makesme"
type textarea "Grandma makes me"
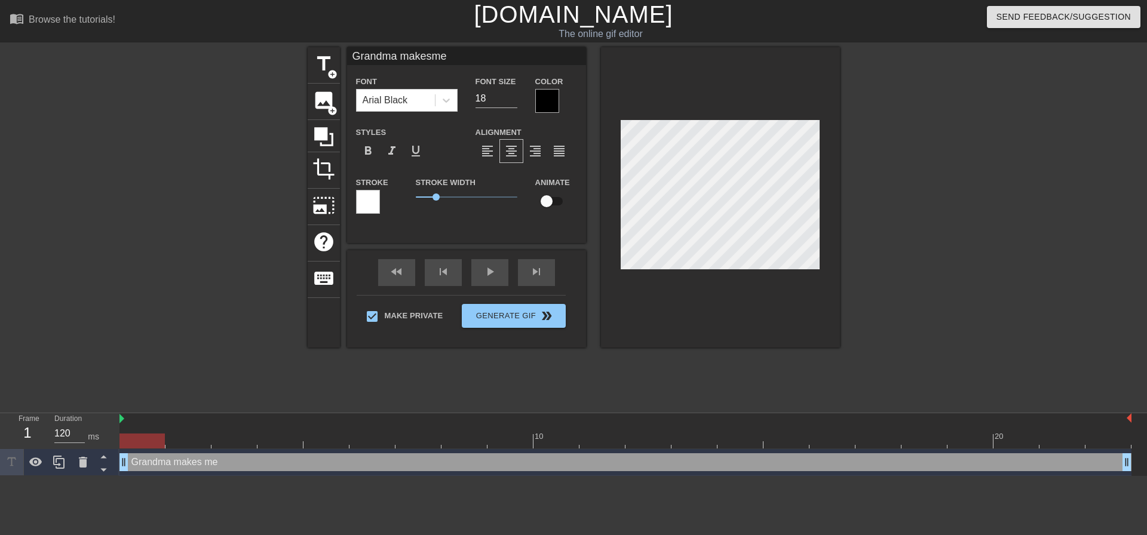
type input "Grandma makesme w"
type textarea "Grandma makes me w"
type input "Grandma makesme wa"
type textarea "Grandma makes me wa"
type input "Grandma makesme wat"
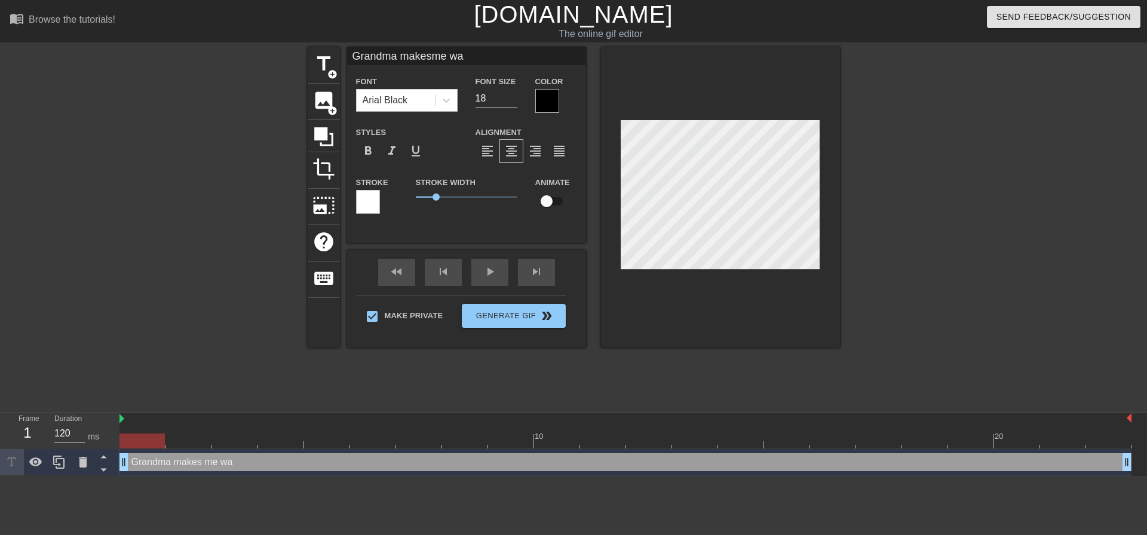
type textarea "Grandma makes me wat"
type input "Grandma makesme watc"
type textarea "Grandma makes me watc"
type input "Grandma makesme watch"
type textarea "Grandma makes me watch"
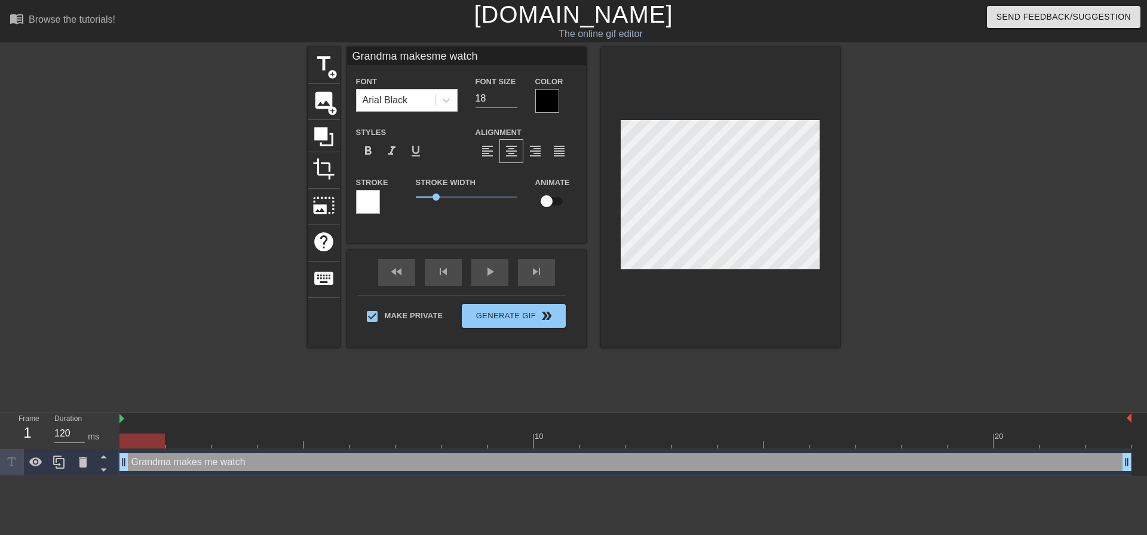
type input "Grandma makesme watch"
type textarea "Grandma makes me watch"
type input "Grandma makesme watch h"
type textarea "Grandma makes me watch h"
type input "Grandma makesme watch he"
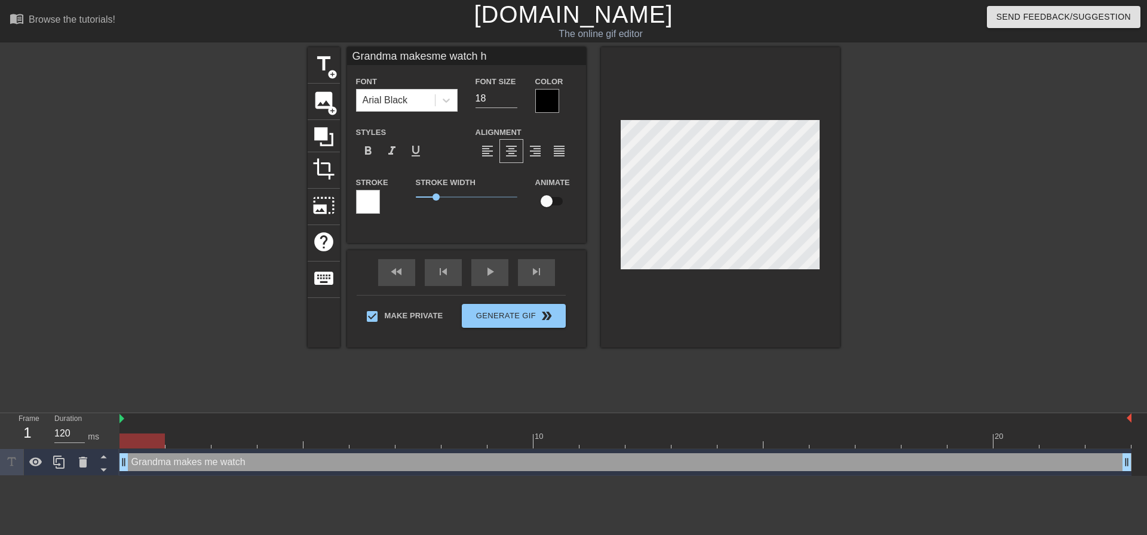
type textarea "Grandma makes me watch he"
type input "Grandma makesme watch her"
type textarea "Grandma makes me watch her"
type input "Grandma makesme watch her"
type textarea "Grandma makes me watch her"
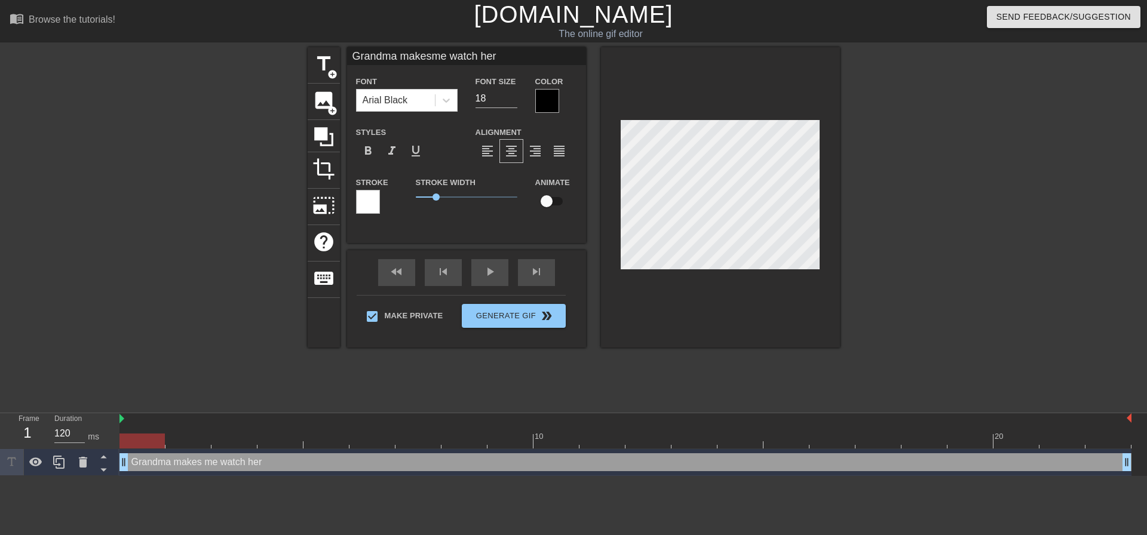
type input "Grandma makesme watch her m"
type textarea "Grandma makes me watch her ma"
type input "Grandma makesme watch her mas"
type textarea "Grandma makes me watch her mas"
type input "Grandma makesme watch her mast"
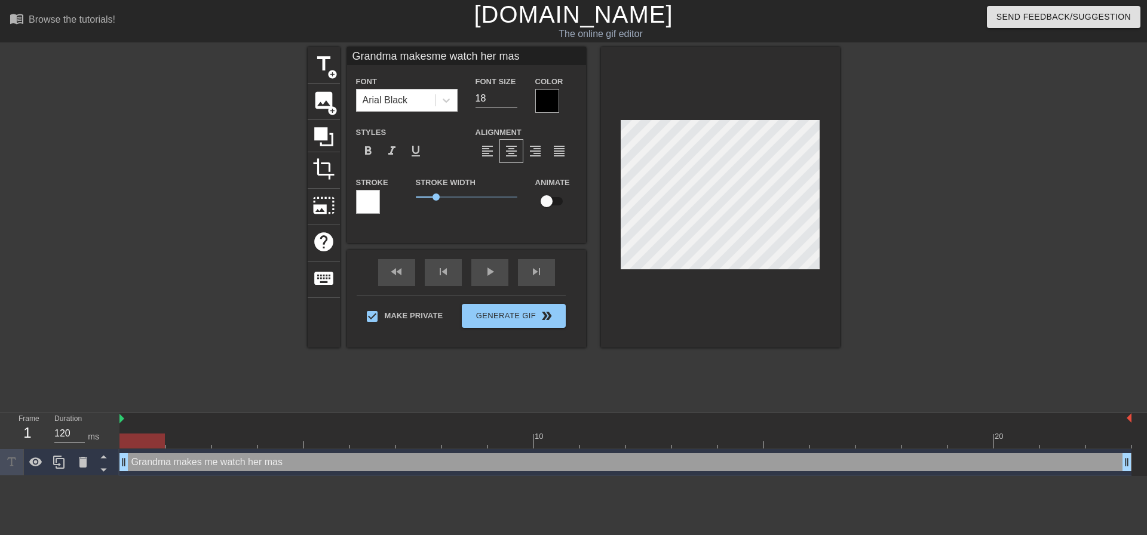
type textarea "Grandma makes me watch her mast"
type input "Grandma makesme watch her mastu"
type textarea "Grandma makes me watch her mastu"
type input "Grandma makesme watch her mastur"
type textarea "Grandma makes me watch her mastur"
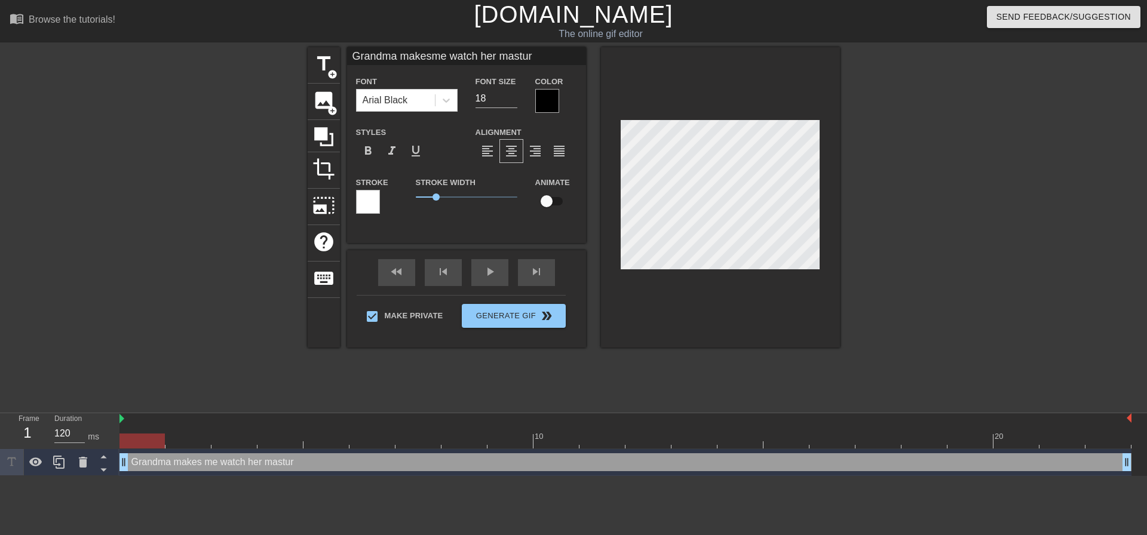
type input "Grandma makesme watch her masturb"
type textarea "Grandma makes me watch her masturb"
type input "Grandma makesme watch her masturba"
type textarea "Grandma makes me watch her masturba"
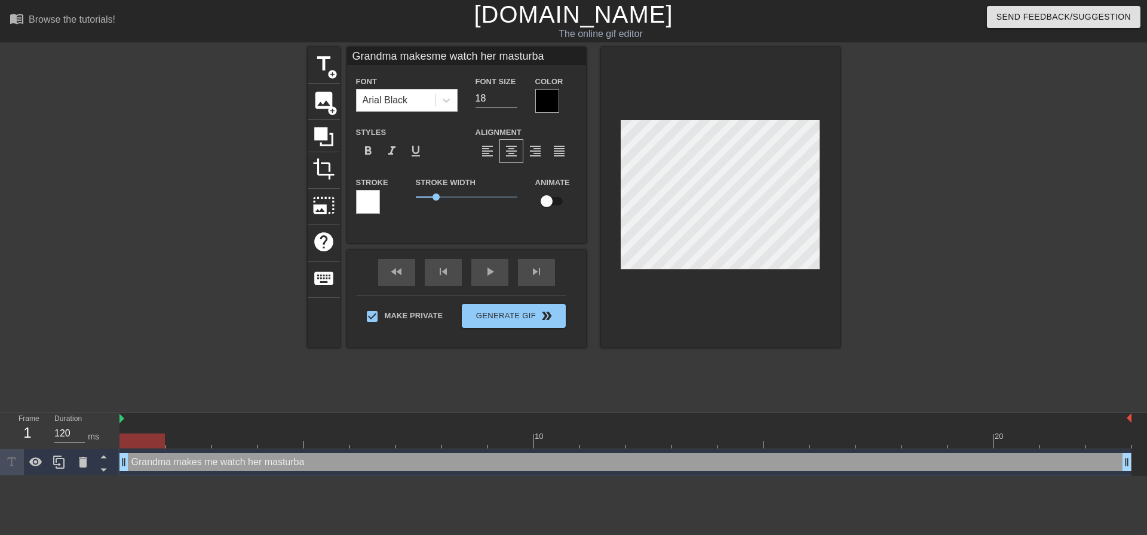
type input "Grandma makesme watch her masturbat"
type textarea "Grandma makes me watch her masturbat"
type input "Grandma makesme watch her masturbate"
type textarea "Grandma makes me watch her masturbate"
type input "Grandma makesme watch her masturbate"
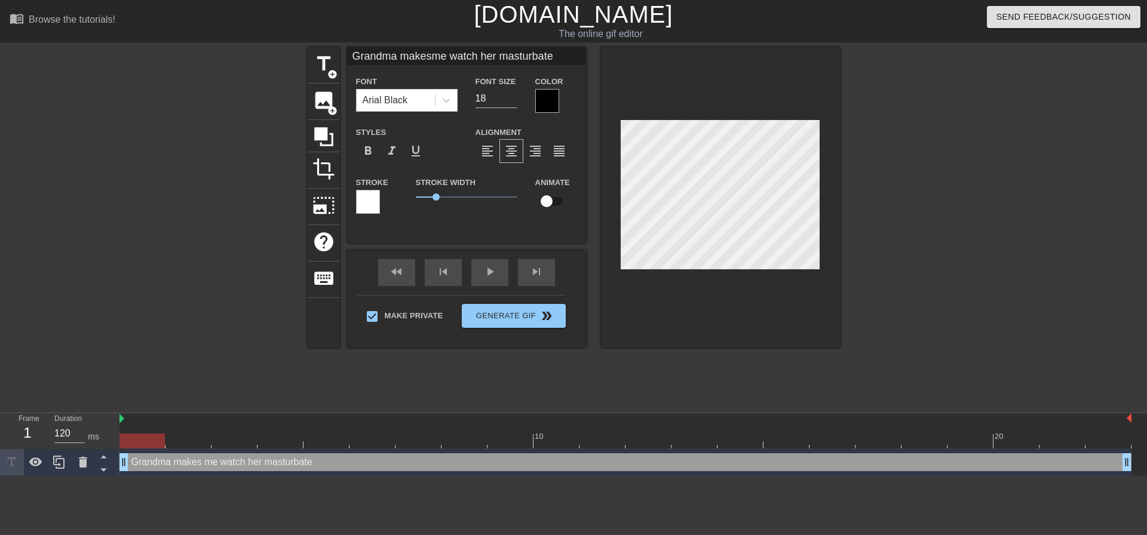
type textarea "Grandma makes me watch her masturbate"
type input "Grandma makesme watch her masturbate"
type textarea "Grandma makes me watch her masturbate"
type input "Grandma makesme watch her masturbate."
type textarea "Grandma makes me watch her masturbate."
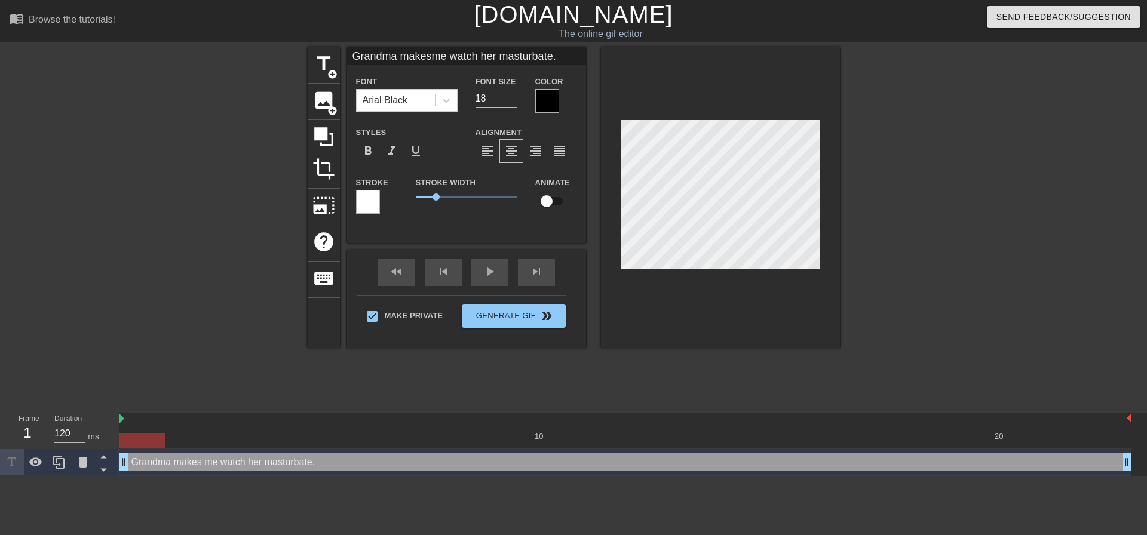
type input "Grandma makesme watch her masturbate.."
type textarea "Grandma makes me watch her masturbate.."
type input "Grandma makesme watch her masturbate..."
type textarea "Grandma makes me watch her masturbate..."
type input "Grandma makesme watch her masturbate.."
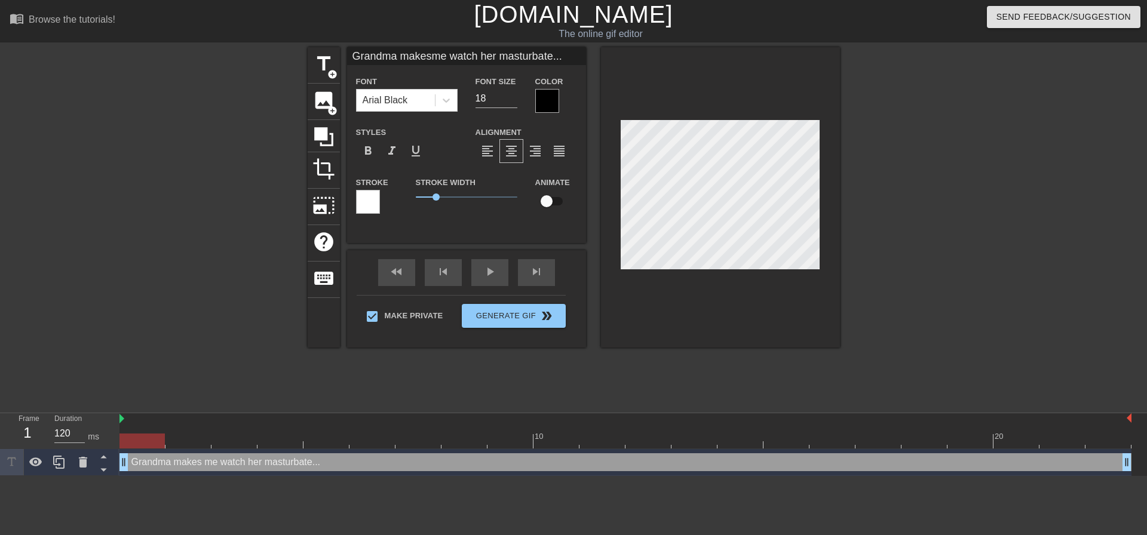
type textarea "Grandma makes me watch her masturbate.."
type input "Grandma makesme watch her masturbate."
type textarea "Grandma makes me watch her masturbate."
type input "Grandma makesme watch her masturbate"
type textarea "Grandma makes me watch her masturbate"
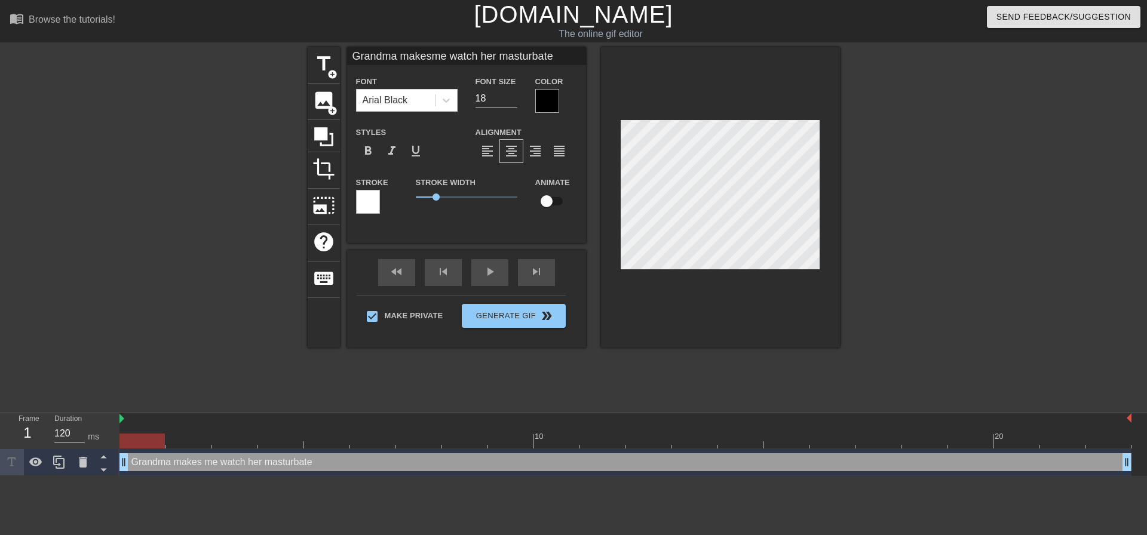
type input "Grandma makesme watch her masturbate"
type textarea "Grandma makes me watch her masturbate"
type input "Grandma makesme watch her masturbate w"
type textarea "Grandma makes me watch her masturbate w"
type input "Grandma makesme watch her masturbate wh"
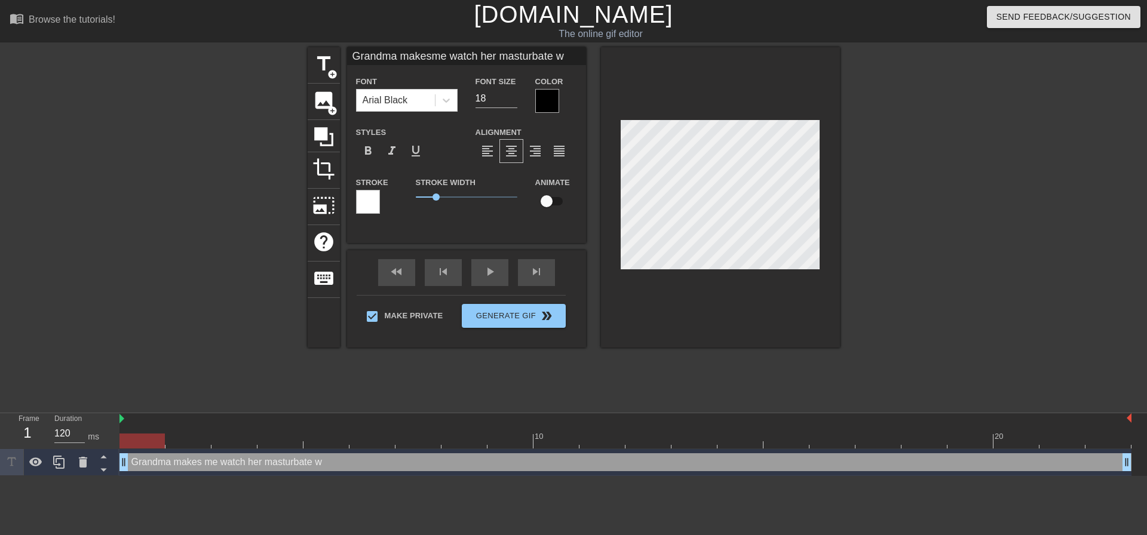
type textarea "Grandma makes me watch her masturbate wh"
type input "Grandma makesme watch her masturbate whi"
type textarea "Grandma makes me watch her masturbate whi"
type input "Grandma makesme watch her masturbate whil"
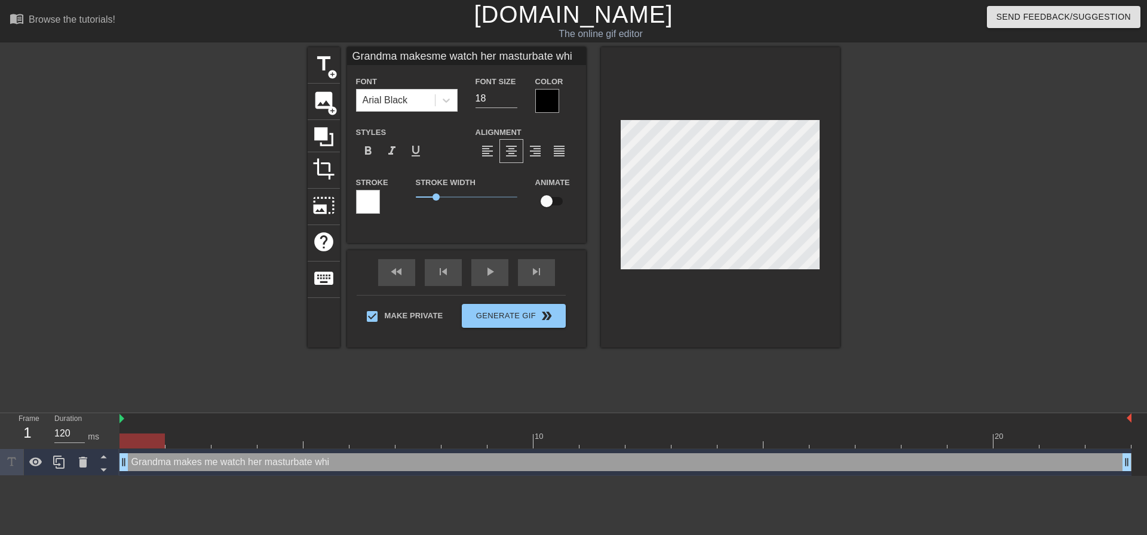
type textarea "Grandma makes me watch her masturbate whil"
type input "Grandma makesme watch her masturbate while"
type textarea "Grandma makes me watch her masturbate while"
type input "Grandma makesme watch her masturbate whil"
type textarea "Grandma makes me watch her masturbate whil"
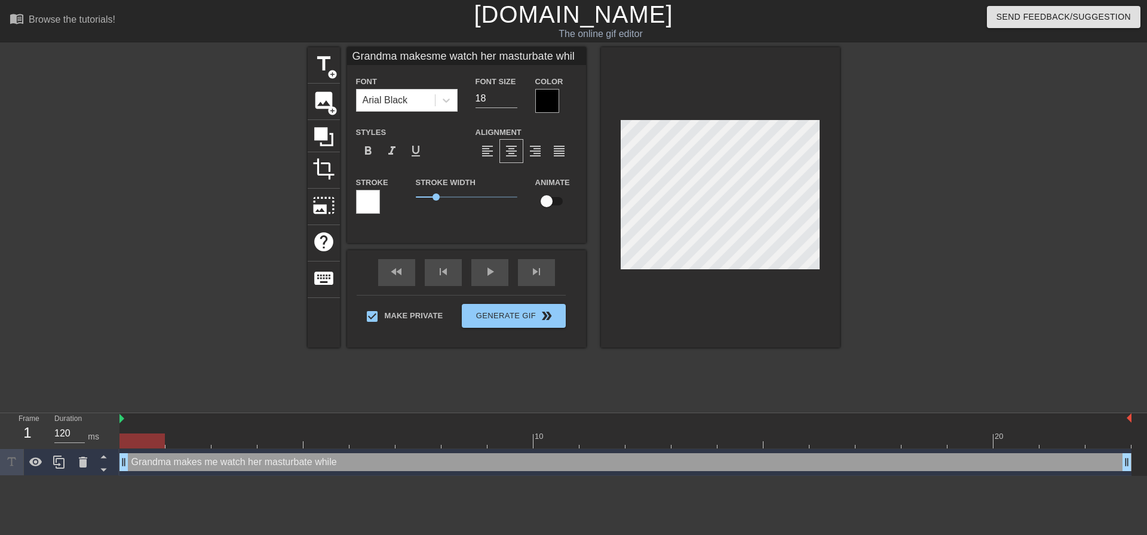
type input "Grandma makesme watch her masturbate whi"
type textarea "Grandma makes me watch her masturbate whi"
type input "Grandma makesme watch her masturbate wh"
type textarea "Grandma makes me watch her masturbate wh"
type input "Grandma makesme watch her masturbate w"
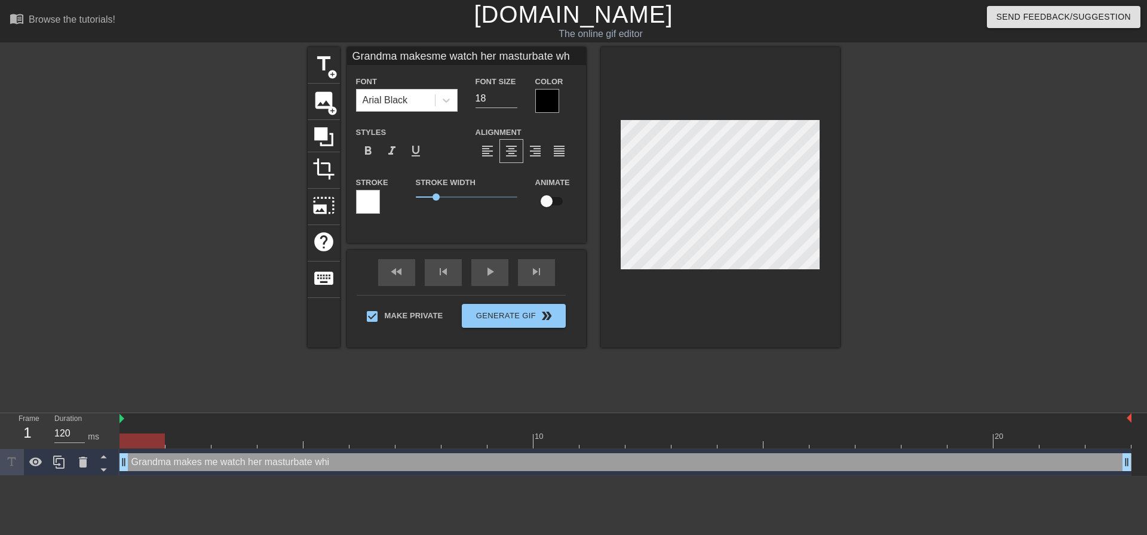
type textarea "Grandma makes me watch her masturbate w"
type input "Grandma makesme watch her masturbate"
type textarea "Grandma makes me watch her masturbate"
type input "Grandma makesme watch her masturbate s"
type textarea "Grandma makes me watch her masturbate s"
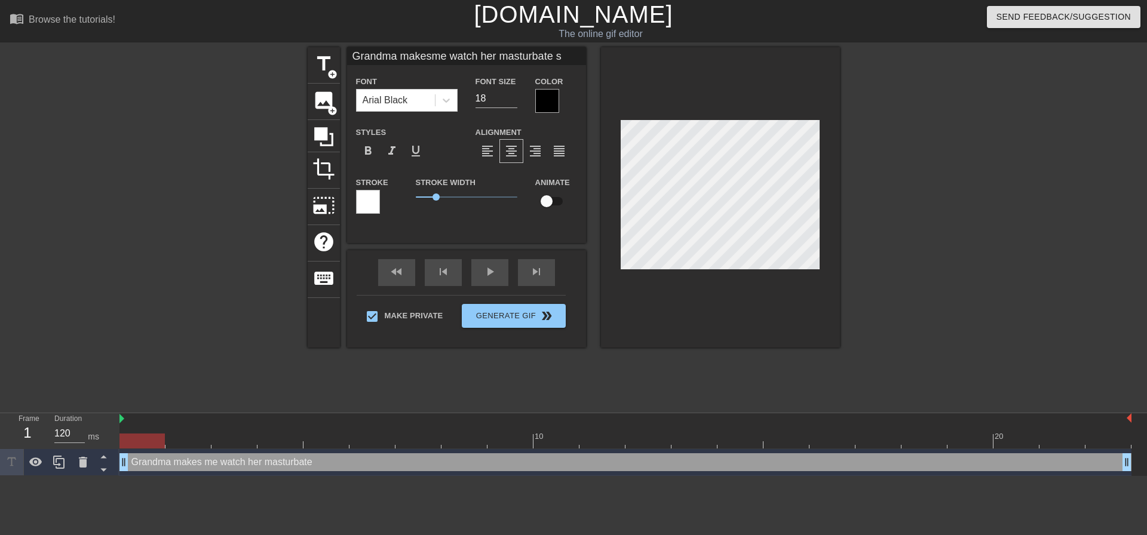
type input "Grandma makesme watch her masturbate so"
type textarea "Grandma makes me watch her masturbate so"
type input "Grandma makesme watch her masturbate so"
type textarea "Grandma makes me watch her masturbate so"
type input "Grandma makesme watch her masturbate so"
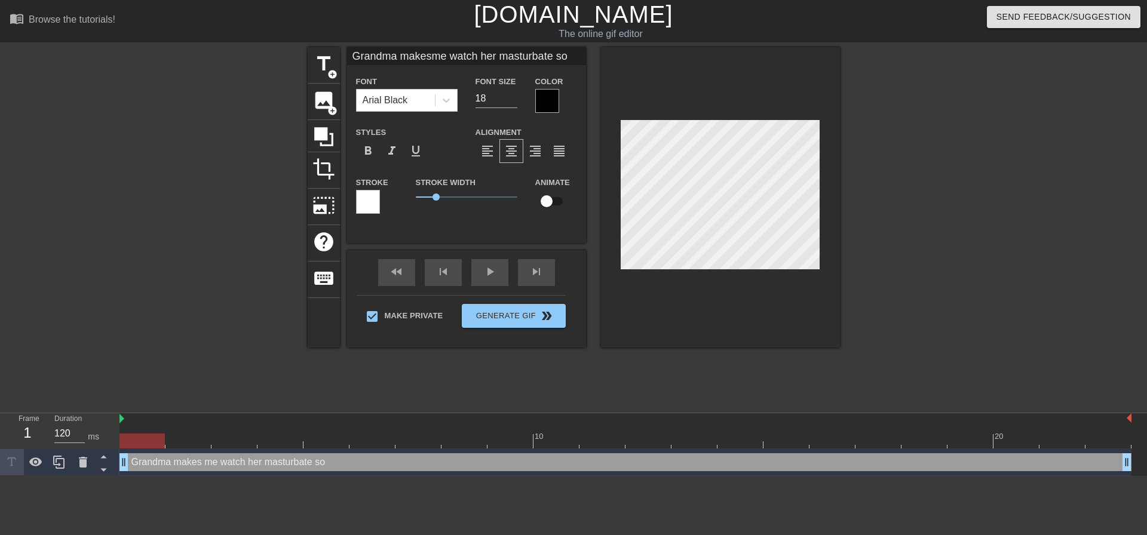
scroll to position [2, 1]
type textarea "Grandma makes me watch her masturbate so s"
type input "Grandma makesme watch her masturbate so sh"
type textarea "Grandma makes me watch her masturbate so sh"
type input "Grandma makesme watch her masturbate so she"
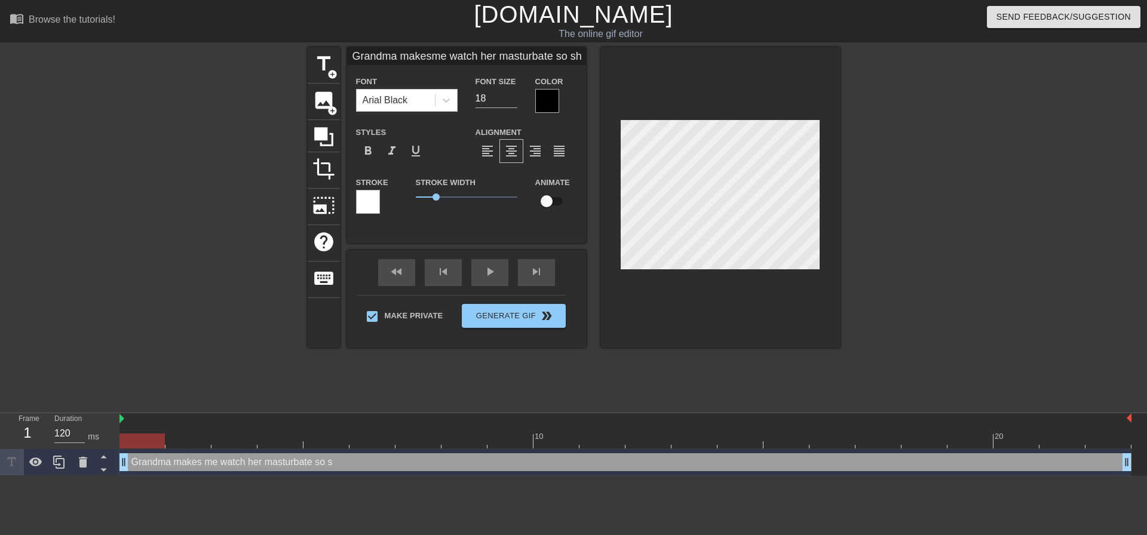
type textarea "Grandma makes me watch her masturbate so she"
type input "Grandma makesme watch her masturbate so she"
type textarea "Grandma makes me watch her masturbate so she"
type input "Grandma makesme watch her masturbate so she c"
type textarea "Grandma makes me watch her masturbate so she c"
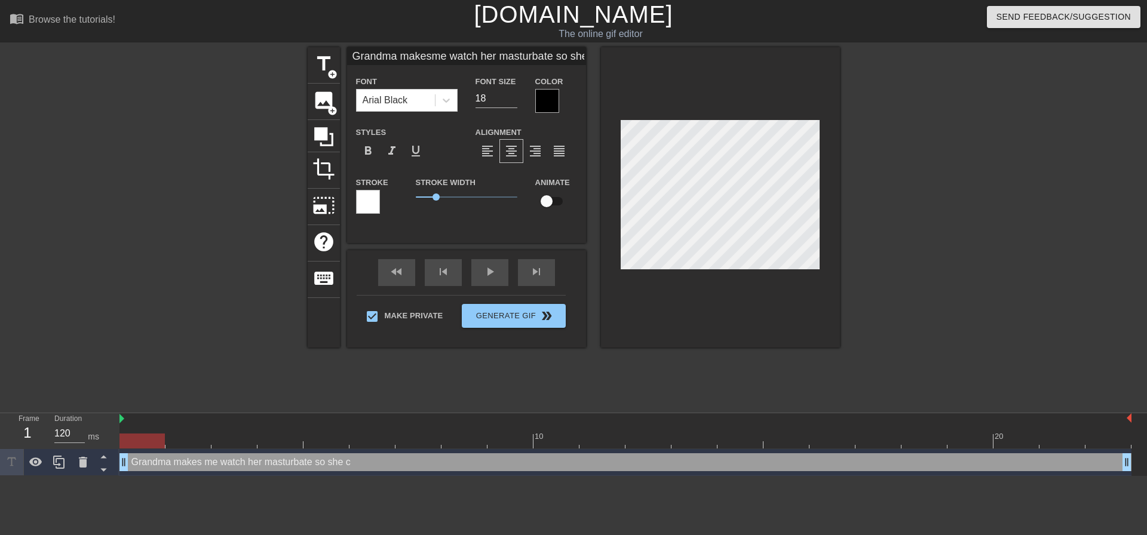
type input "Grandma makesme watch her masturbate so she ca"
type textarea "Grandma makes me watch her masturbate so she ca"
type input "Grandma makesme watch her masturbate so she can"
type textarea "Grandma makes me watch her masturbate so she can"
type input "Grandma makesme watch her masturbate so she can"
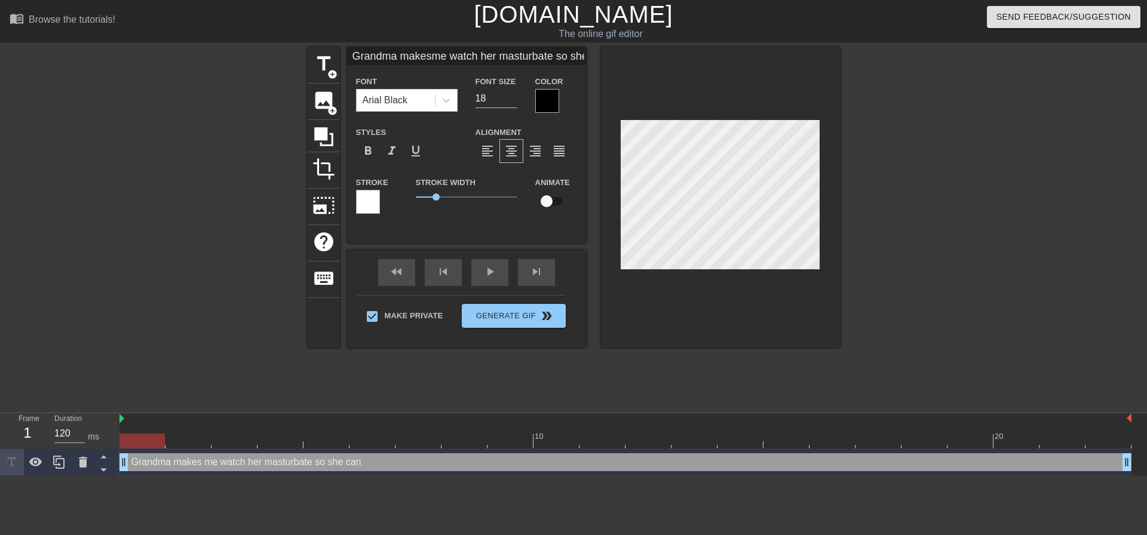
type textarea "Grandma makes me watch her masturbate so she can"
type input "Grandma makesme watch her masturbate so she can h"
type textarea "Grandma makes me watch her masturbate so she can h"
type input "Grandma makesme watch her masturbate so she can he"
type textarea "Grandma makes me watch her masturbate so she can he"
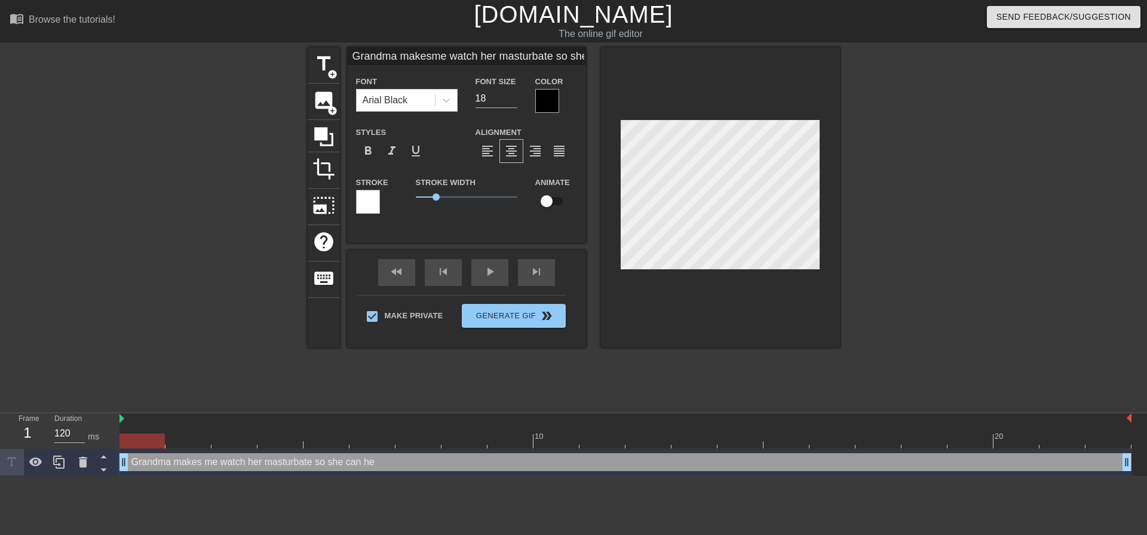
type input "Grandma makesme watch her masturbate so she can het"
type textarea "Grandma makes me watch her masturbate so she can het"
type input "Grandma makesme watch her masturbate so she can het"
type textarea "Grandma makes me watch her masturbate so she can het"
type input "Grandma makesme watch her masturbate so she can het"
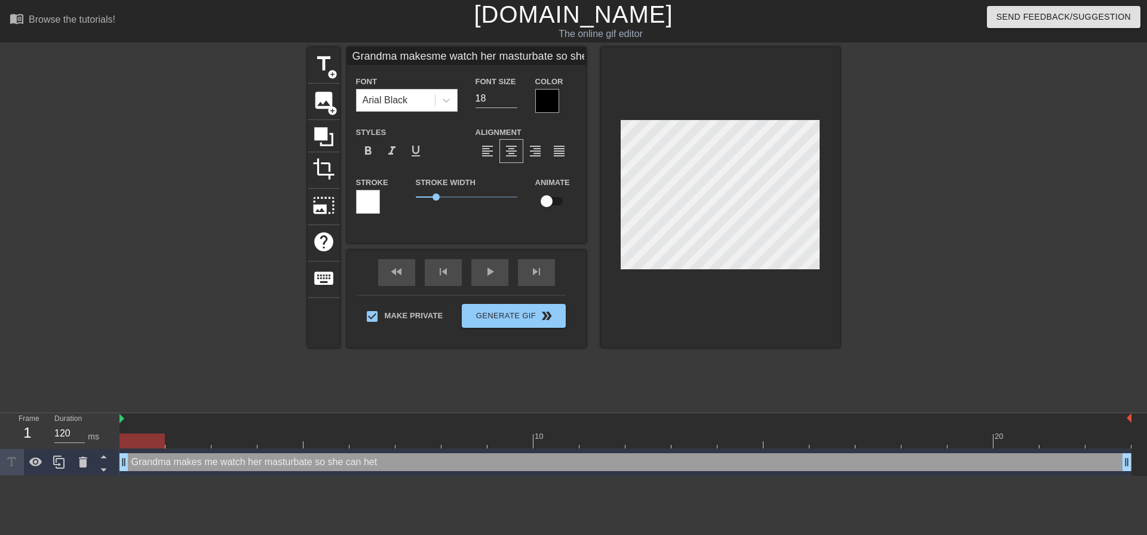
type textarea "Grandma makes me watch her masturbate so she can het"
type input "Grandma makesme watch her masturbate so she can he"
type textarea "Grandma makes me watch her masturbate so she can he"
type input "Grandma makesme watch her masturbate so she can h"
type textarea "Grandma makes me watch her masturbate so she can h"
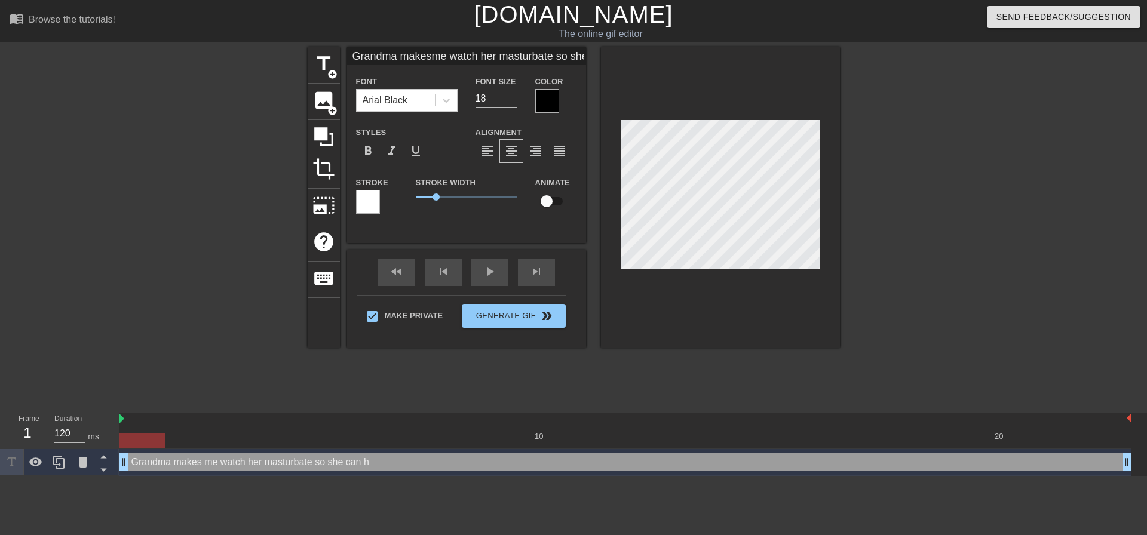
type input "Grandma makesme watch her masturbate so she can"
type textarea "Grandma makes me watch her masturbate so she can"
type input "Grandma makesme watch her masturbate so she can g"
type textarea "Grandma makes me watch her masturbate so she can g"
type input "Grandma makesme watch her masturbate so she can ge"
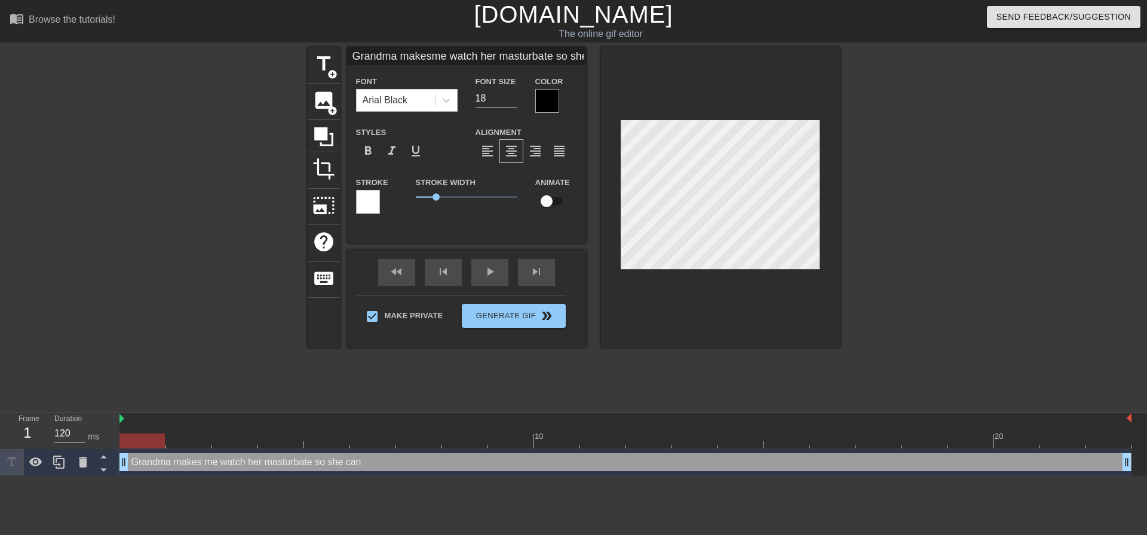
type textarea "Grandma makes me watch her masturbate so she can ge"
type input "Grandma makesme watch her masturbate so she can get"
type textarea "Grandma makes me watch her masturbate so she can get"
type input "Grandma makesme watch her masturbate so she can get o"
type textarea "Grandma makes me watch her masturbate so she can get o"
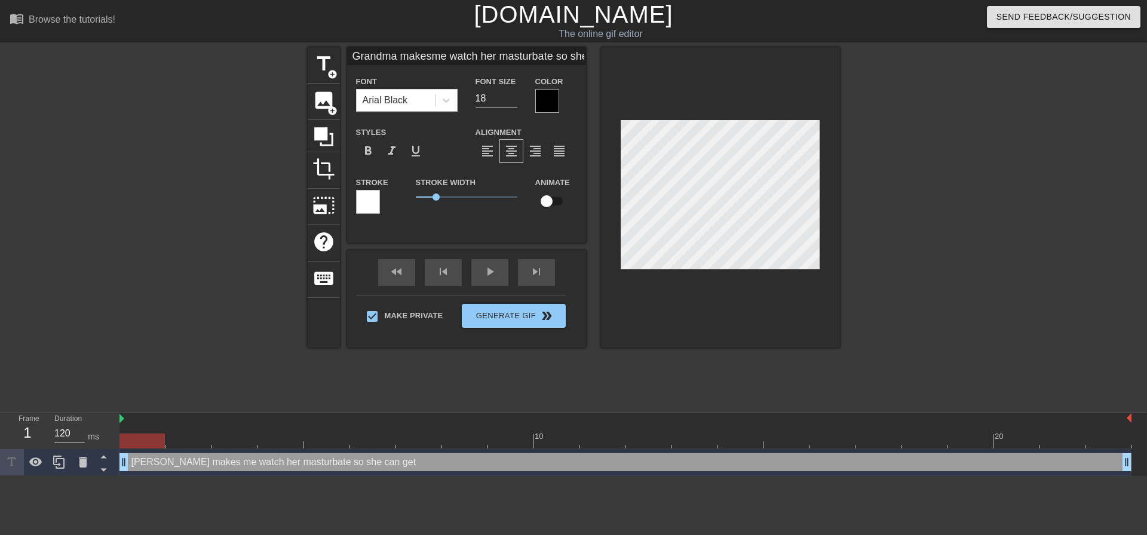
type input "Grandma makesme watch her masturbate so she can get od"
type textarea "Grandma makes me watch her masturbate so she can get od"
type input "Grandma makesme watch her masturbate so she can get odf"
type textarea "Grandma makes me watch her masturbate so she can get odf"
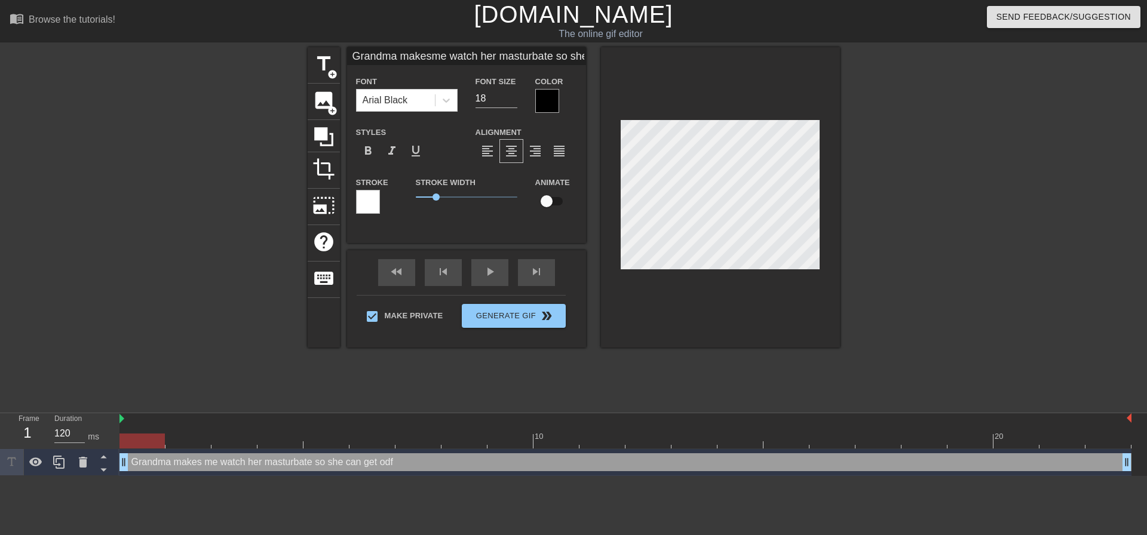
type input "Grandma makesme watch her masturbate so she can get od"
type textarea "Grandma makes me watch her masturbate so she can get od"
type input "Grandma makesme watch her masturbate so she can get o"
type textarea "Grandma makes me watch her masturbate so she can get o"
type input "Grandma makesme watch her masturbate so she can get of"
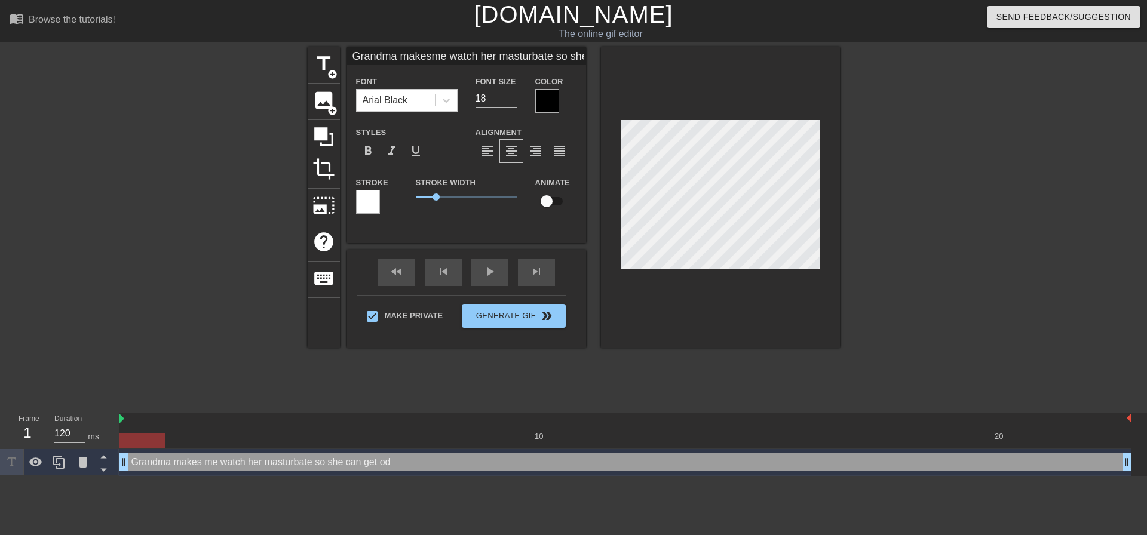
type textarea "Grandma makes me watch her masturbate so she can get of"
type input "Grandma makesme watch her masturbate so she can get off"
type textarea "Grandma makes me watch her masturbate so she can get off"
type input "Grandma makesme watch her masturbate so she can get off."
type textarea "Grandma makes me watch her masturbate so she can get off."
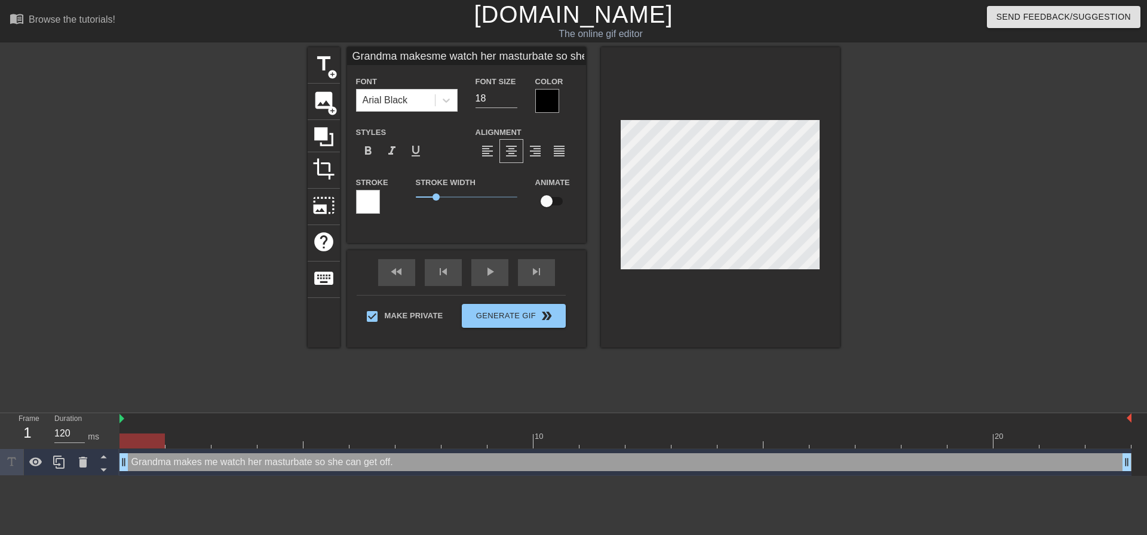
type input "Grandma makesme watch her masturbate so she can get off.."
type textarea "Grandma makes me watch her masturbate so she can get off.."
type input "Grandma makesme watch her masturbate so she can get off..."
type textarea "Grandma makes me watch her masturbate so she can get off..."
click at [910, 192] on div at bounding box center [944, 226] width 179 height 359
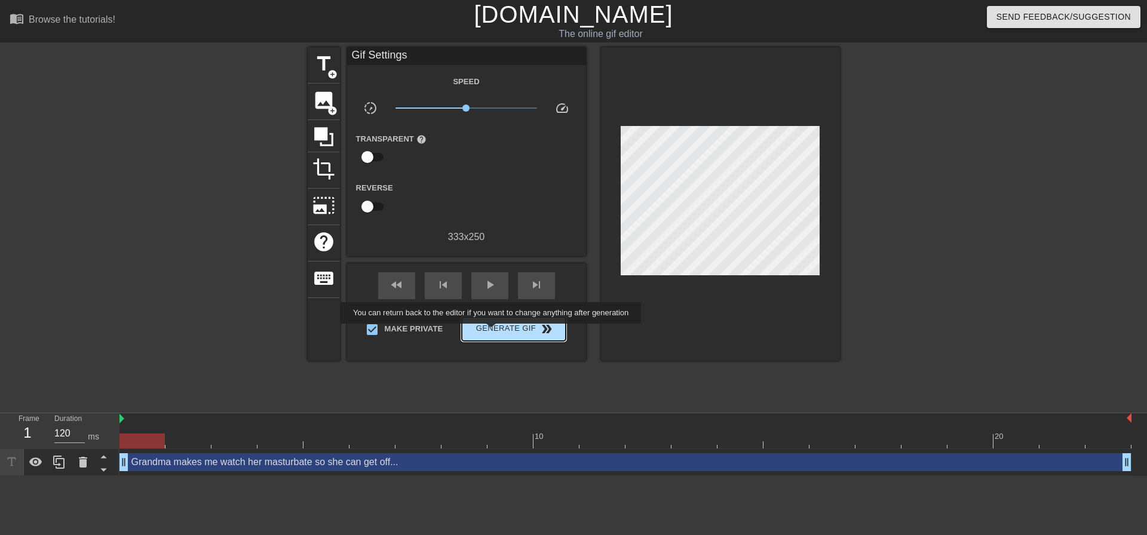
click at [492, 331] on span "Generate Gif double_arrow" at bounding box center [514, 329] width 94 height 14
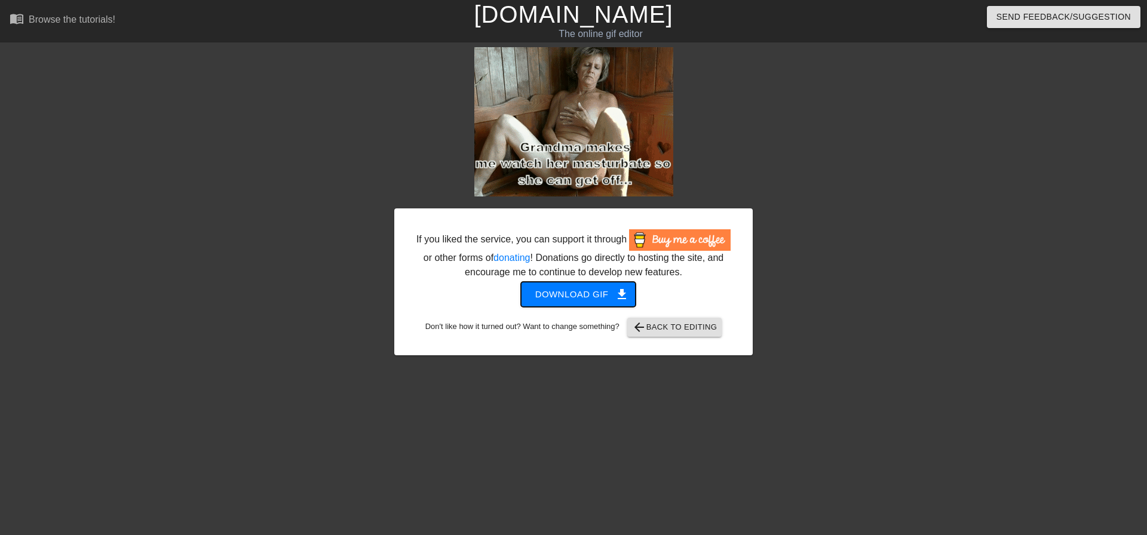
click at [588, 299] on span "Download gif get_app" at bounding box center [578, 295] width 87 height 16
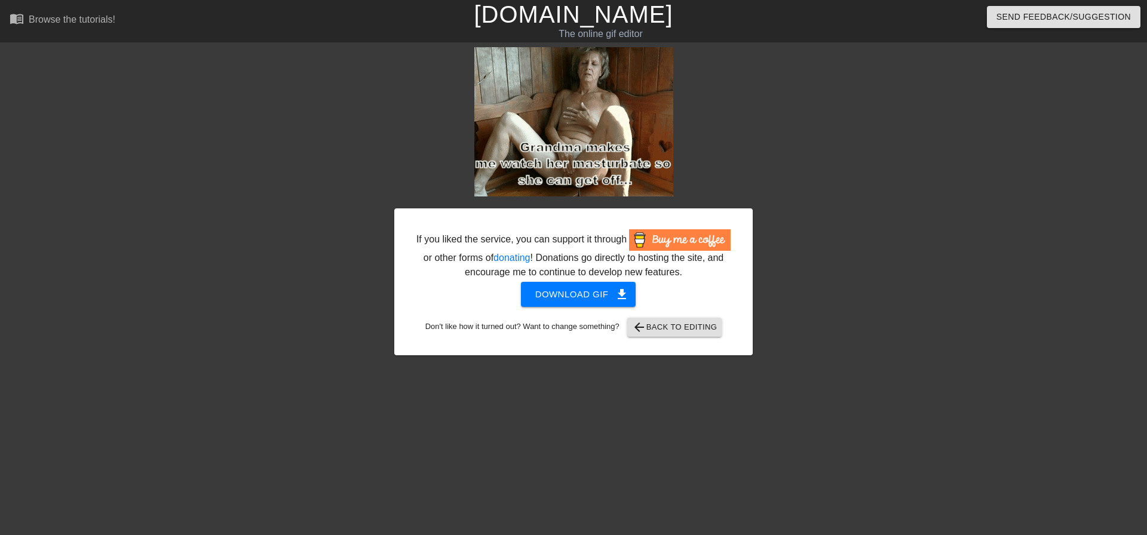
drag, startPoint x: 890, startPoint y: 243, endPoint x: 332, endPoint y: 2, distance: 607.9
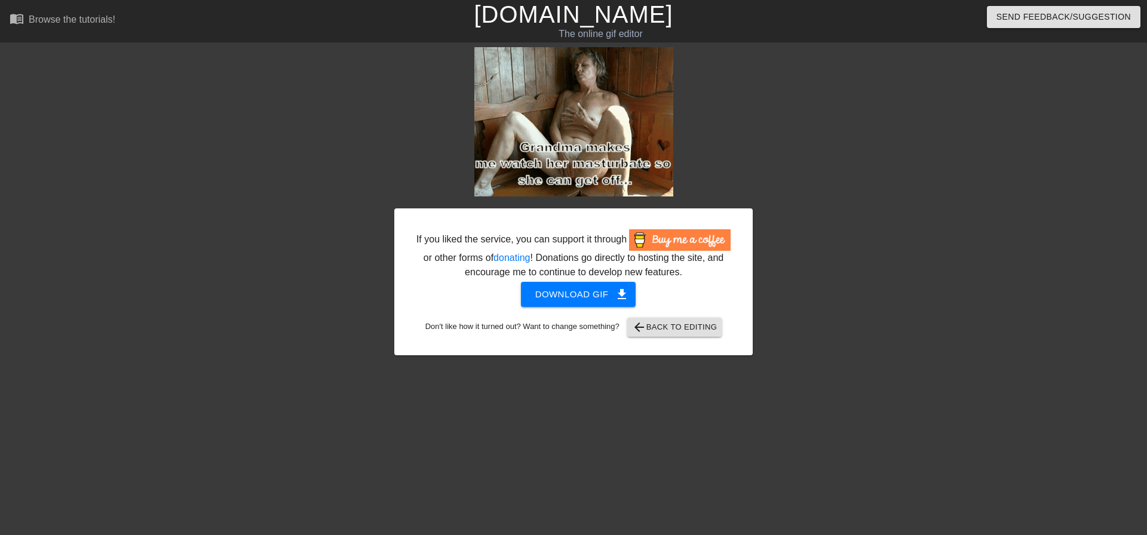
click at [890, 243] on div at bounding box center [856, 226] width 179 height 359
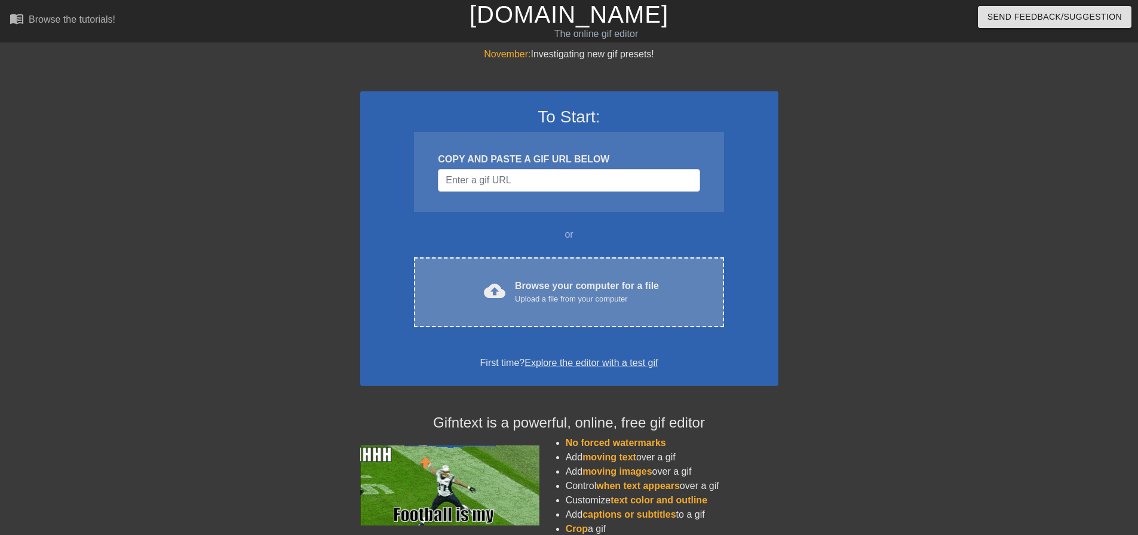
click at [602, 280] on div "Browse your computer for a file Upload a file from your computer" at bounding box center [587, 292] width 144 height 26
